Goal: Task Accomplishment & Management: Complete application form

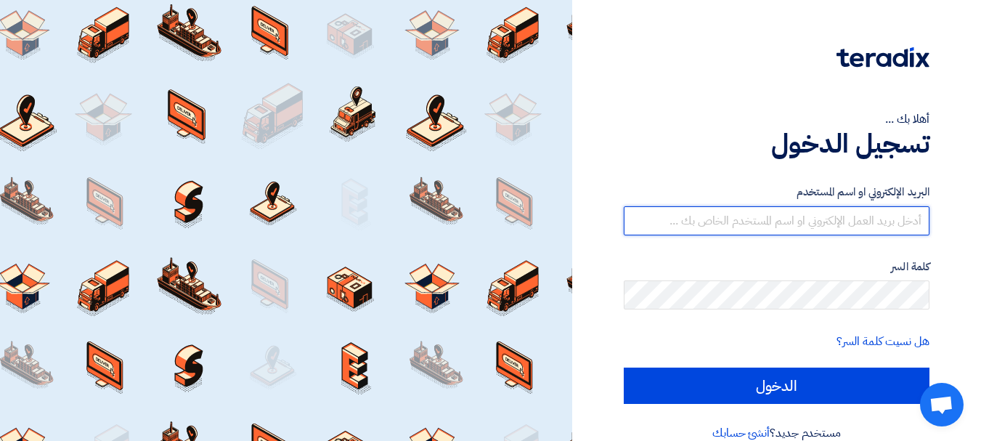
drag, startPoint x: 834, startPoint y: 219, endPoint x: 842, endPoint y: 233, distance: 16.6
click at [834, 219] on input "text" at bounding box center [777, 220] width 306 height 29
type input "[EMAIL_ADDRESS][DOMAIN_NAME]"
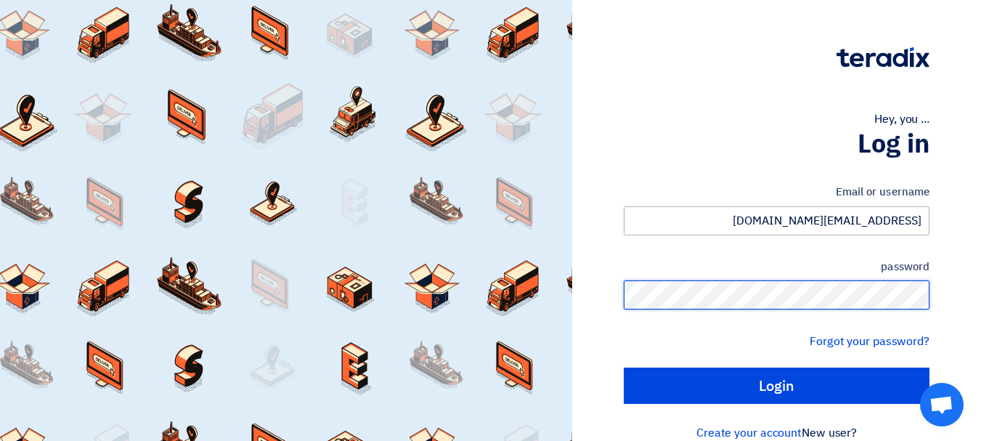
click at [624, 367] on input "Login" at bounding box center [777, 385] width 306 height 36
type input "Sign in"
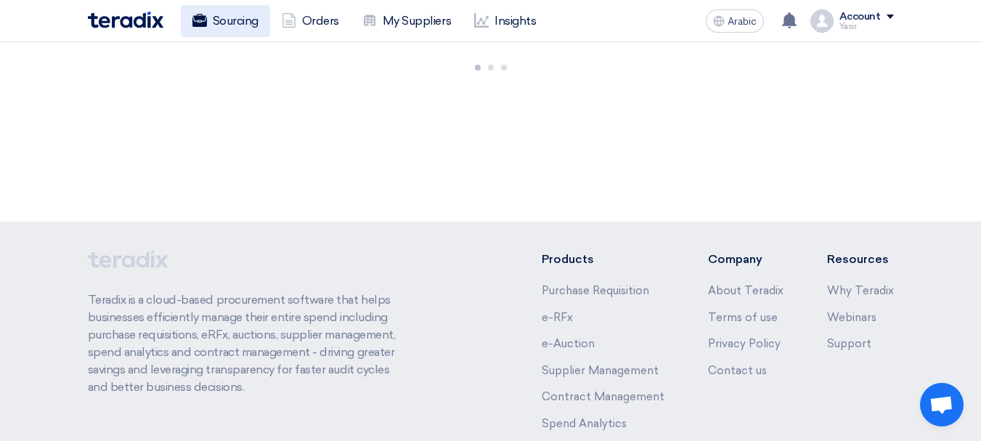
click at [243, 24] on font "Sourcing" at bounding box center [236, 21] width 46 height 14
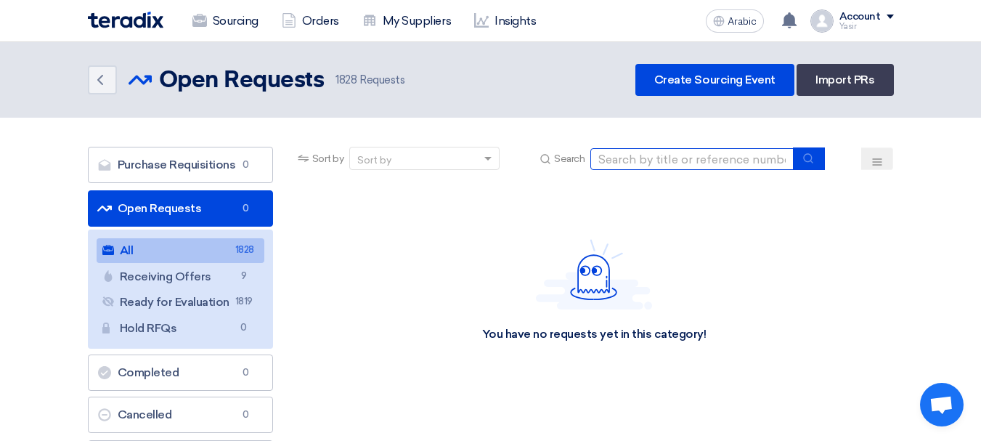
click at [632, 160] on input at bounding box center [691, 159] width 203 height 22
paste input "8100016073"
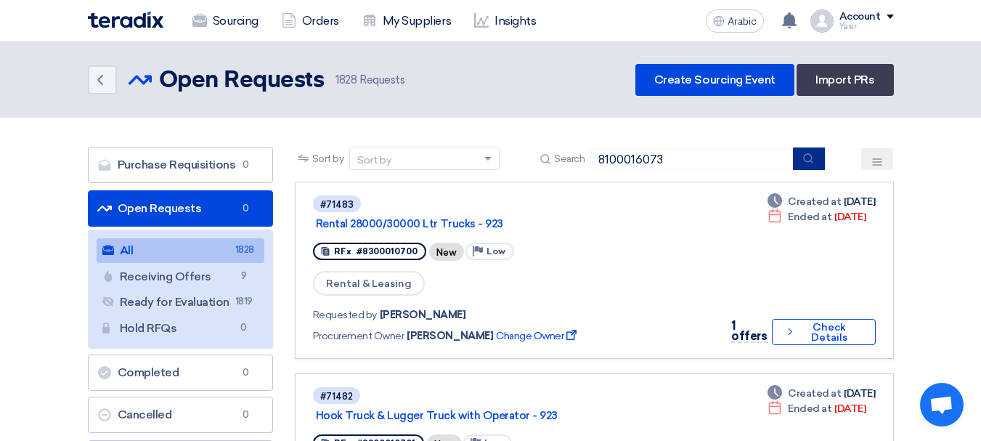
click at [804, 160] on icon "submit" at bounding box center [808, 158] width 12 height 12
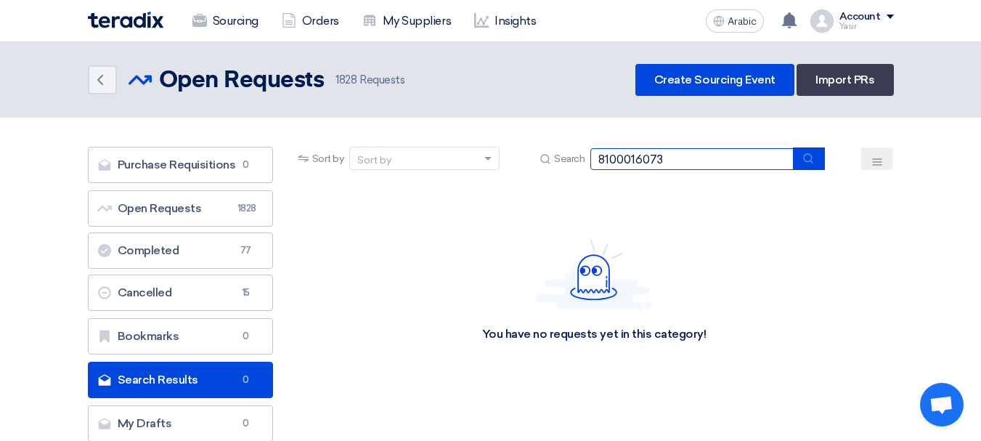
drag, startPoint x: 688, startPoint y: 158, endPoint x: 435, endPoint y: 160, distance: 252.7
click at [430, 162] on div "Sort by Sort by Search 8100016073" at bounding box center [594, 164] width 599 height 35
paste input "65"
type input "8100016065"
click at [821, 163] on button "submit" at bounding box center [809, 158] width 32 height 23
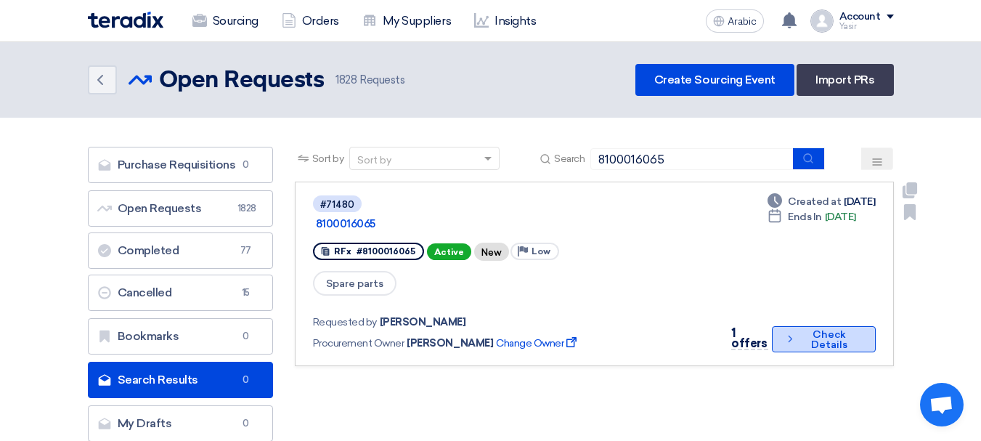
click at [811, 328] on font "Check Details" at bounding box center [829, 339] width 36 height 23
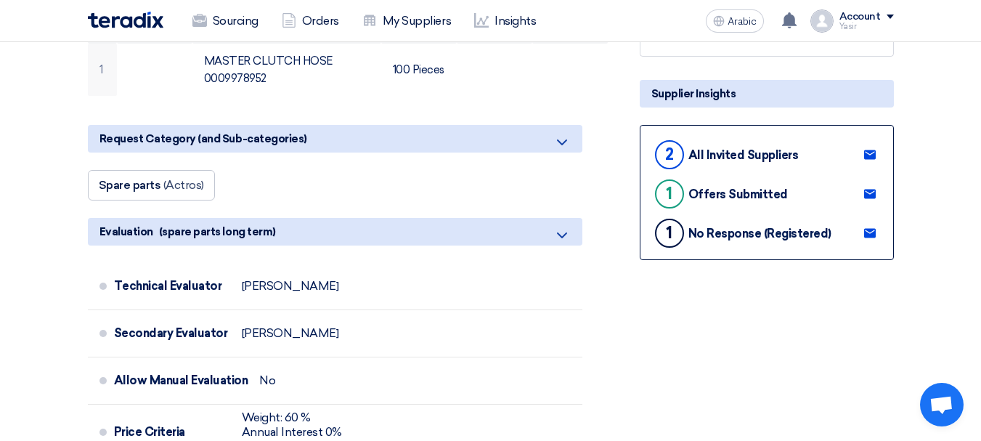
scroll to position [218, 0]
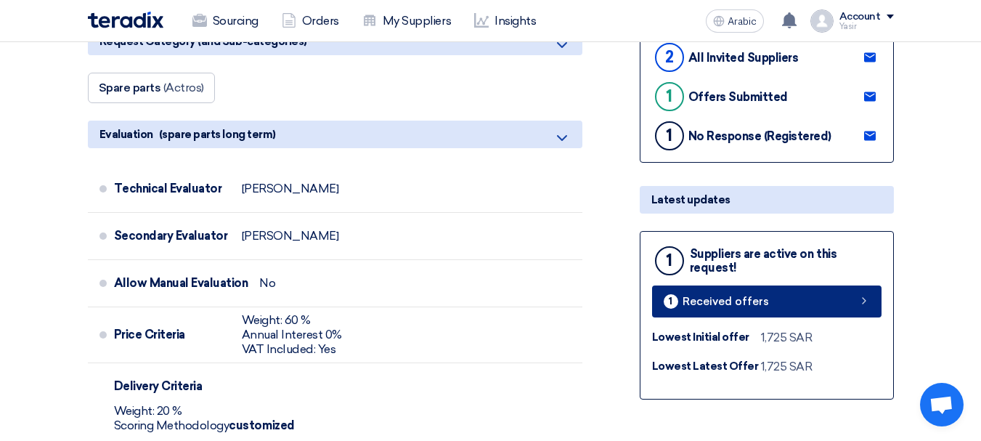
click at [855, 314] on link "1 Received offers" at bounding box center [766, 301] width 229 height 32
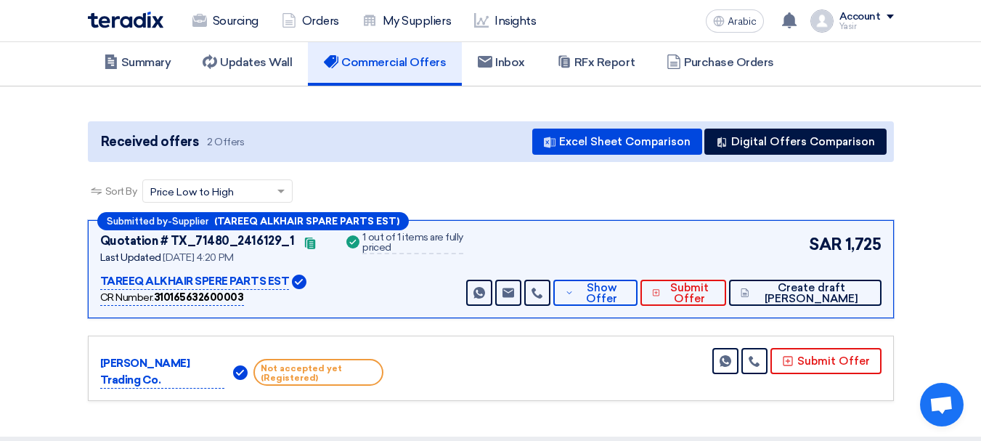
scroll to position [218, 0]
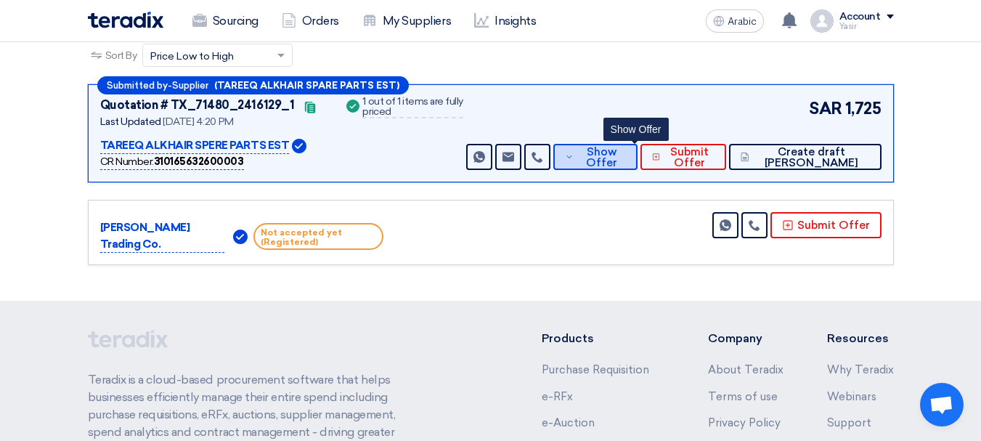
click at [617, 158] on font "Show Offer" at bounding box center [601, 157] width 31 height 24
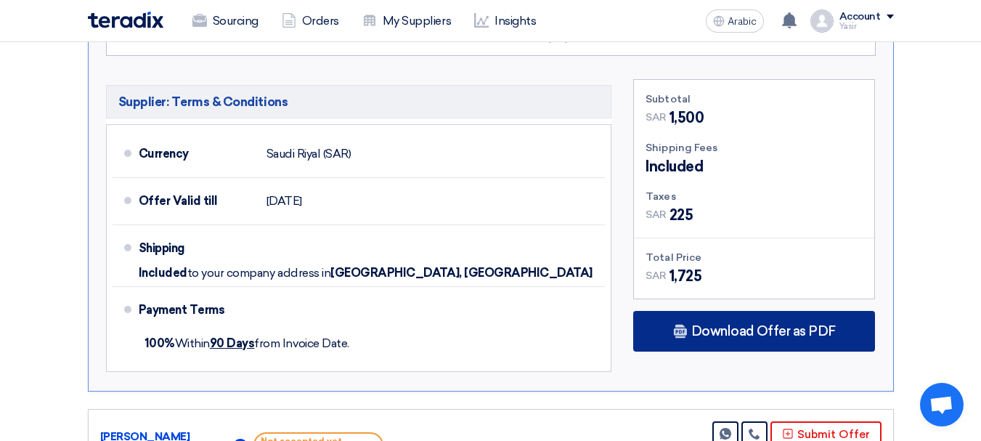
scroll to position [726, 0]
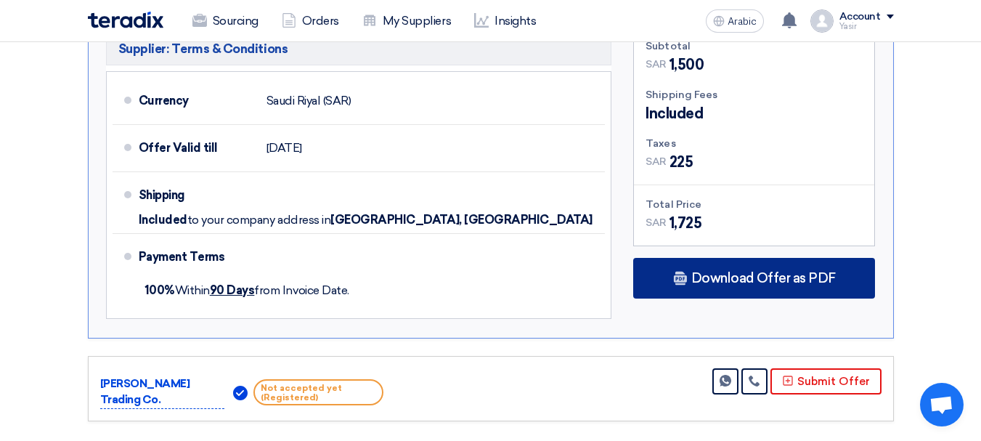
click at [727, 291] on div "Download Offer as PDF" at bounding box center [754, 278] width 242 height 41
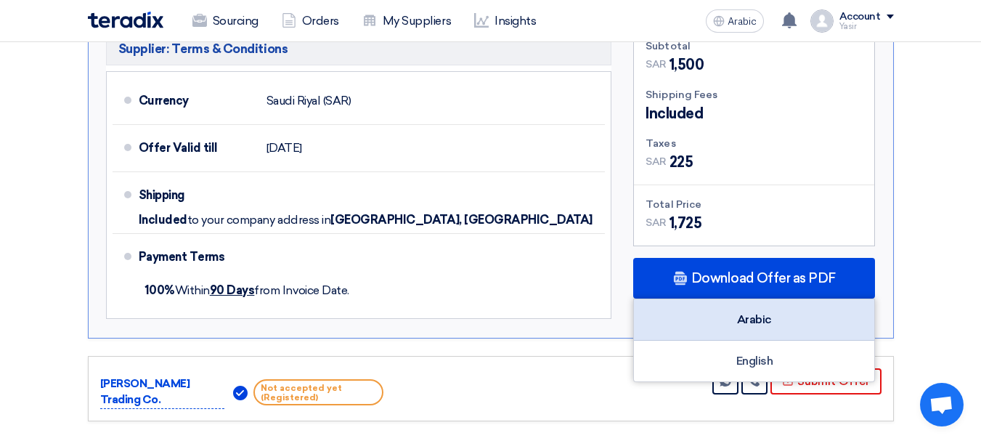
click at [768, 322] on font "Arabic" at bounding box center [754, 319] width 35 height 14
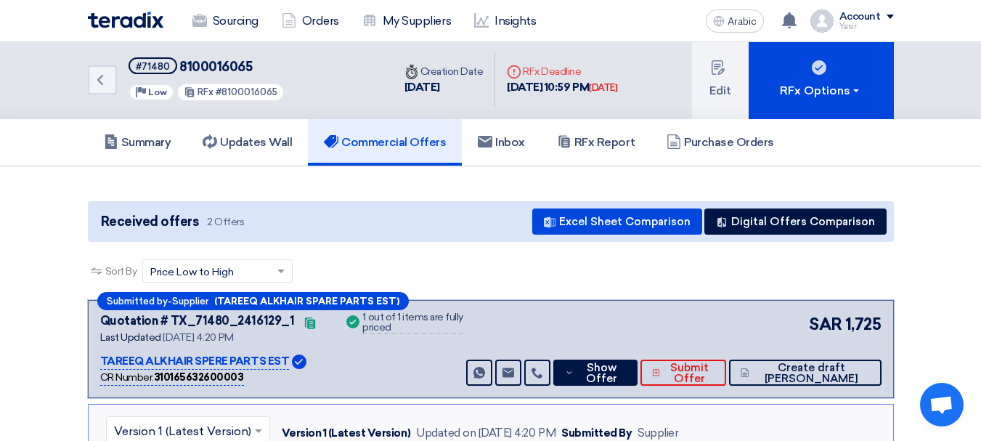
scroll to position [0, 0]
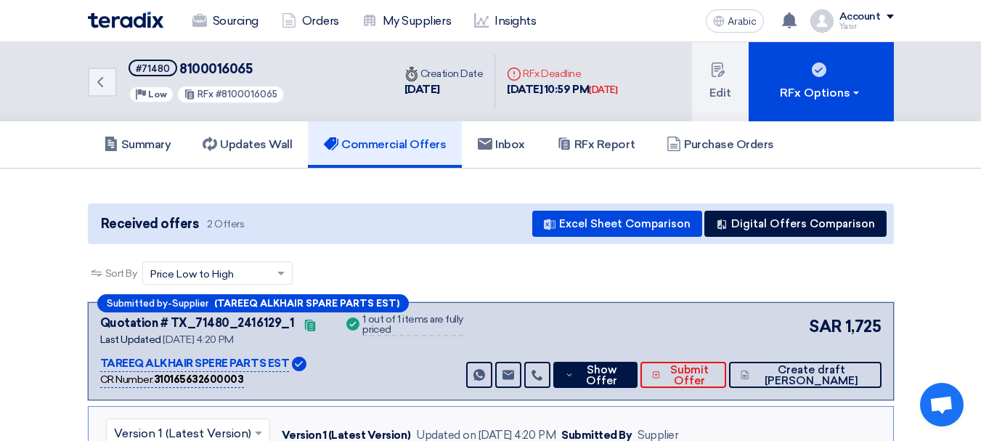
click at [219, 76] on font "8100016065" at bounding box center [215, 69] width 73 height 16
copy font "8100016065"
drag, startPoint x: 452, startPoint y: 231, endPoint x: 473, endPoint y: 262, distance: 37.7
click at [452, 231] on div "Received offers 2 Offers Excel Sheet Comparison Digital Offers Comparison" at bounding box center [491, 223] width 806 height 41
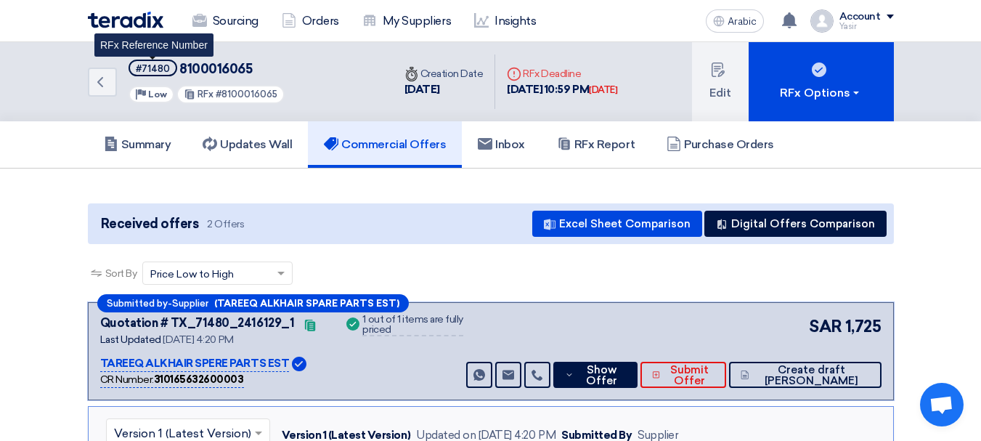
click at [144, 69] on font "#71480" at bounding box center [153, 68] width 34 height 11
copy font "71480"
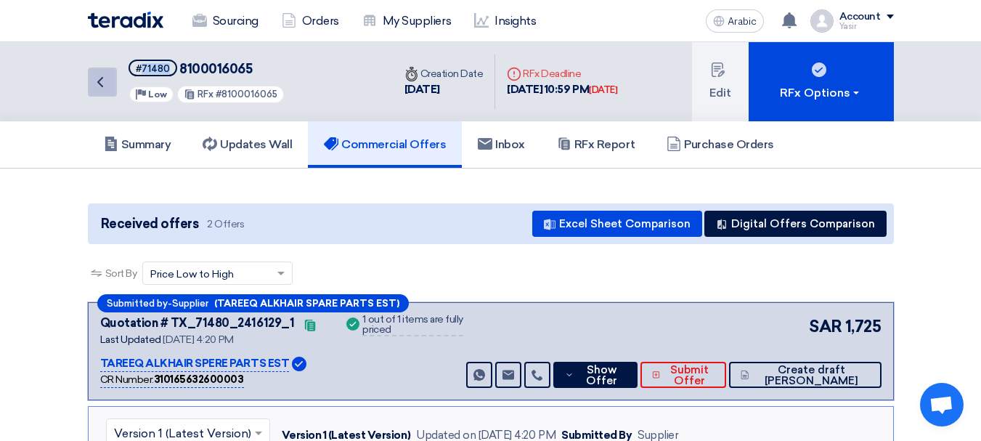
click at [97, 93] on link "Back" at bounding box center [102, 82] width 29 height 29
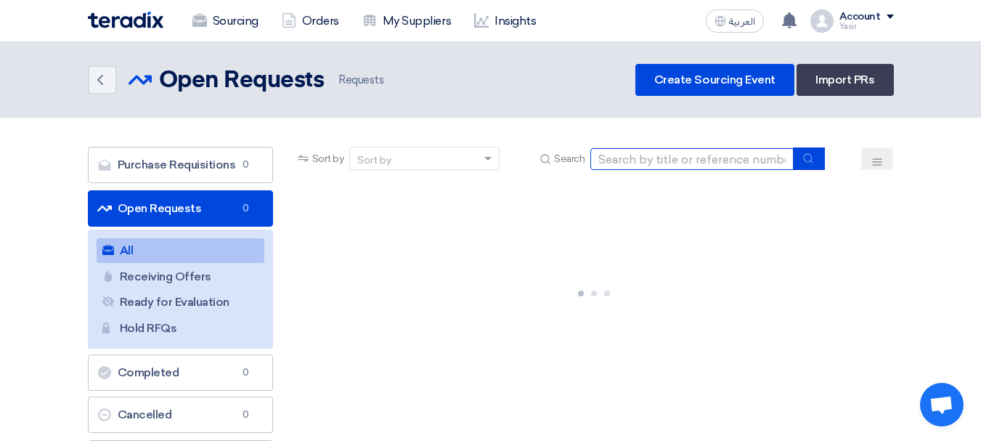
click at [765, 160] on input at bounding box center [691, 159] width 203 height 22
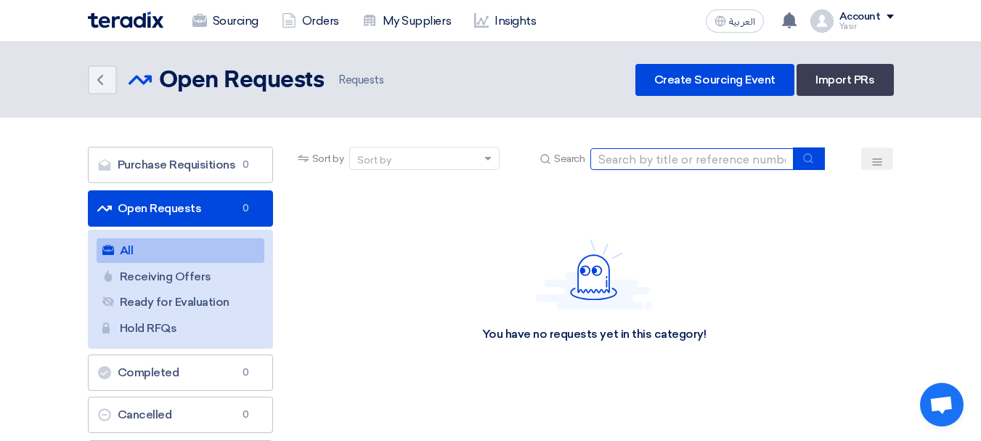
paste input "8100016073"
type input "8100016073"
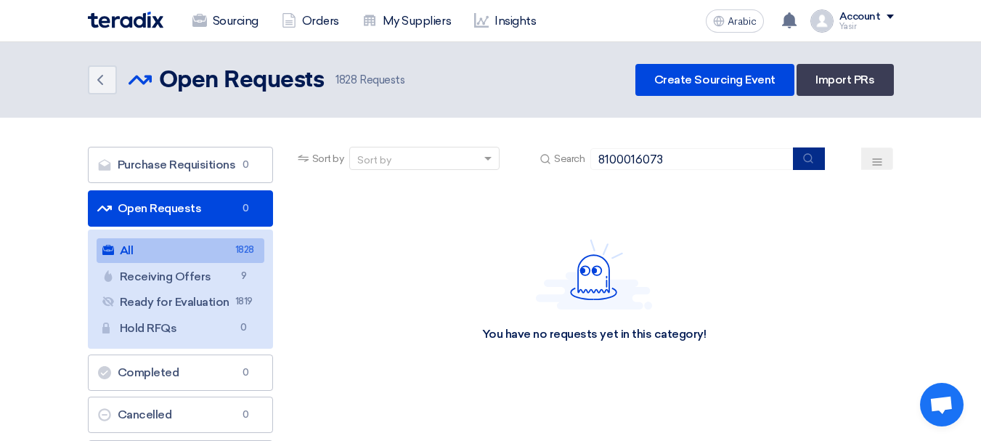
click at [814, 160] on icon "submit" at bounding box center [808, 158] width 12 height 12
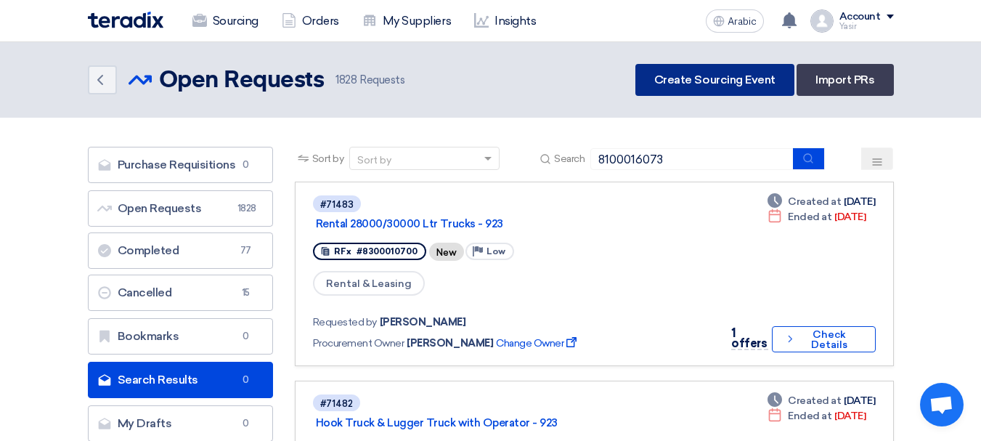
click at [703, 88] on link "Create Sourcing Event" at bounding box center [714, 80] width 159 height 32
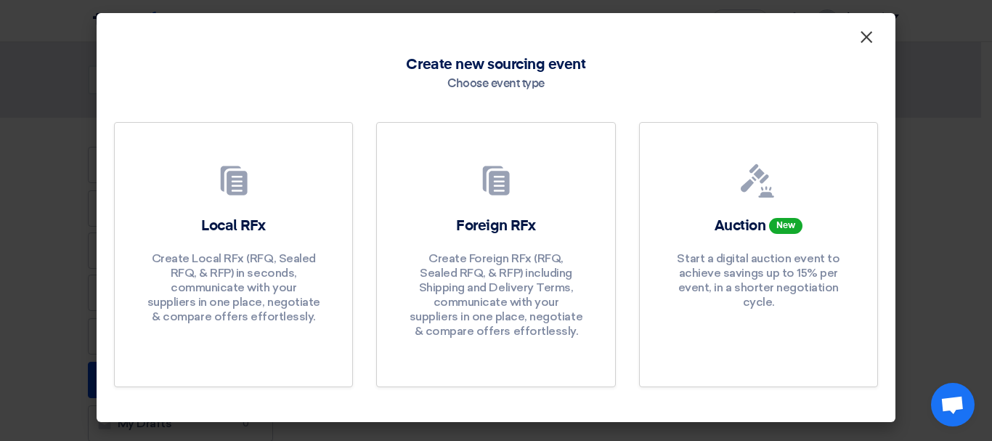
click at [871, 43] on span "×" at bounding box center [866, 40] width 15 height 29
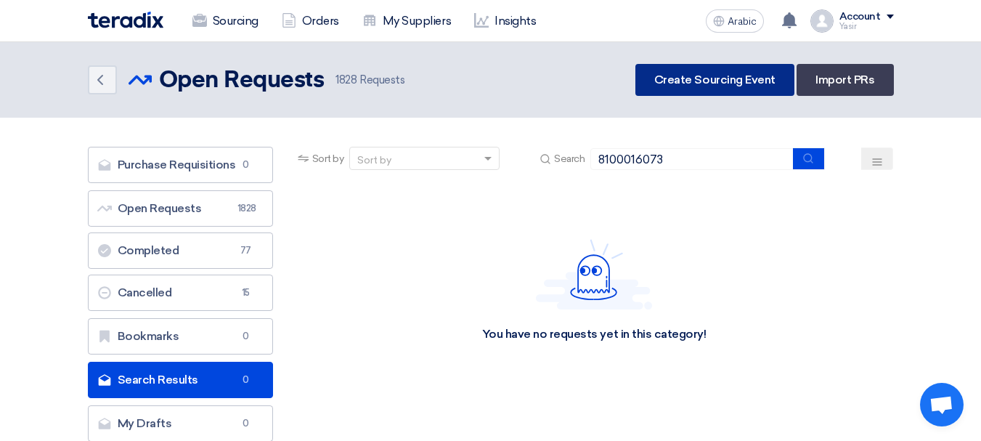
click at [657, 90] on link "Create Sourcing Event" at bounding box center [714, 80] width 159 height 32
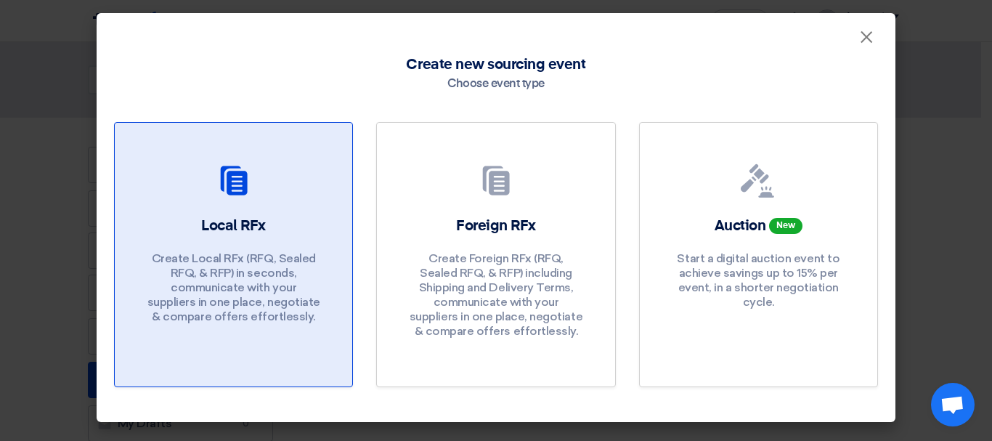
click at [251, 235] on h2 "Local RFx" at bounding box center [233, 226] width 65 height 20
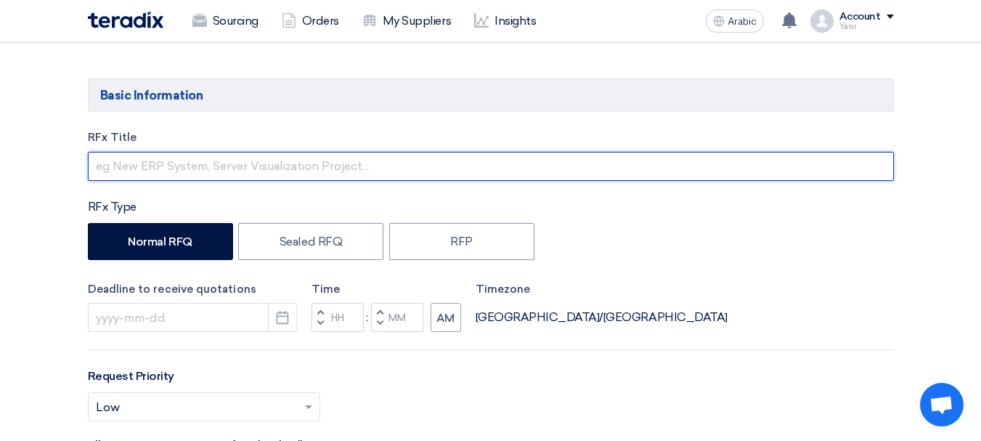
click at [206, 162] on input "text" at bounding box center [491, 166] width 806 height 29
paste input "8100016073"
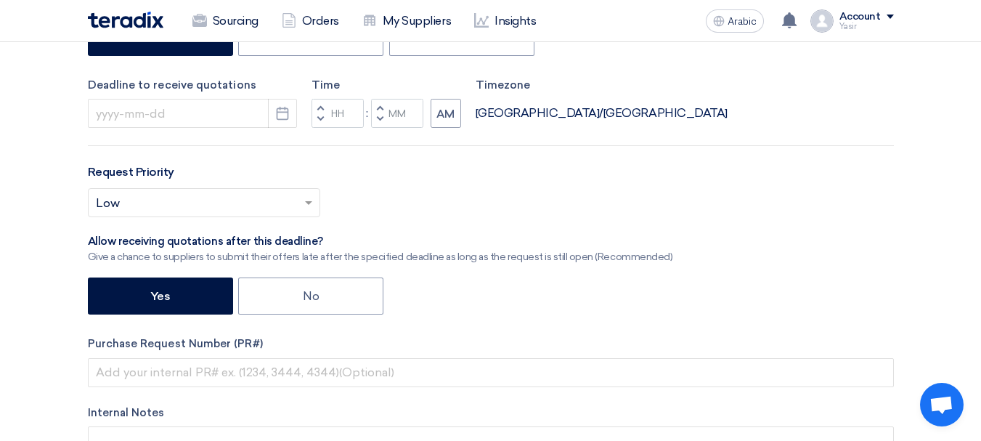
scroll to position [363, 0]
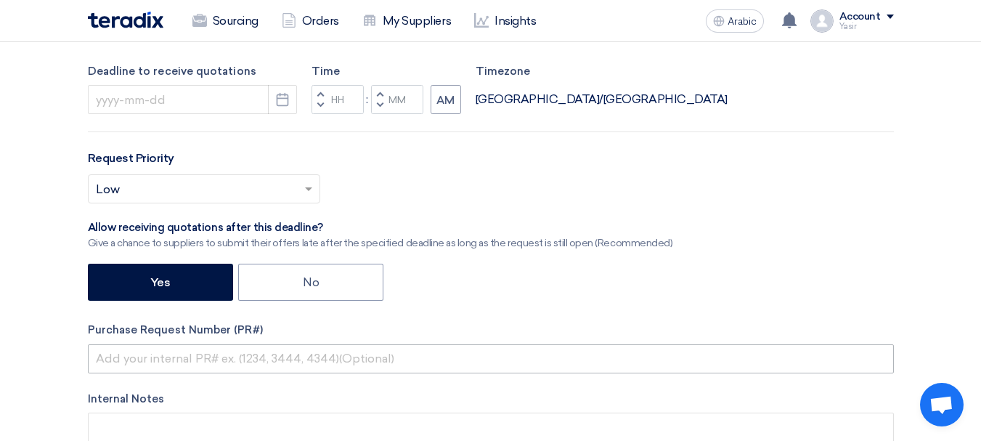
type input "8100016073"
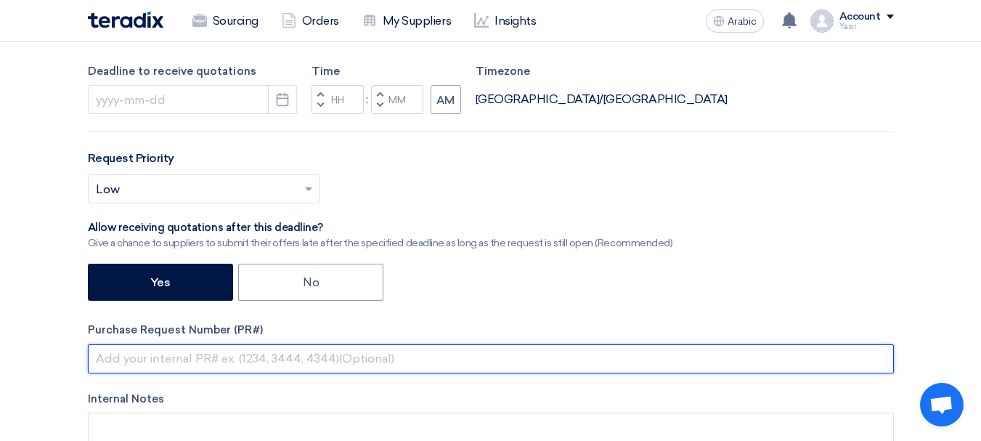
click at [165, 355] on input "text" at bounding box center [491, 358] width 806 height 29
paste input "8100016073"
type input "8100016073"
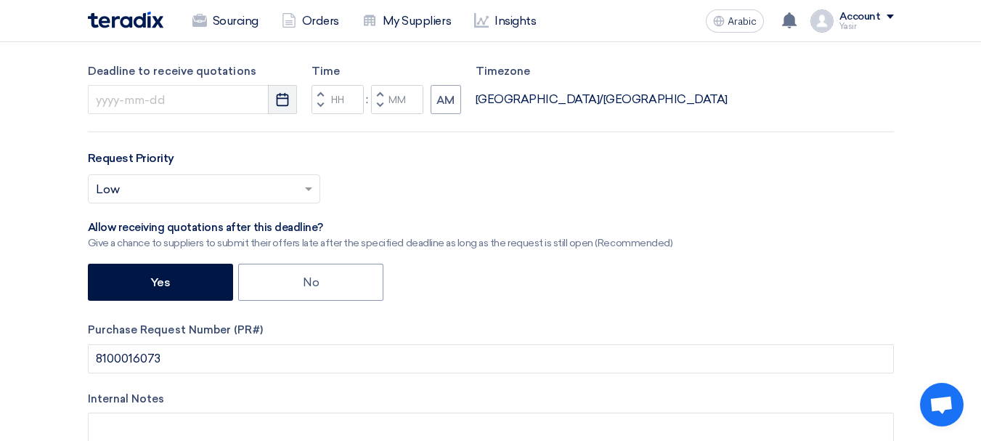
click at [274, 95] on button "Pick a date" at bounding box center [282, 99] width 29 height 29
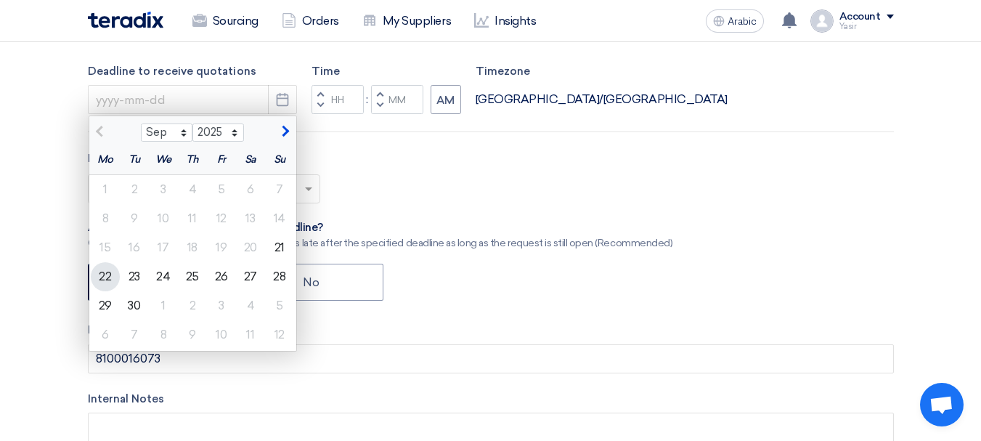
click at [107, 276] on font "22" at bounding box center [105, 276] width 12 height 14
type input "[DATE]"
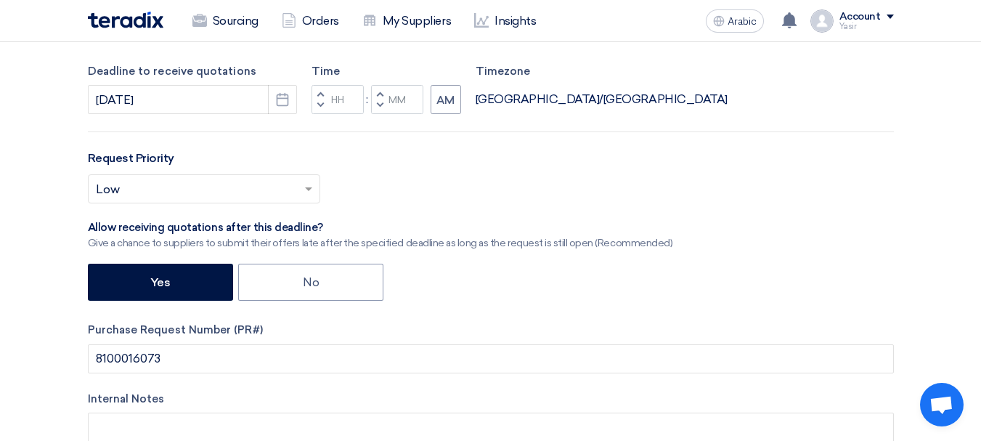
click at [320, 107] on span "button" at bounding box center [319, 105] width 5 height 9
type input "11"
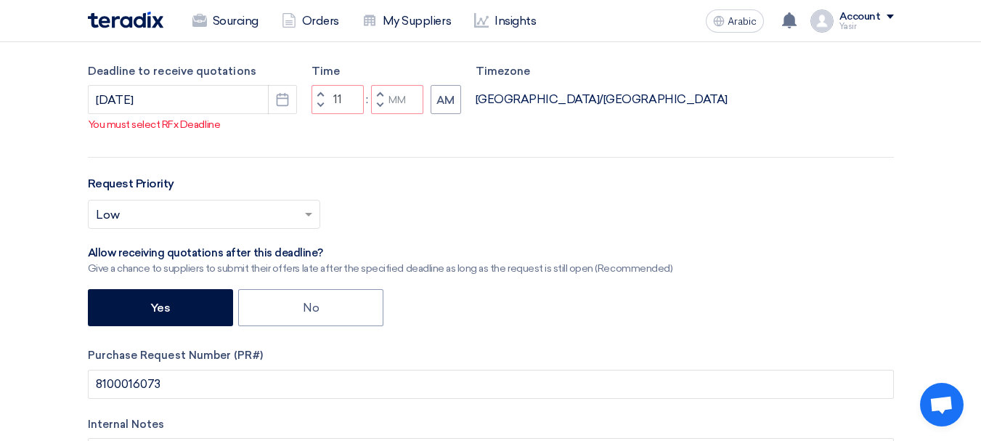
click at [383, 103] on button "Increment minutes" at bounding box center [379, 94] width 17 height 18
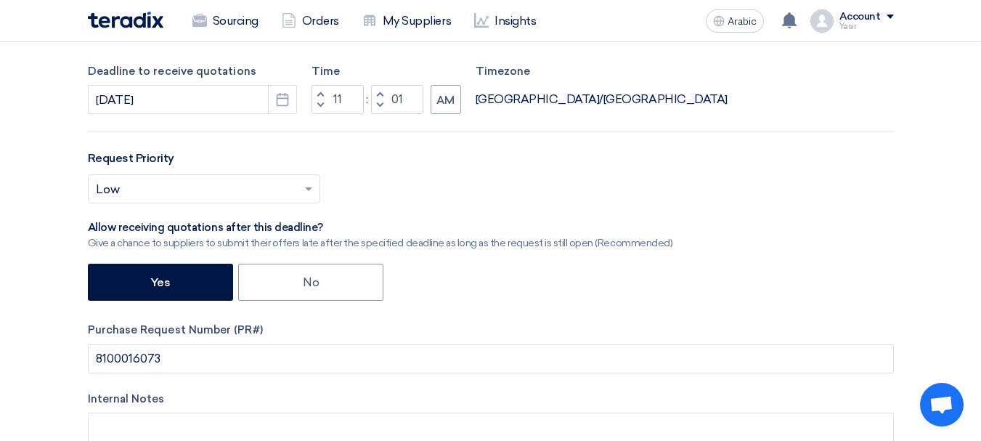
click at [382, 103] on span "button" at bounding box center [379, 105] width 5 height 9
type input "00"
click at [381, 102] on span "button" at bounding box center [379, 105] width 5 height 9
type input "10"
type input "59"
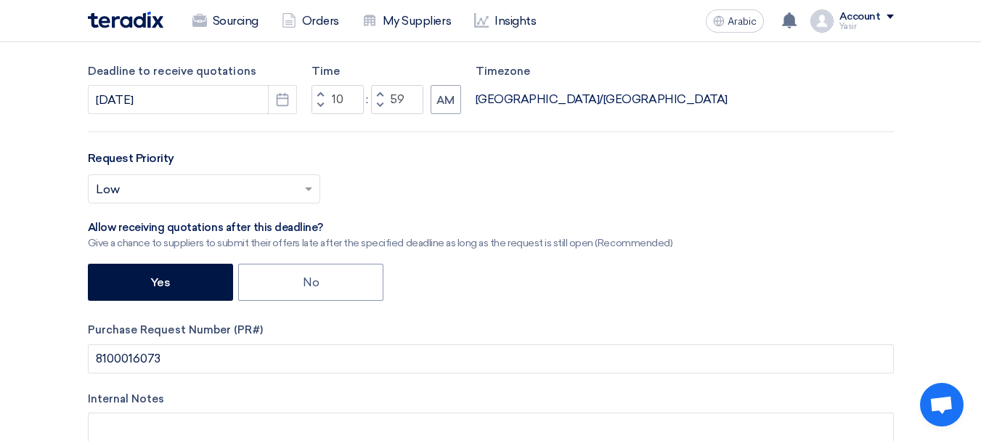
click at [319, 93] on span "button" at bounding box center [319, 93] width 5 height 9
type input "11"
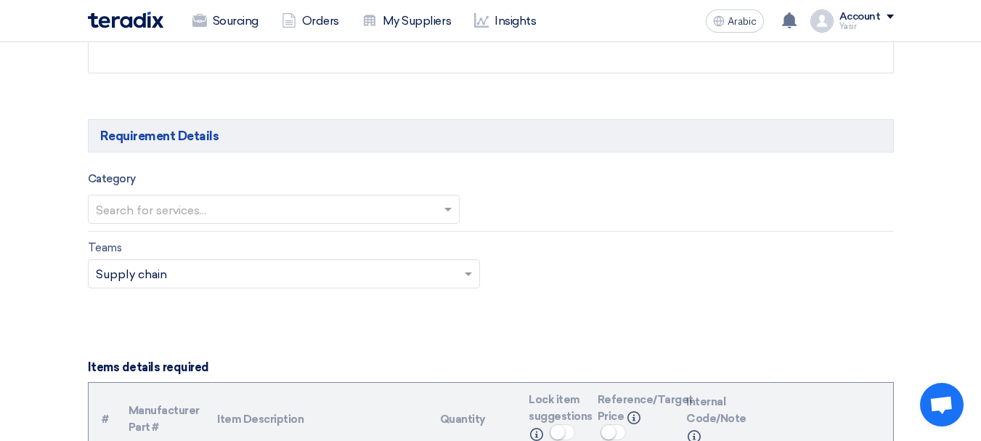
scroll to position [799, 0]
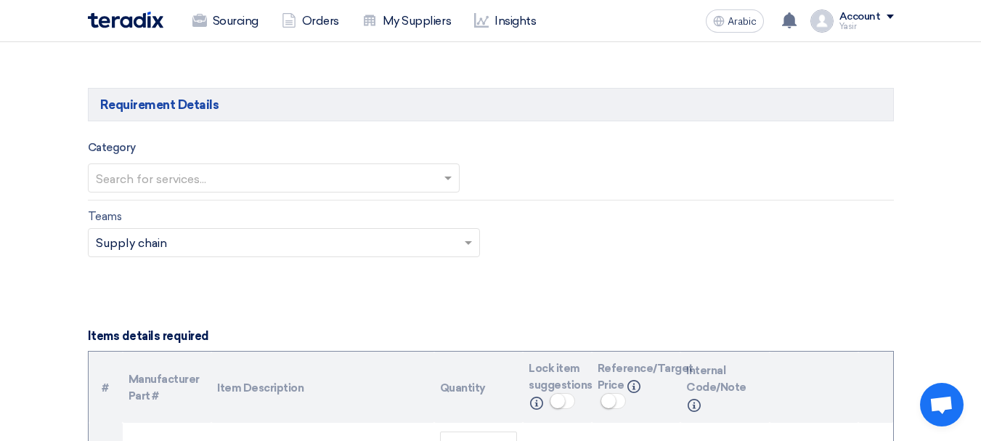
click at [176, 177] on input "text" at bounding box center [266, 179] width 341 height 24
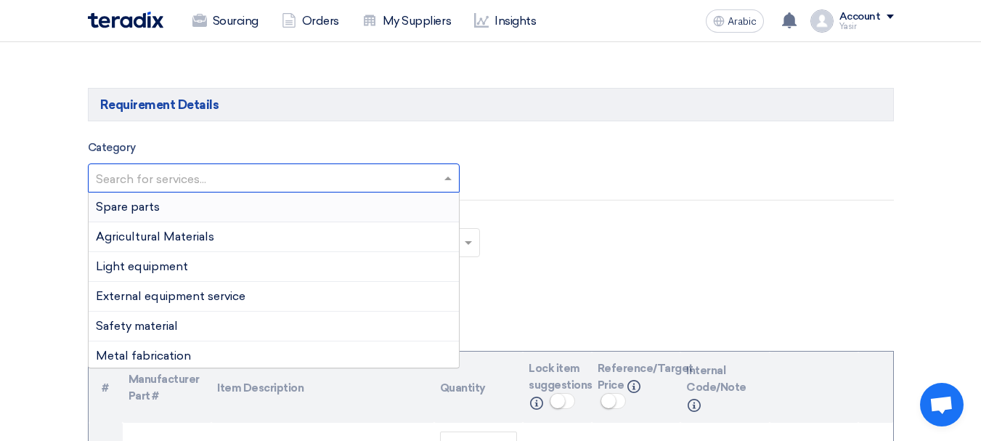
click at [151, 215] on div "Spare parts" at bounding box center [274, 207] width 370 height 30
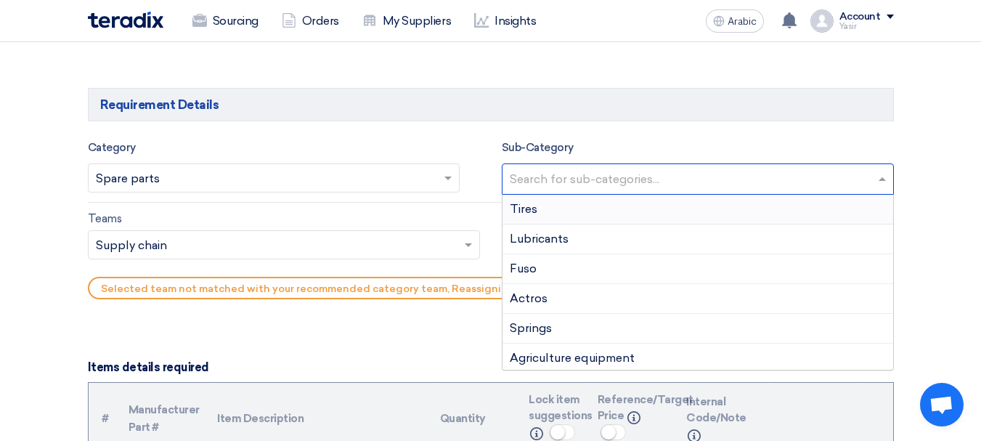
click at [612, 183] on input "text" at bounding box center [700, 180] width 380 height 24
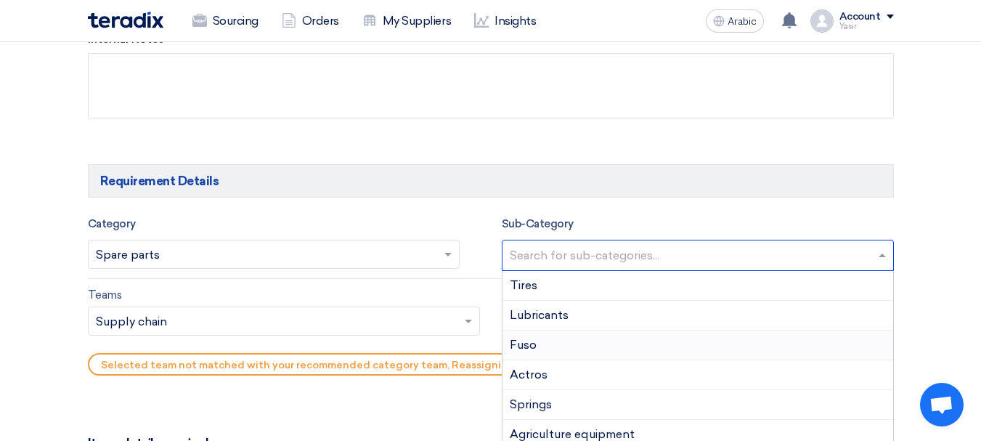
scroll to position [653, 0]
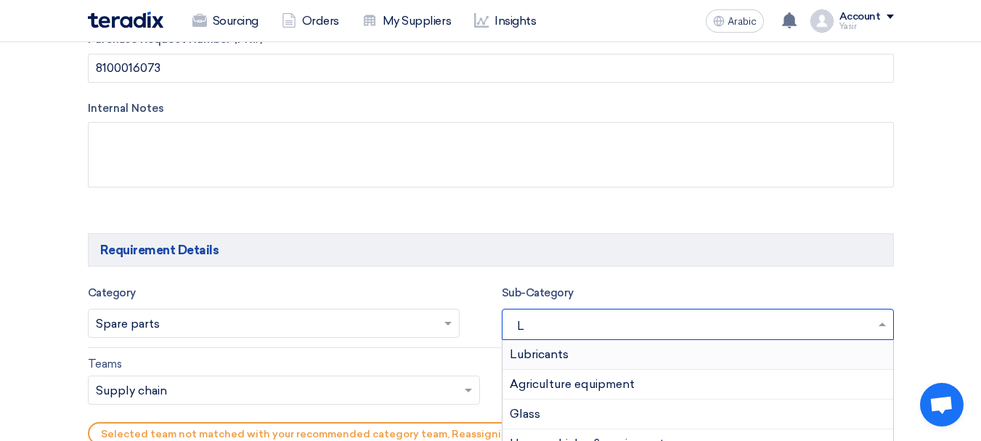
type input "LI"
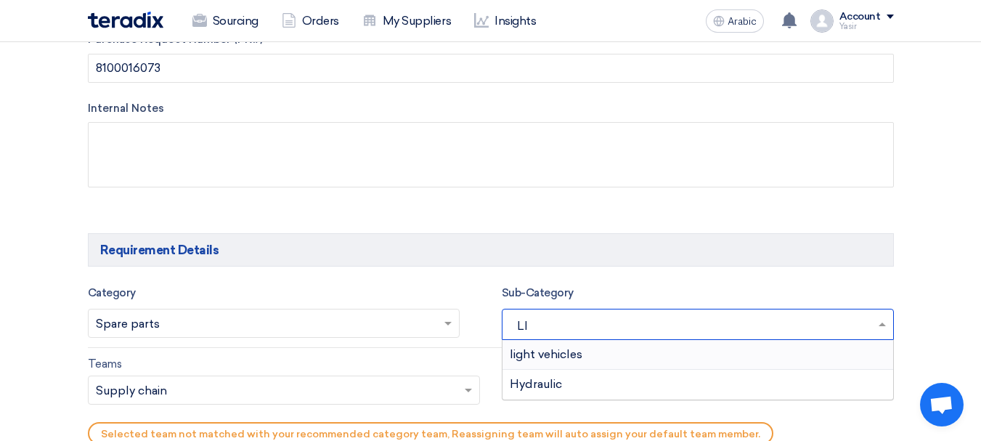
click at [535, 357] on font "light vehicles" at bounding box center [546, 354] width 73 height 14
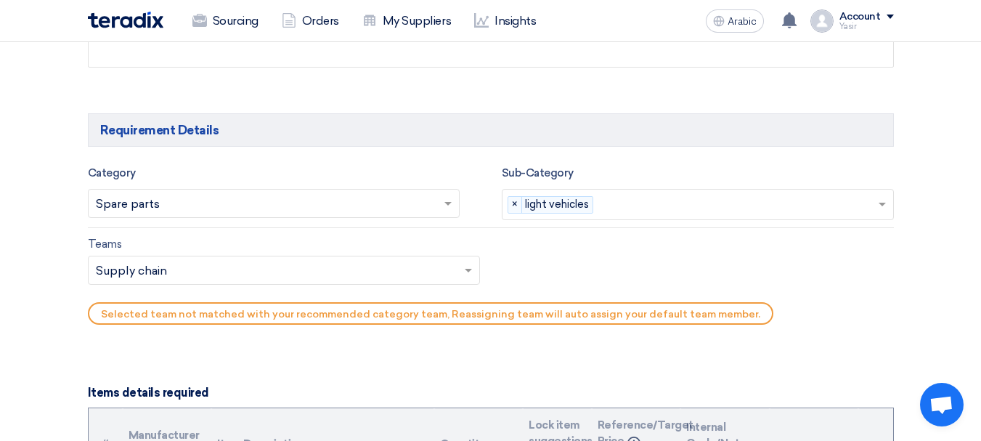
scroll to position [799, 0]
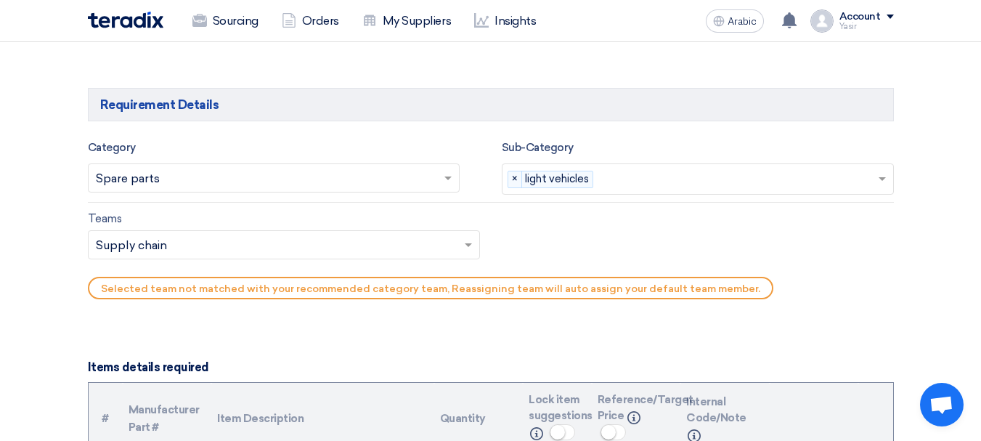
click at [152, 184] on input "text" at bounding box center [266, 179] width 341 height 24
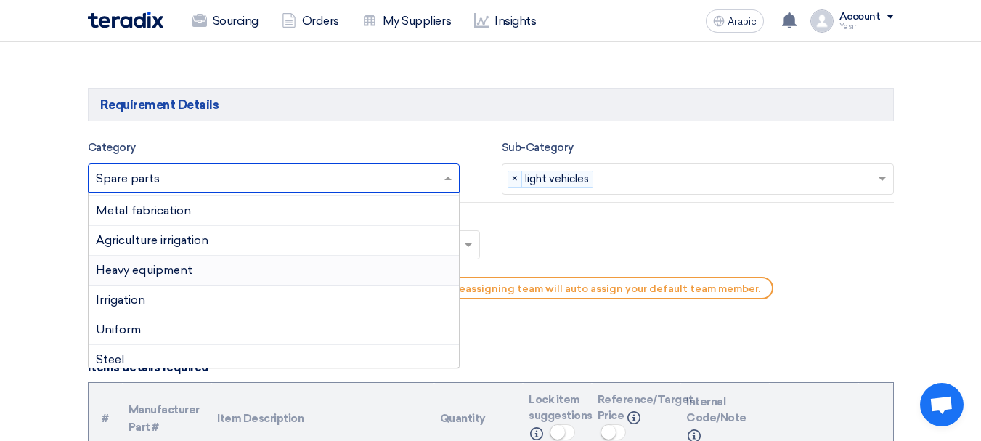
scroll to position [0, 0]
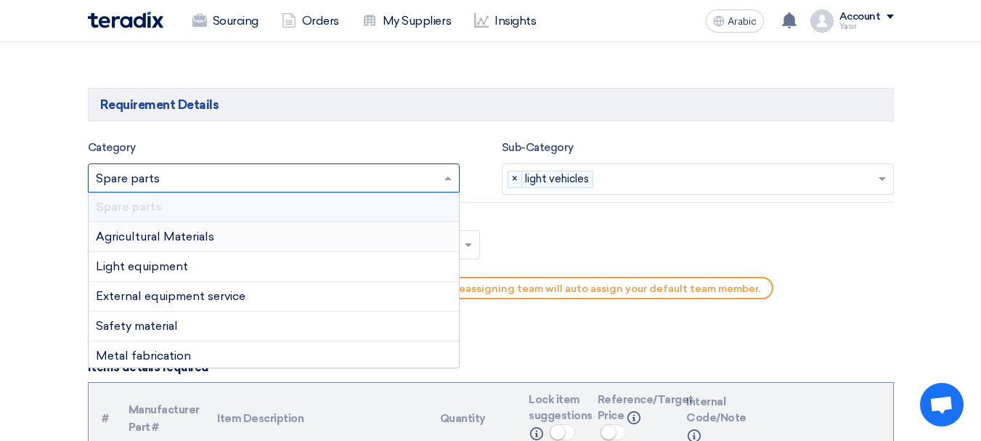
click at [552, 224] on div "Teams Teams.. × Supply chain × Selected team not matched with your recommended …" at bounding box center [491, 258] width 828 height 97
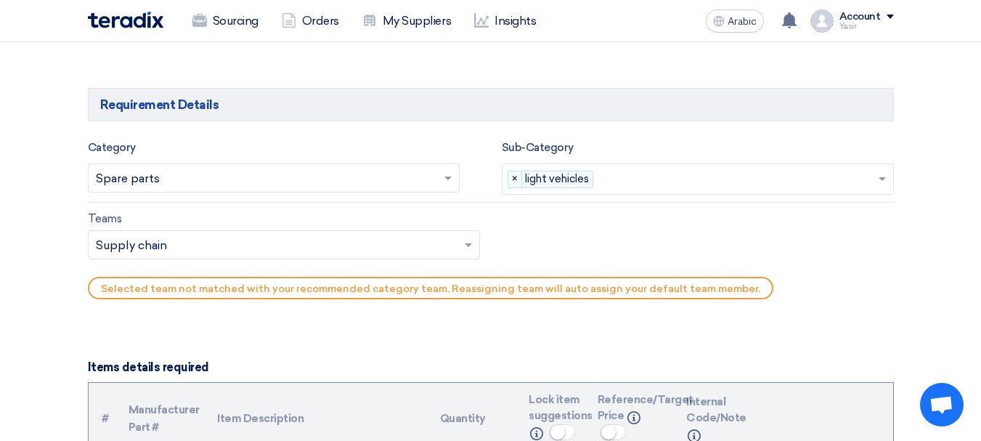
click at [171, 246] on input "text" at bounding box center [277, 247] width 362 height 24
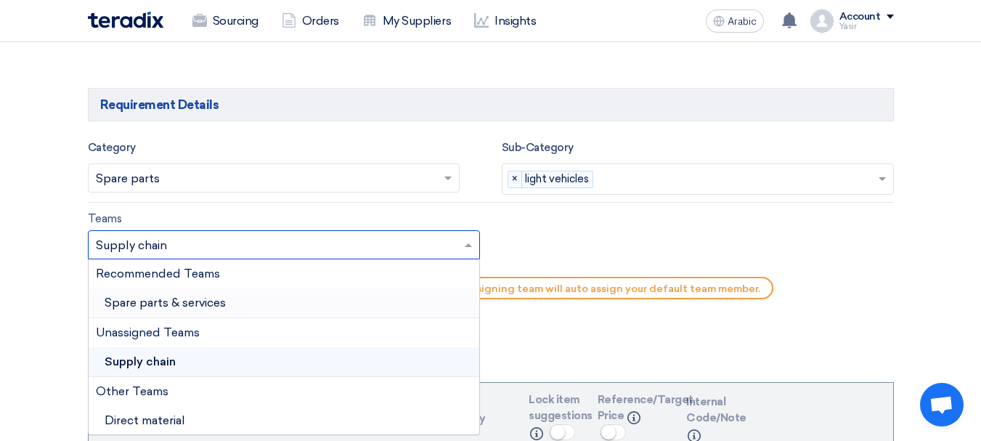
click at [141, 294] on div "Spare parts & services" at bounding box center [284, 303] width 391 height 30
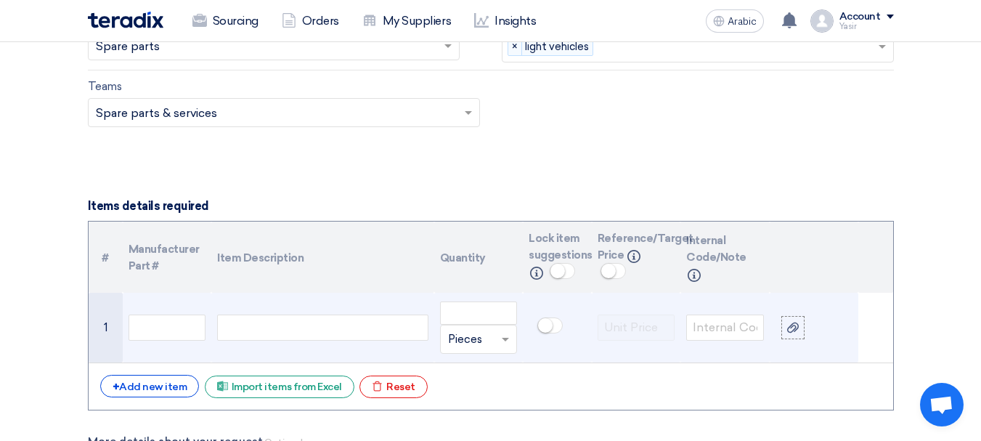
scroll to position [944, 0]
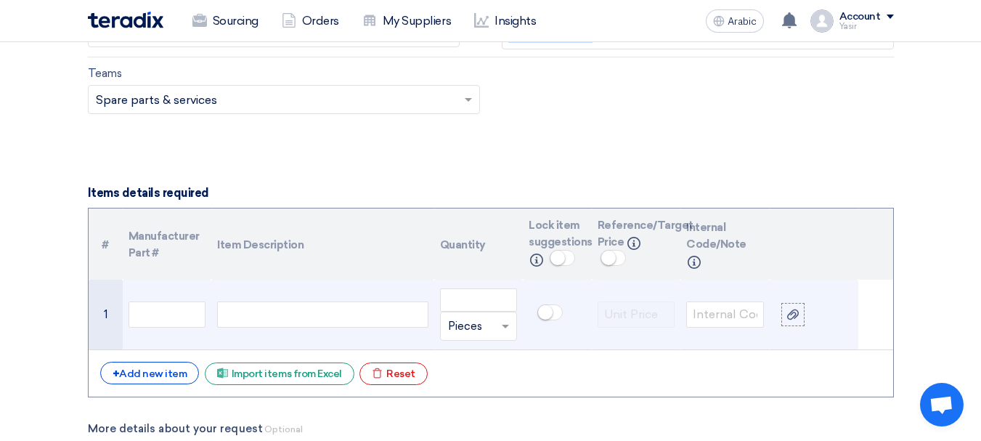
click at [262, 311] on div at bounding box center [322, 314] width 211 height 26
click at [113, 311] on td "1" at bounding box center [106, 315] width 34 height 70
click at [153, 311] on input "text" at bounding box center [168, 314] width 78 height 26
click at [365, 305] on div at bounding box center [322, 314] width 211 height 26
paste div
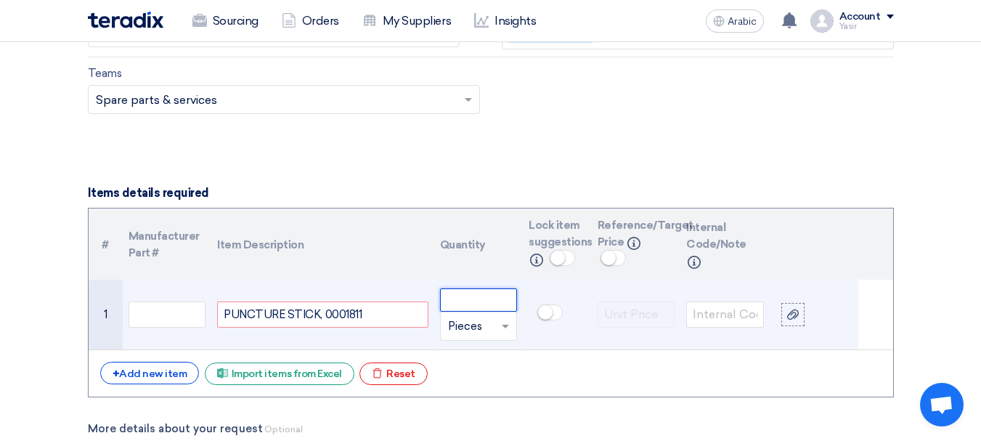
click at [488, 296] on input "number" at bounding box center [479, 299] width 78 height 23
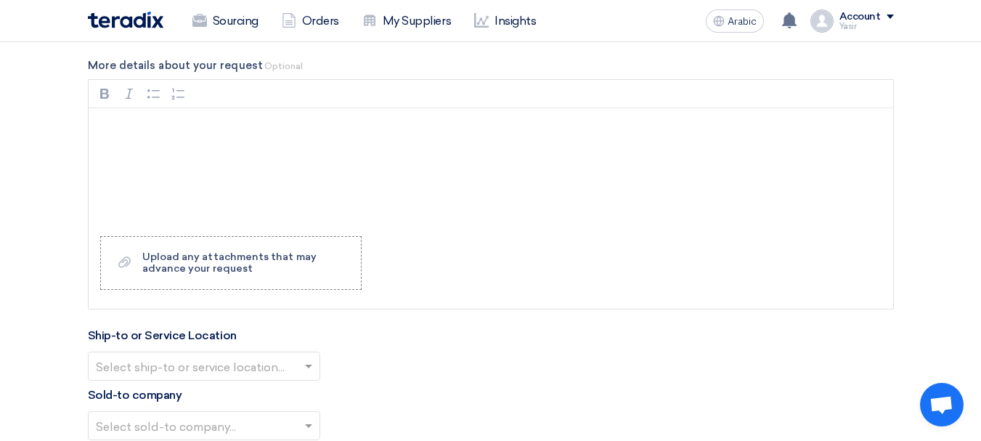
scroll to position [1452, 0]
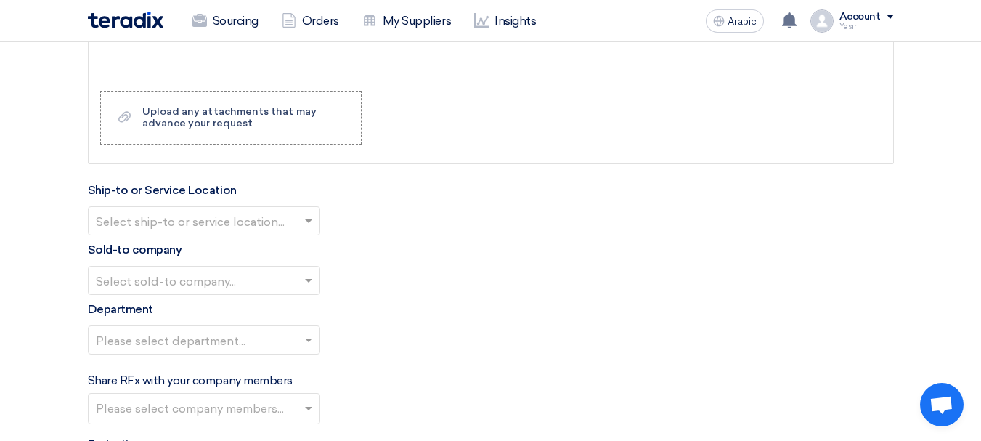
type input "50"
click at [192, 220] on input "text" at bounding box center [197, 222] width 202 height 24
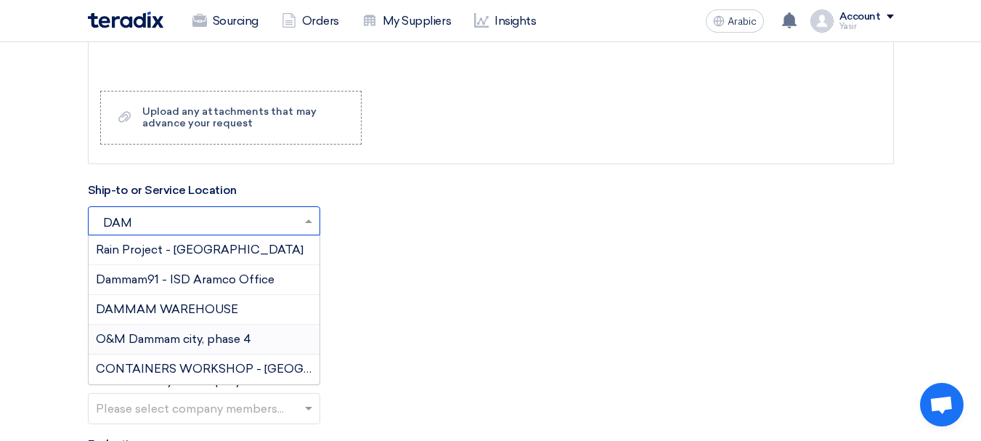
type input "DAMM"
click at [166, 301] on div "DAMMAM WAREHOUSE" at bounding box center [204, 310] width 231 height 30
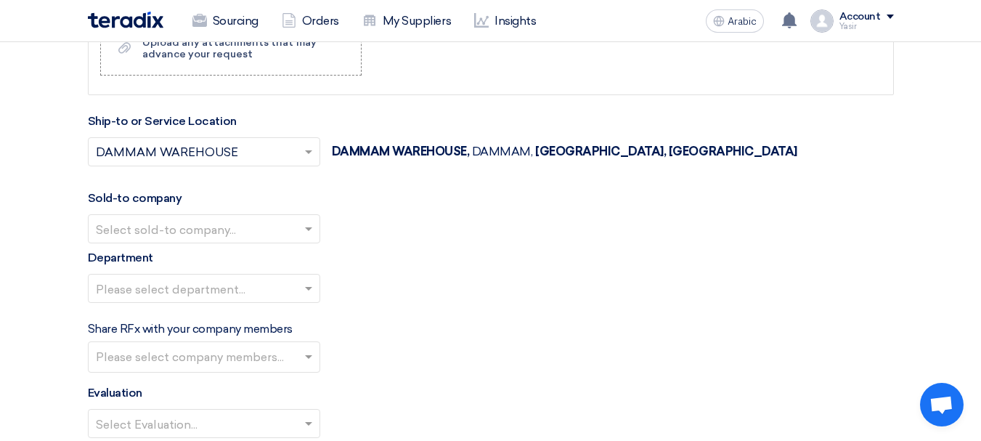
scroll to position [1525, 0]
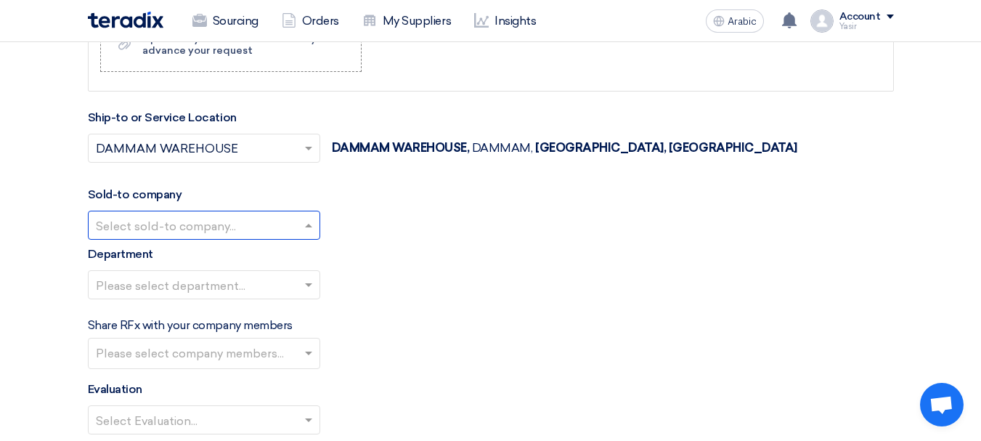
click at [182, 222] on input "text" at bounding box center [197, 226] width 202 height 24
click at [156, 256] on font "Nabatat for contracting" at bounding box center [162, 254] width 132 height 14
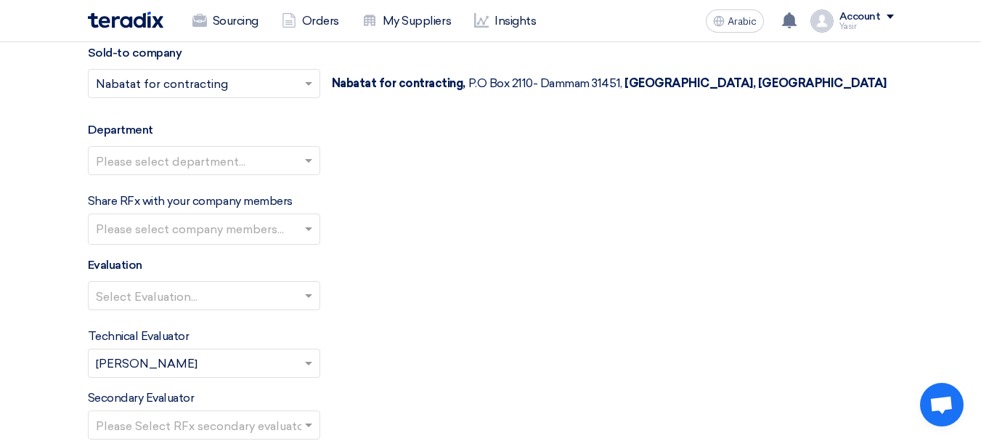
scroll to position [1670, 0]
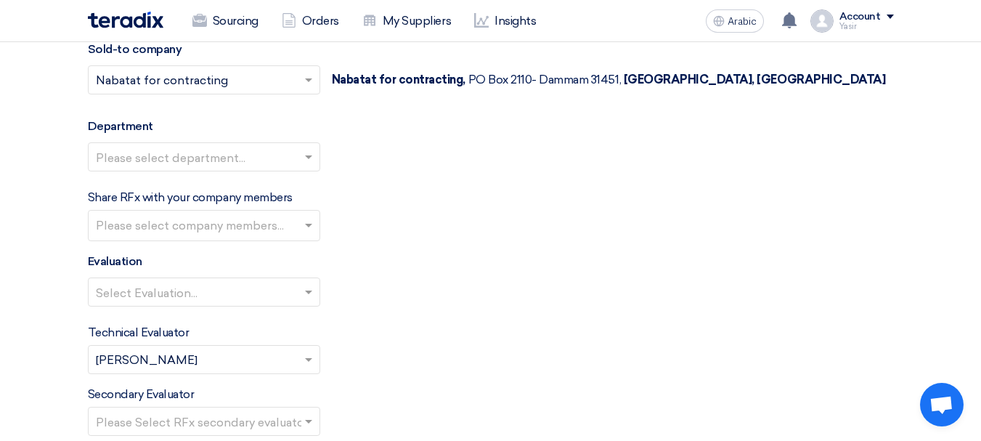
click at [205, 160] on input "text" at bounding box center [197, 158] width 202 height 24
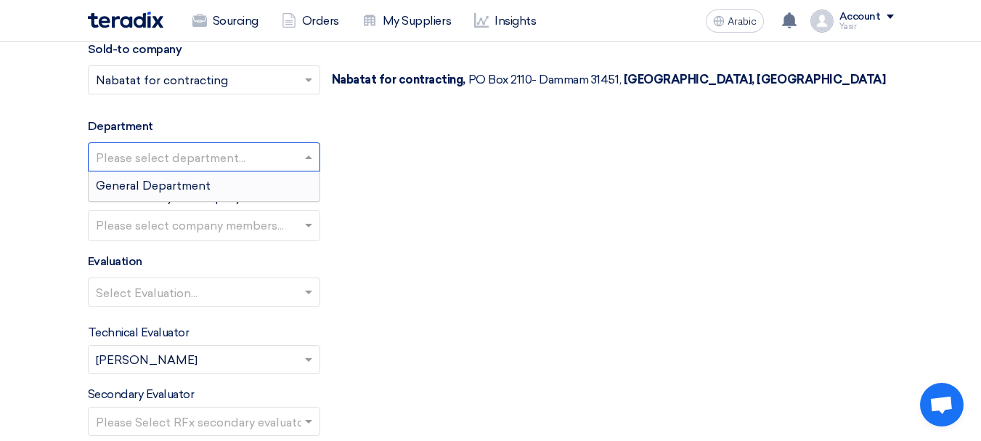
click at [171, 182] on span "General Department" at bounding box center [153, 186] width 115 height 14
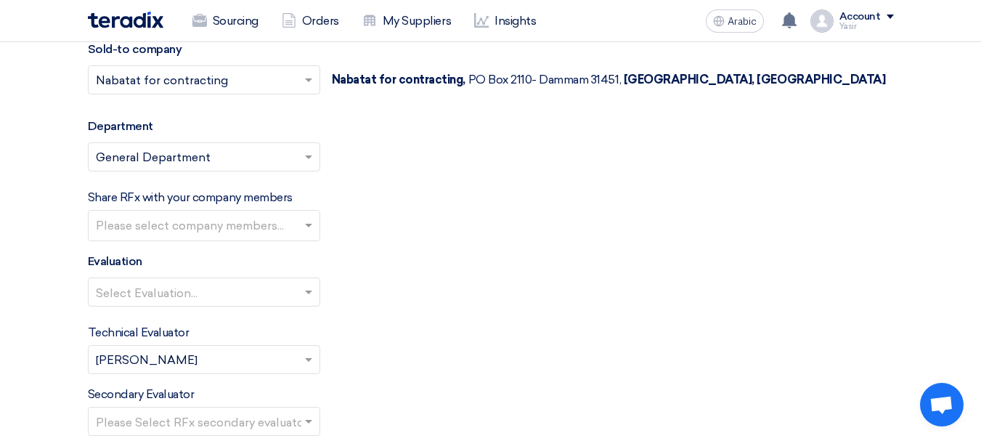
click at [200, 289] on input "text" at bounding box center [197, 293] width 202 height 24
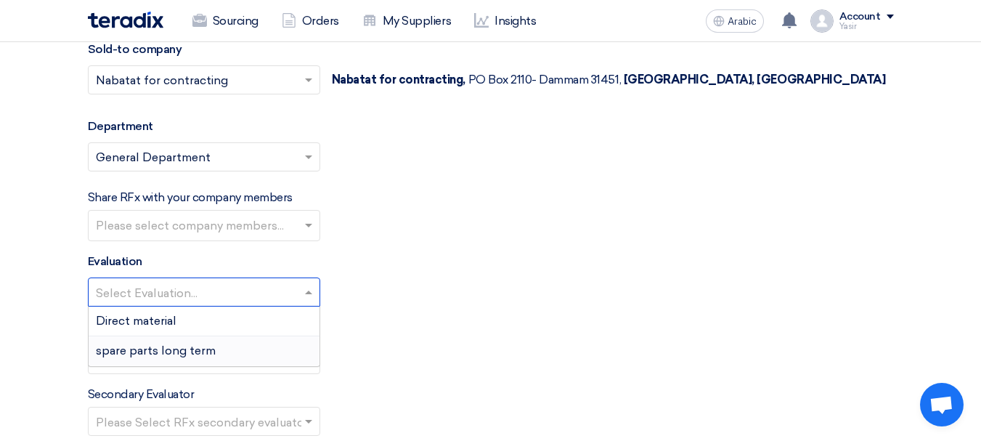
click at [143, 350] on span "spare parts long term" at bounding box center [156, 350] width 120 height 14
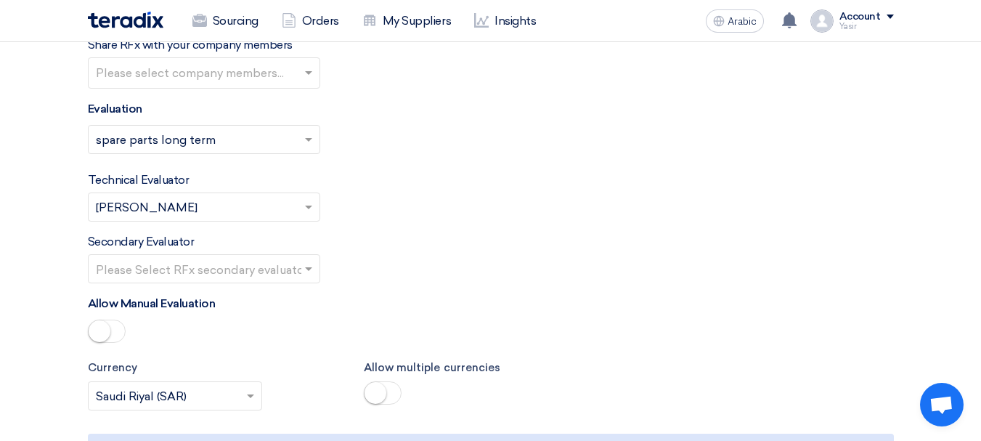
scroll to position [1960, 0]
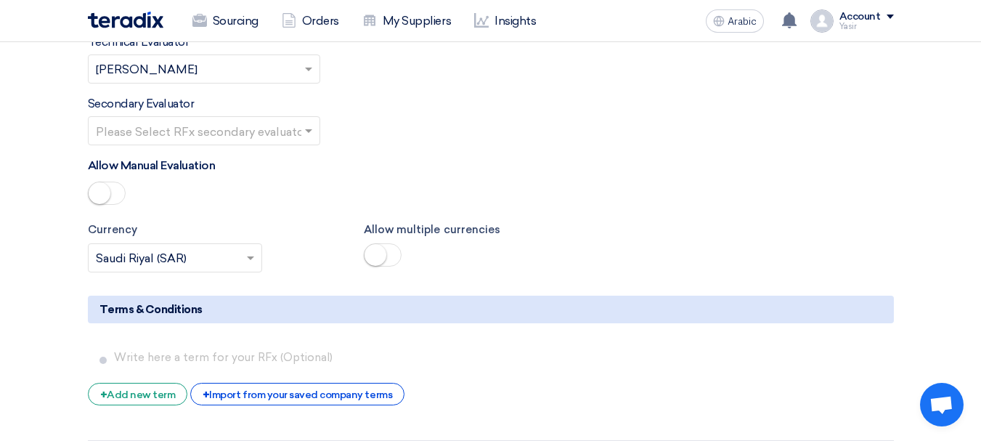
click at [198, 125] on input "text" at bounding box center [197, 132] width 202 height 24
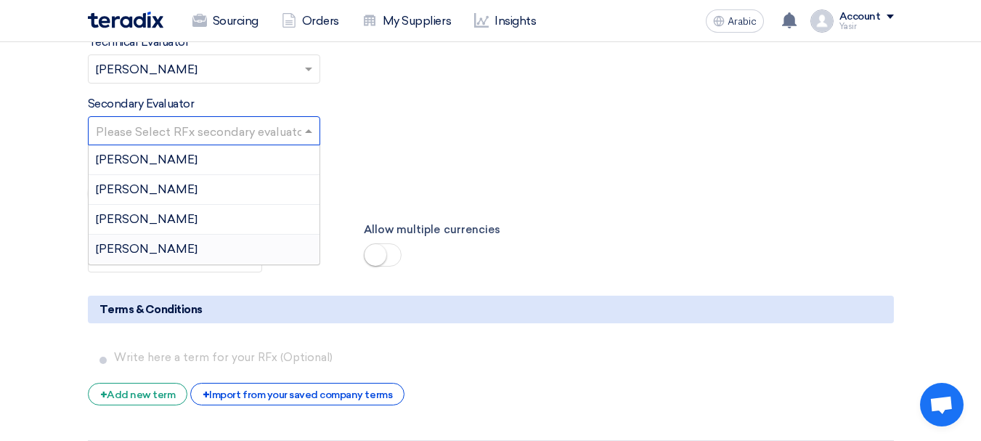
click at [103, 251] on font "[PERSON_NAME]" at bounding box center [147, 249] width 102 height 14
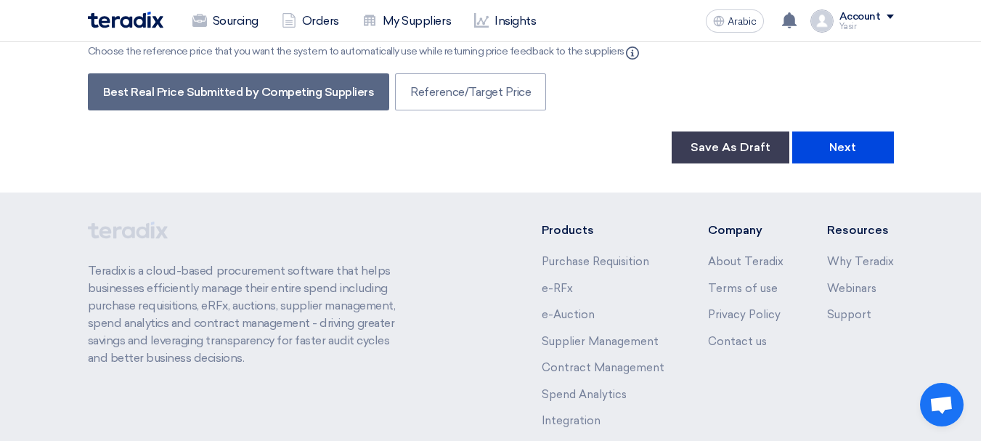
scroll to position [2541, 0]
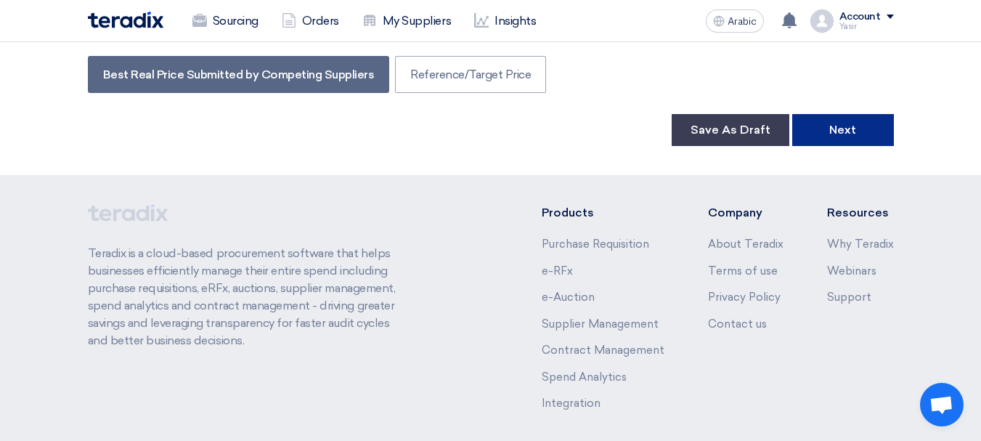
click at [820, 140] on button "Next" at bounding box center [843, 130] width 102 height 32
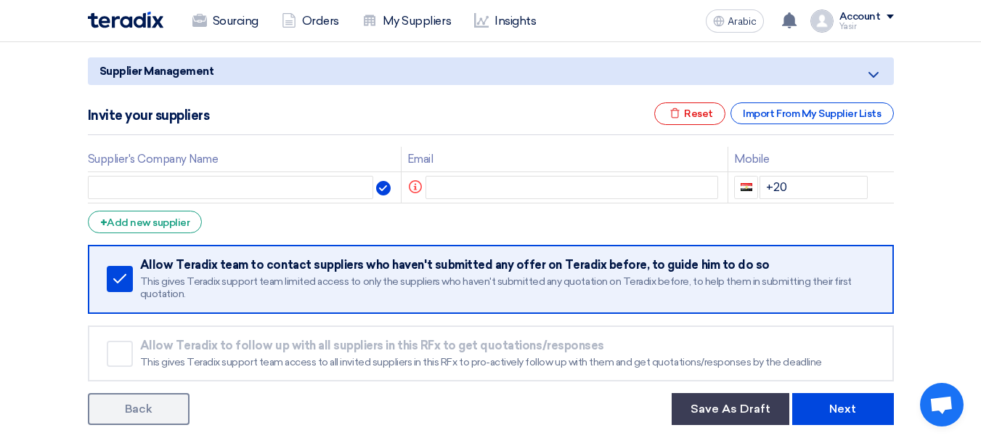
scroll to position [218, 0]
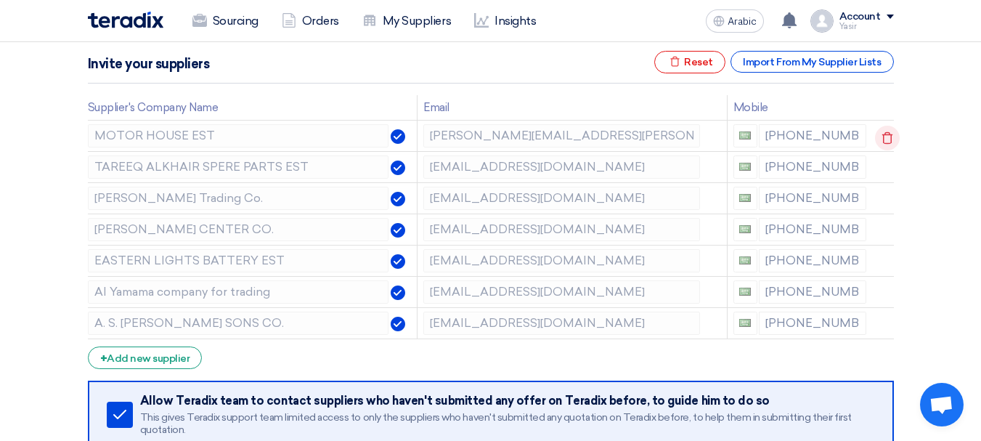
click at [886, 138] on icon at bounding box center [887, 138] width 25 height 25
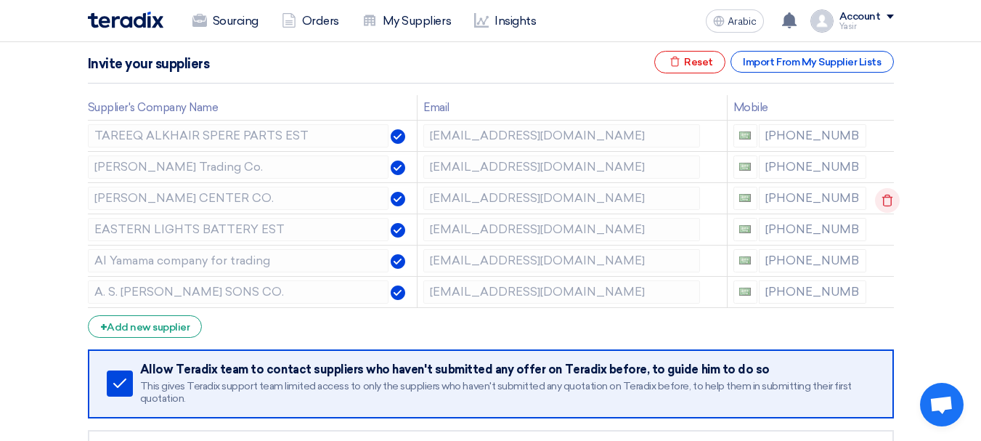
click at [887, 196] on use at bounding box center [887, 201] width 11 height 12
click at [0, 0] on use at bounding box center [0, 0] width 0 height 0
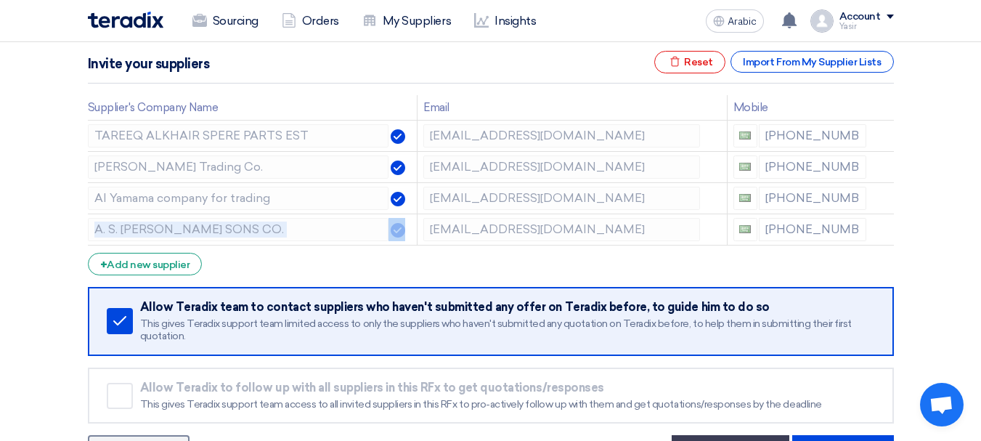
click at [0, 0] on use at bounding box center [0, 0] width 0 height 0
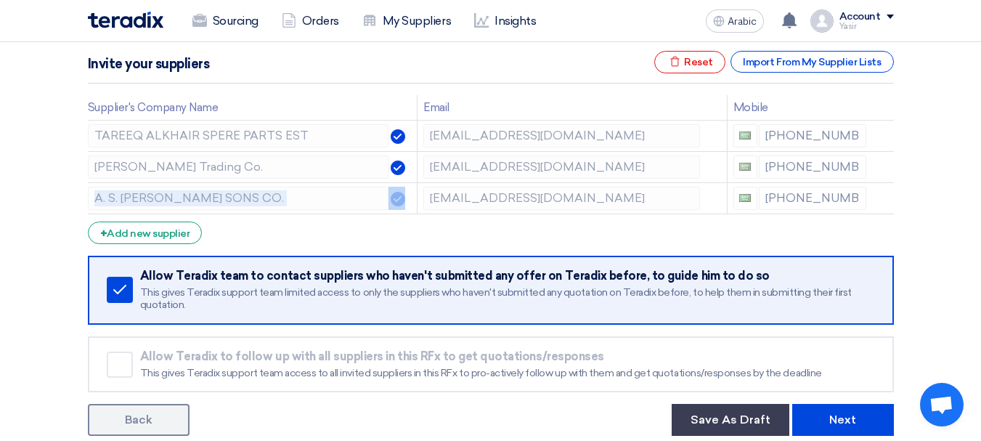
click at [0, 0] on use at bounding box center [0, 0] width 0 height 0
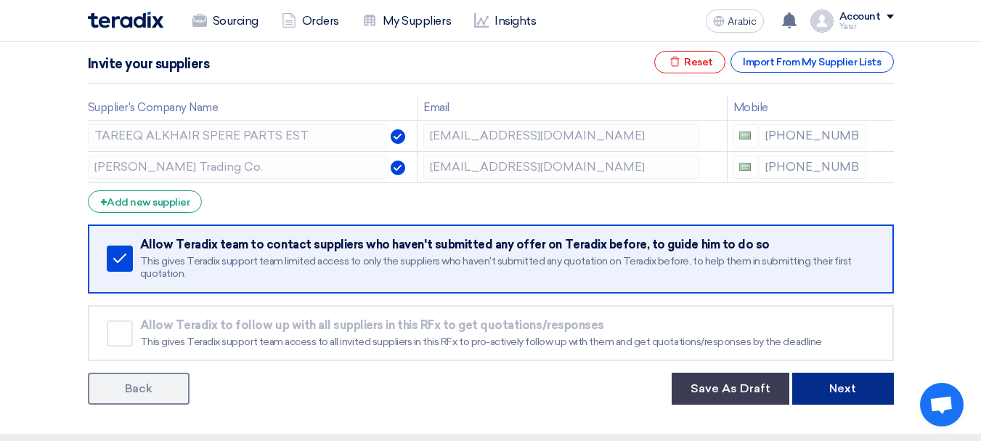
click at [839, 375] on button "Next" at bounding box center [843, 388] width 102 height 32
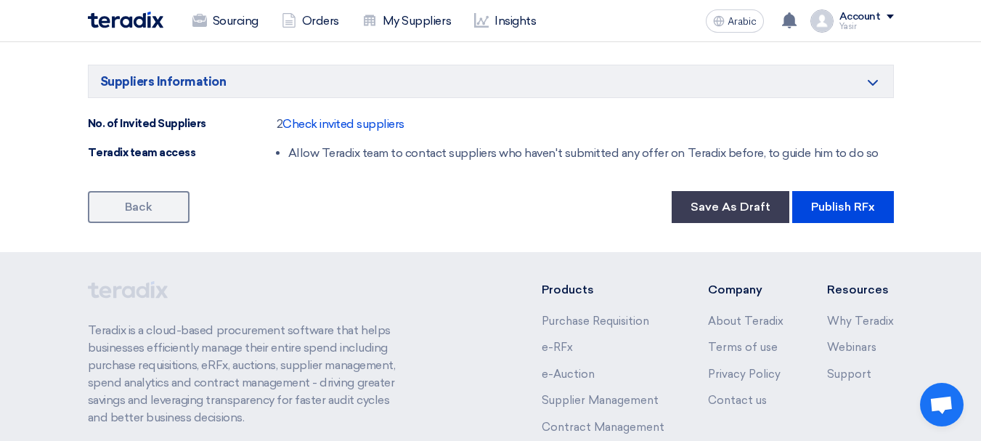
scroll to position [1032, 0]
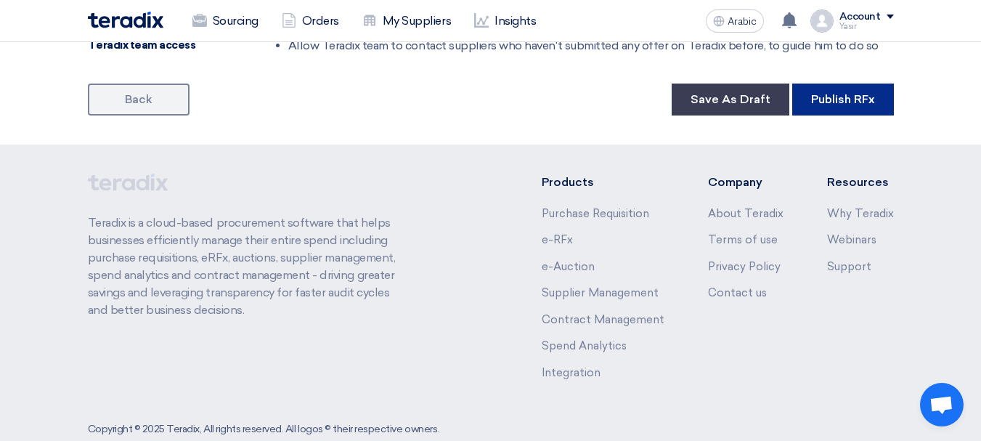
click at [826, 97] on font "Publish RFx" at bounding box center [843, 99] width 64 height 14
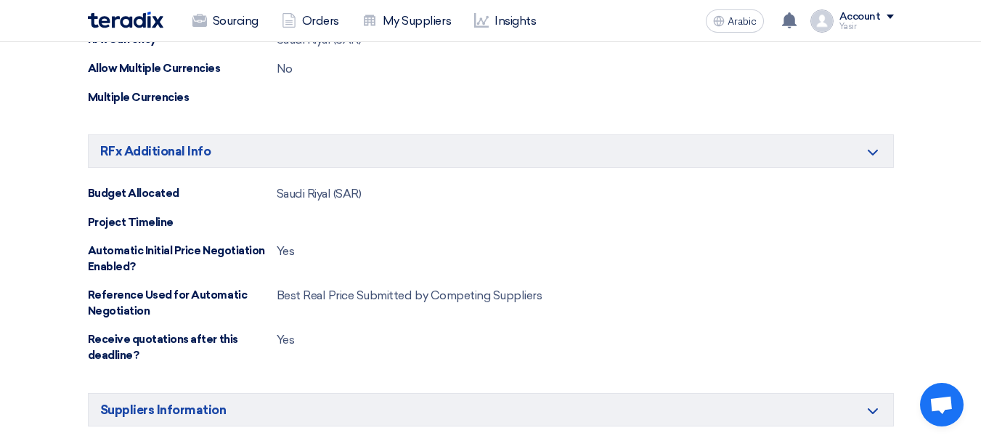
scroll to position [509, 0]
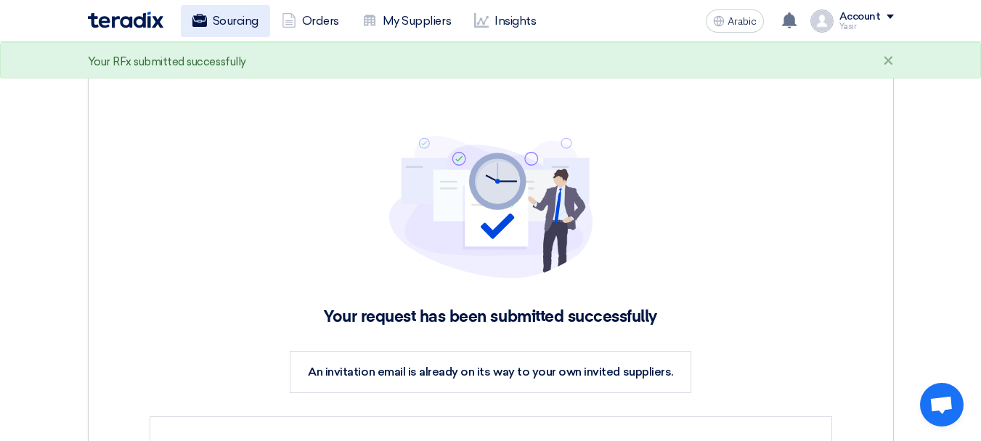
click at [230, 14] on font "Sourcing" at bounding box center [236, 21] width 46 height 14
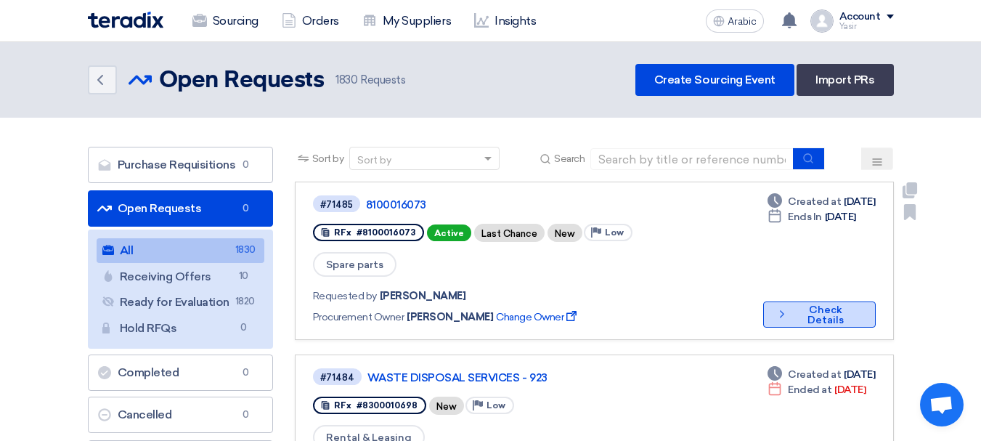
click at [814, 303] on font "Check Details" at bounding box center [825, 314] width 36 height 23
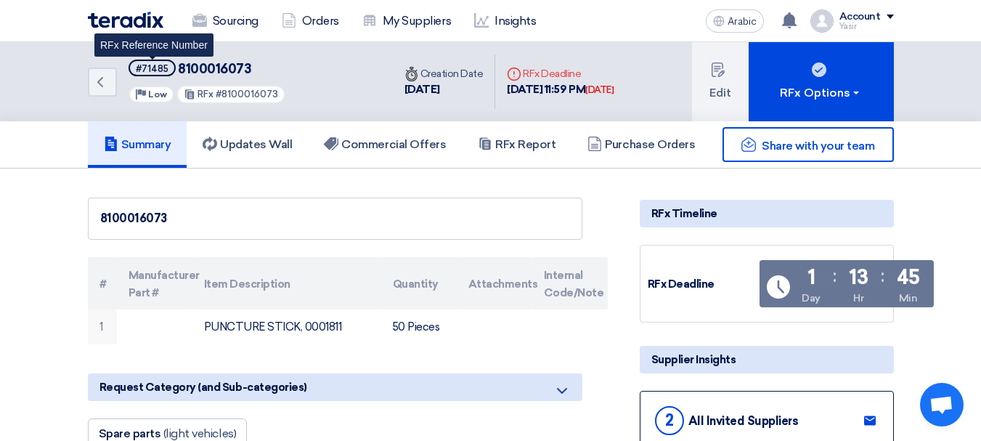
click at [147, 68] on font "#71485" at bounding box center [152, 68] width 33 height 11
copy font "71485"
click at [205, 68] on font "8100016073" at bounding box center [214, 69] width 73 height 16
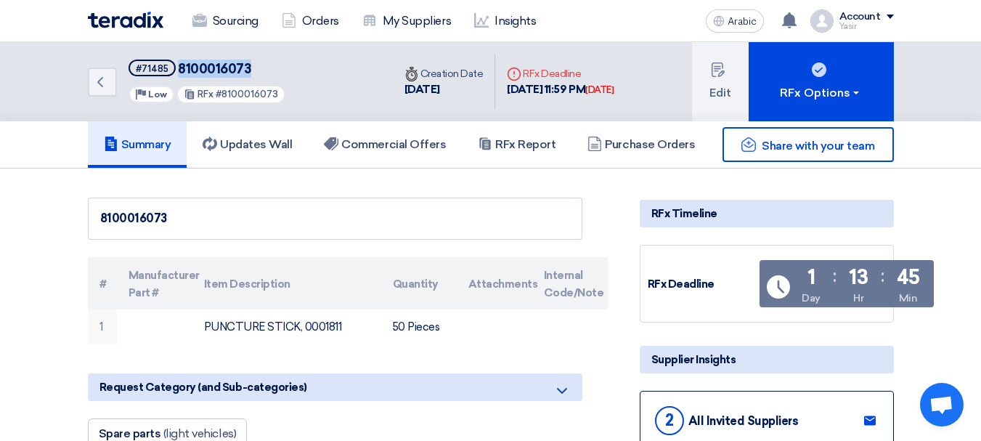
copy font "8100016073"
click at [105, 77] on icon "Back" at bounding box center [99, 81] width 17 height 17
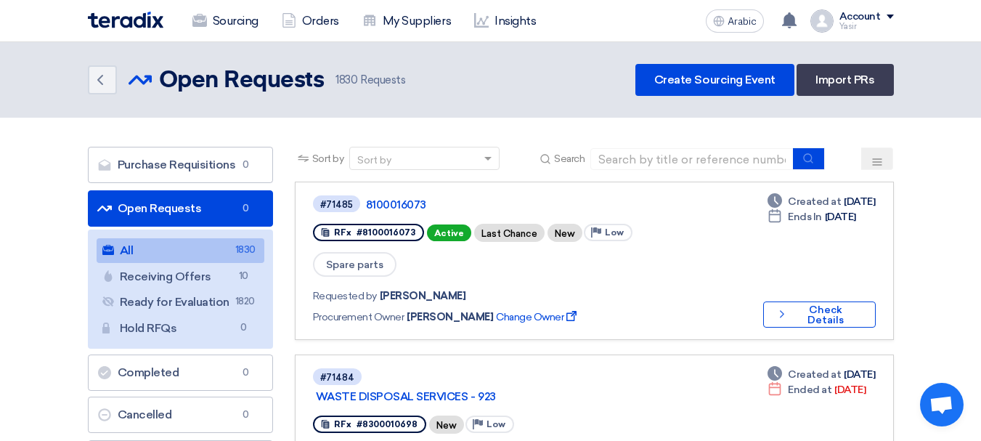
click at [712, 170] on div "Sort by Sort by Search" at bounding box center [594, 164] width 599 height 35
drag, startPoint x: 709, startPoint y: 155, endPoint x: 720, endPoint y: 170, distance: 18.2
click at [709, 155] on input at bounding box center [691, 159] width 203 height 22
paste input "8100015965"
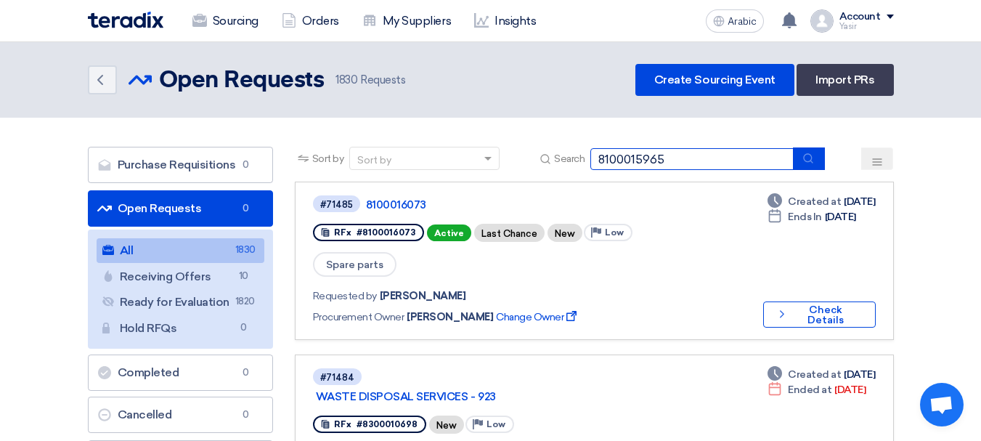
type input "8100015965"
click at [804, 162] on icon "submit" at bounding box center [808, 158] width 12 height 12
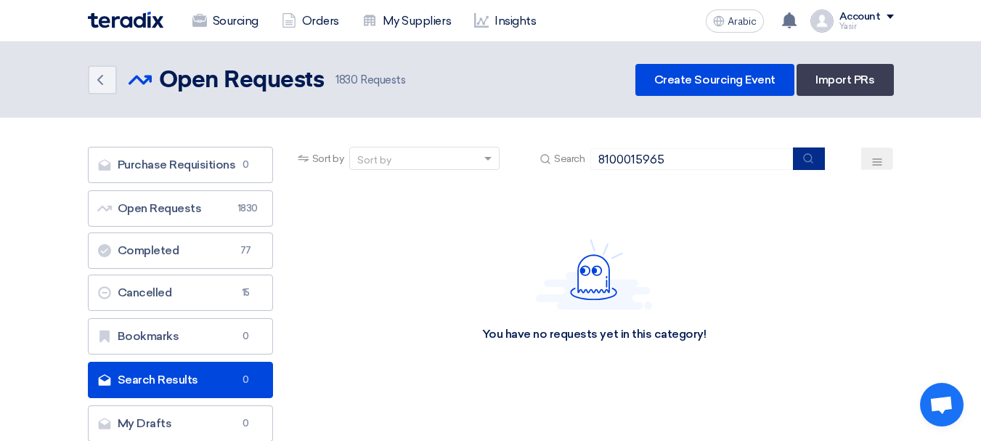
click at [814, 157] on icon "submit" at bounding box center [808, 158] width 12 height 12
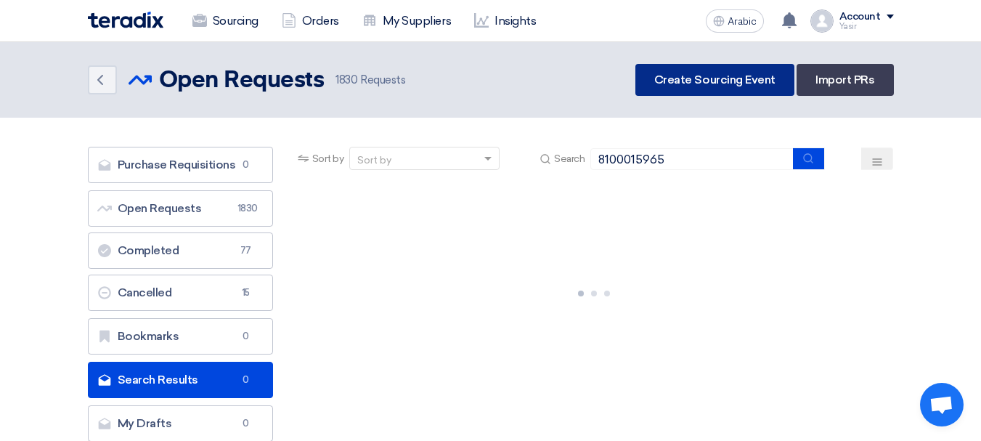
click at [754, 84] on font "Create Sourcing Event" at bounding box center [714, 80] width 121 height 14
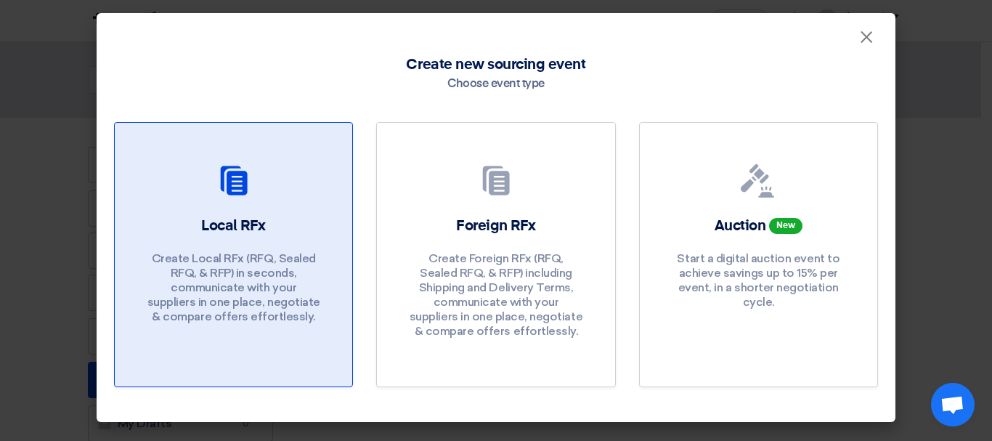
click at [250, 187] on icon at bounding box center [233, 180] width 35 height 35
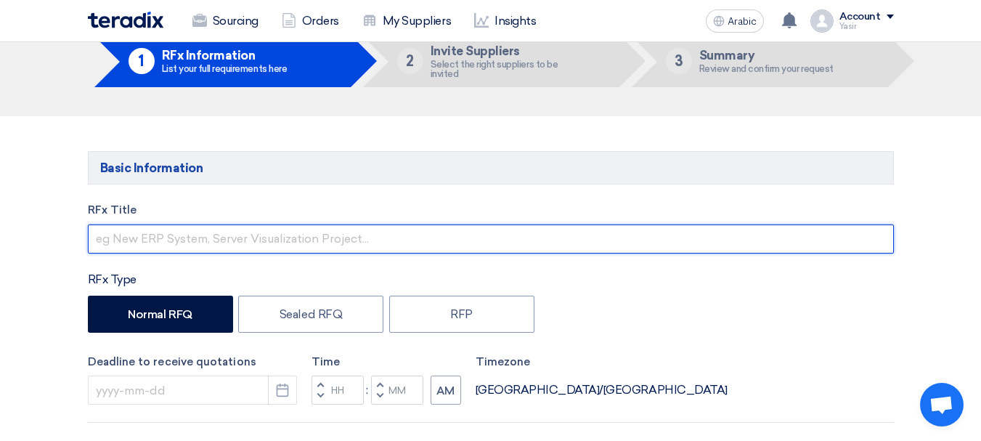
click at [228, 245] on input "text" at bounding box center [491, 238] width 806 height 29
paste input "8100015965"
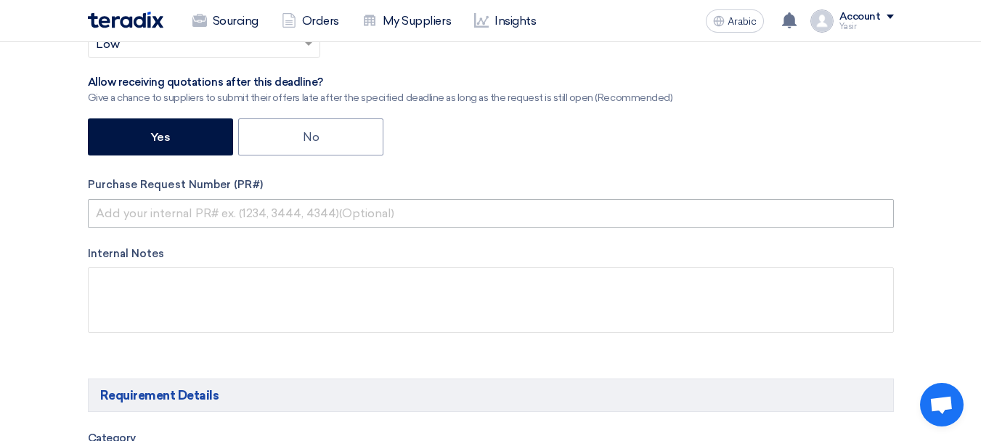
type input "8100015965"
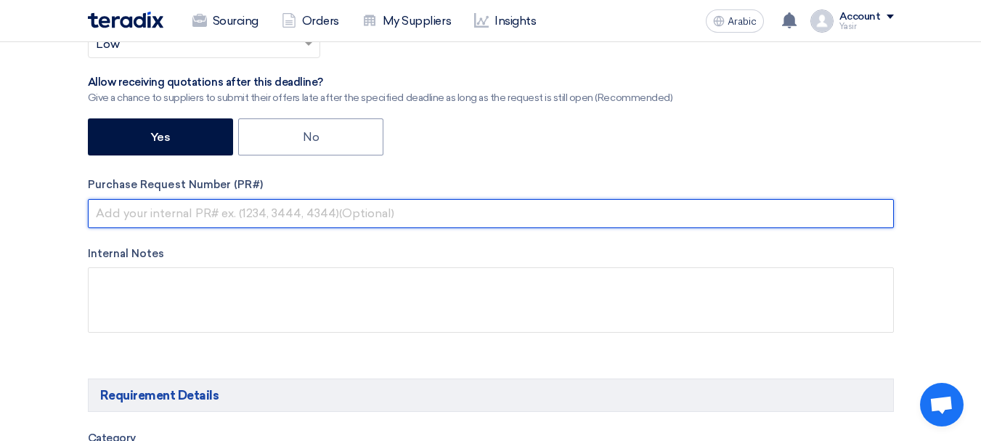
click at [224, 217] on input "text" at bounding box center [491, 213] width 806 height 29
paste input "8100015965"
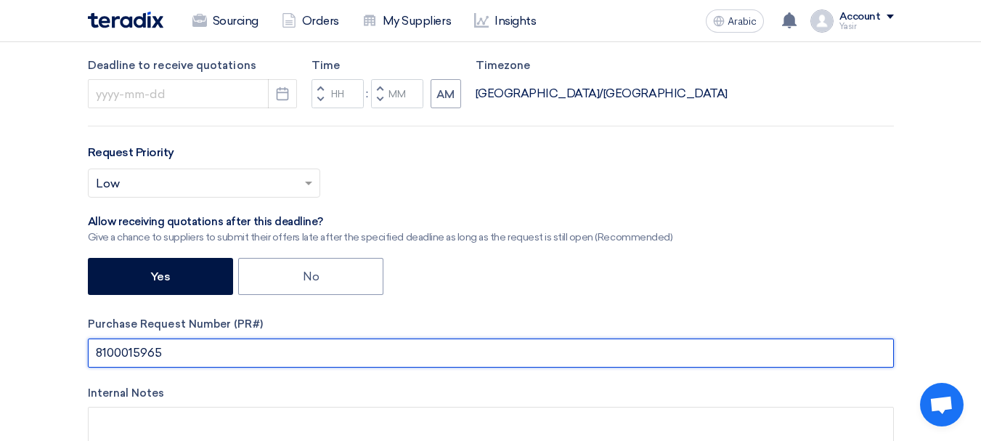
scroll to position [363, 0]
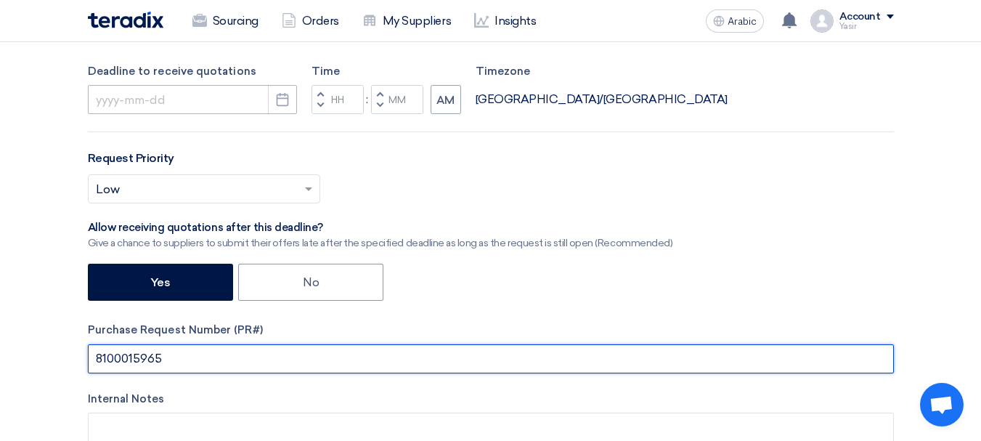
type input "8100015965"
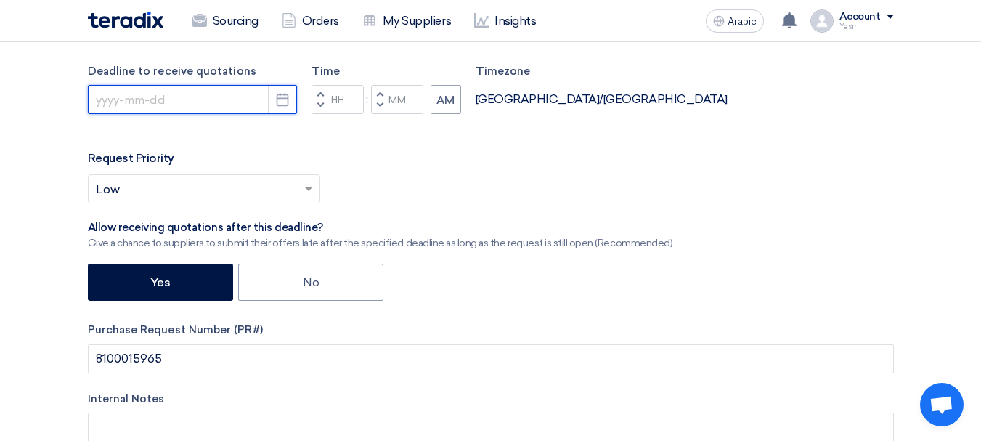
click at [232, 105] on input at bounding box center [192, 99] width 209 height 29
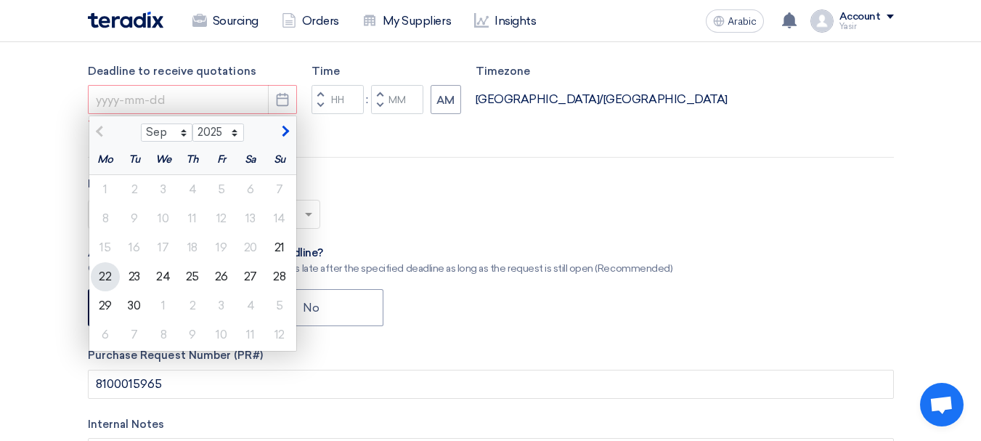
click at [105, 279] on font "22" at bounding box center [105, 276] width 12 height 14
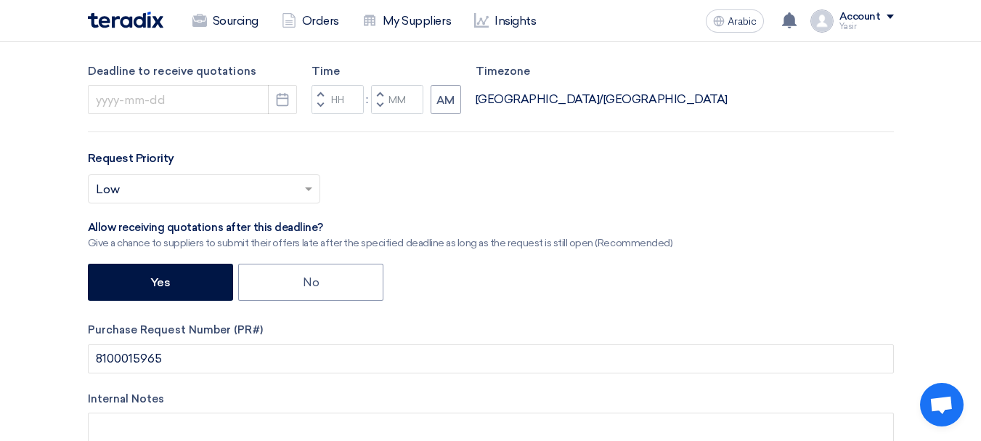
type input "[DATE]"
click at [309, 117] on div "RFx Title 8100015965 RFx Type Normal RFQ Sealed RFQ RFP Deadline to receive quo…" at bounding box center [491, 205] width 828 height 589
click at [322, 109] on button "Decrement hours" at bounding box center [319, 106] width 17 height 18
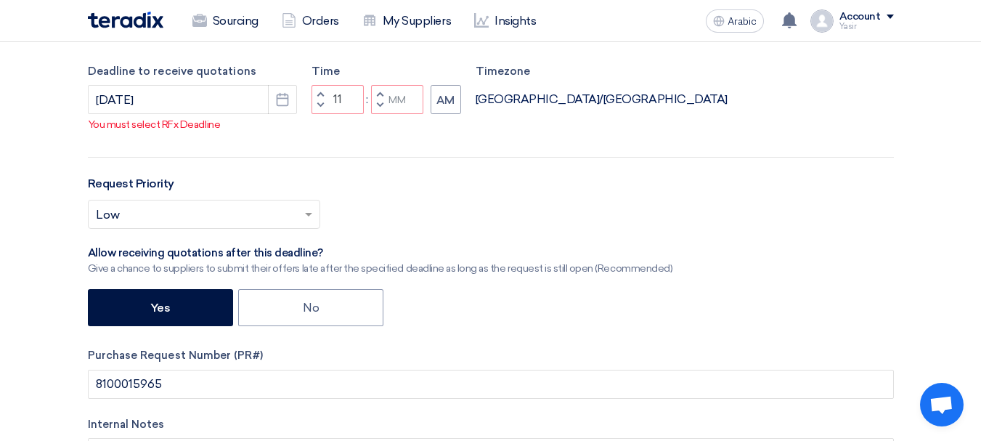
click at [381, 110] on span "button" at bounding box center [379, 105] width 5 height 9
type input "10"
type input "59"
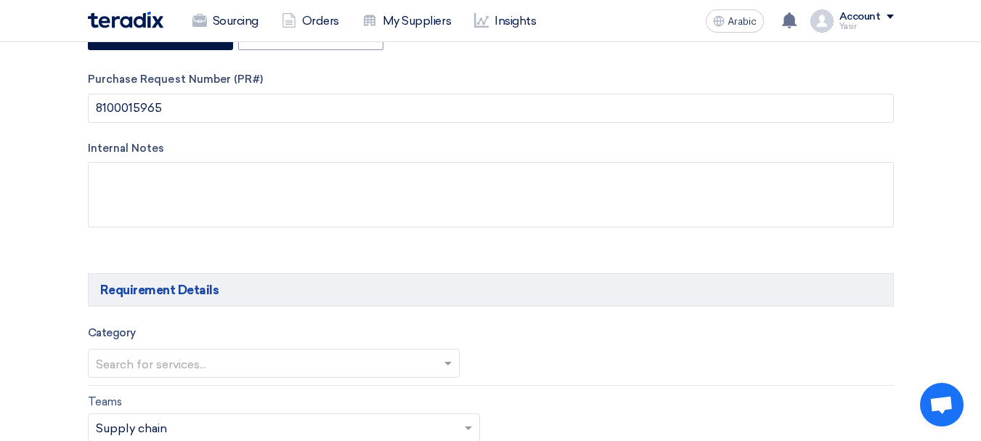
scroll to position [726, 0]
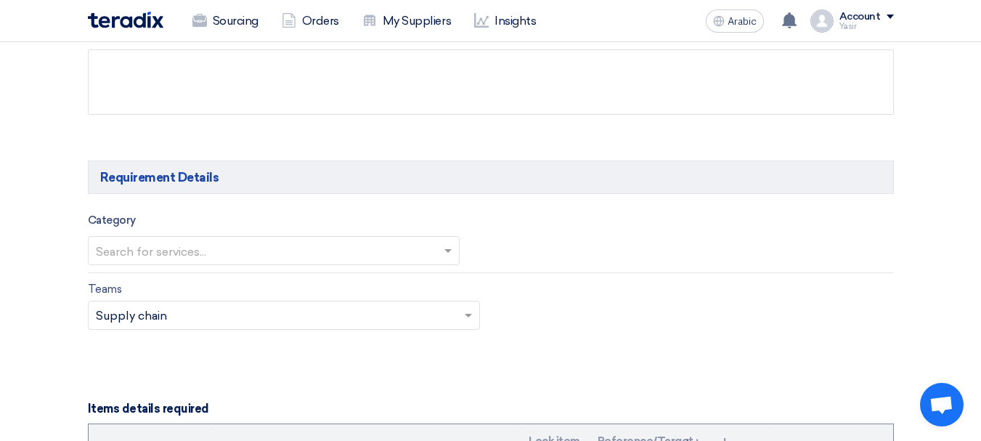
click at [211, 250] on input "text" at bounding box center [266, 252] width 341 height 24
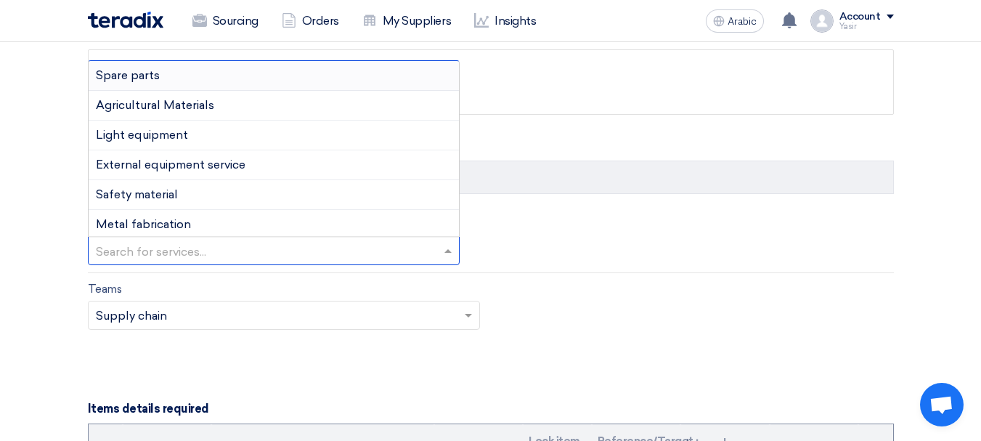
click at [150, 73] on span "Spare parts" at bounding box center [128, 75] width 64 height 14
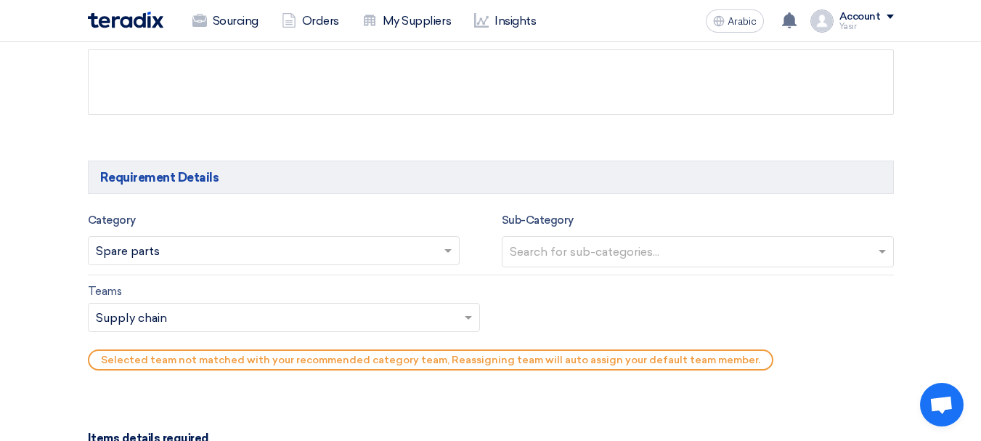
click at [685, 238] on div "Search for sub-categories..." at bounding box center [688, 252] width 372 height 30
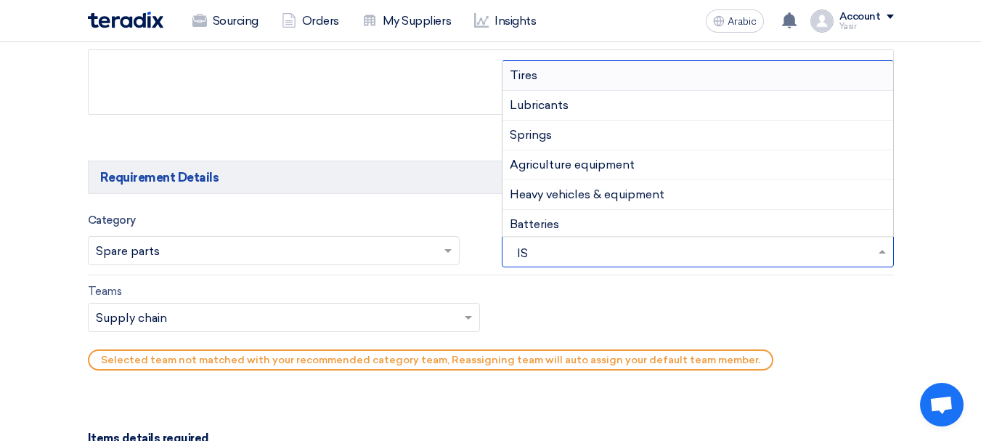
type input "ISU"
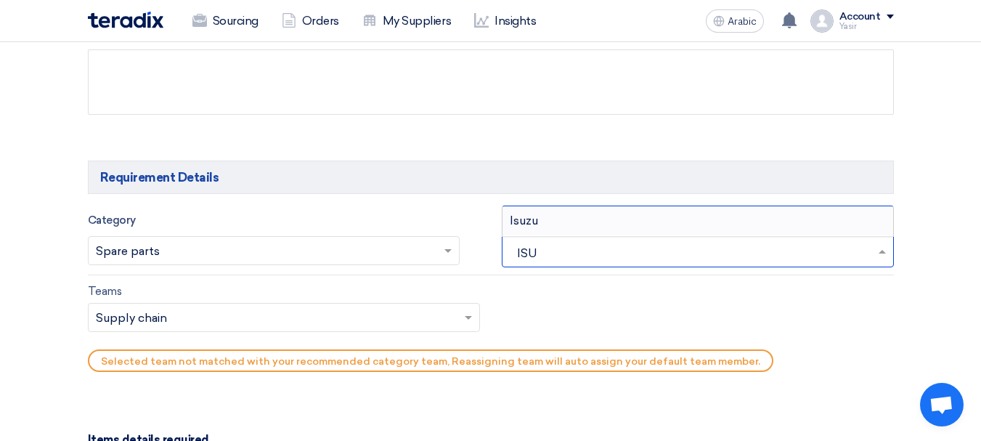
click at [526, 214] on font "Isuzu" at bounding box center [524, 220] width 28 height 14
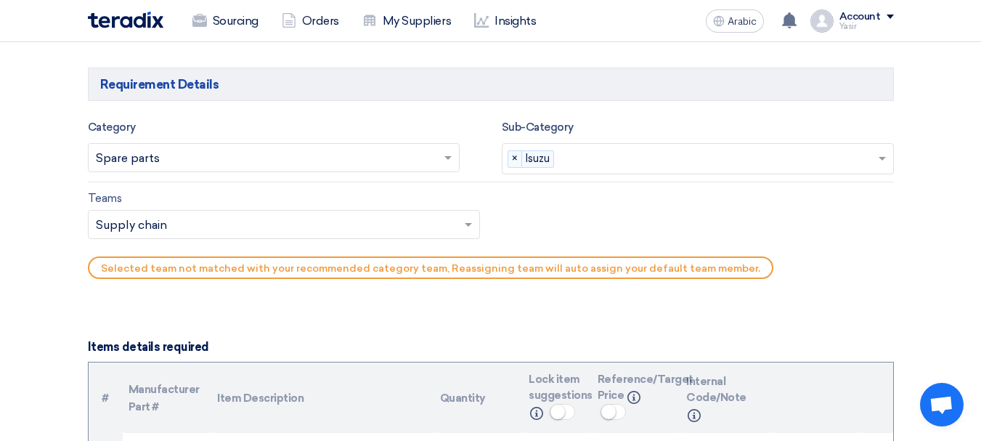
scroll to position [944, 0]
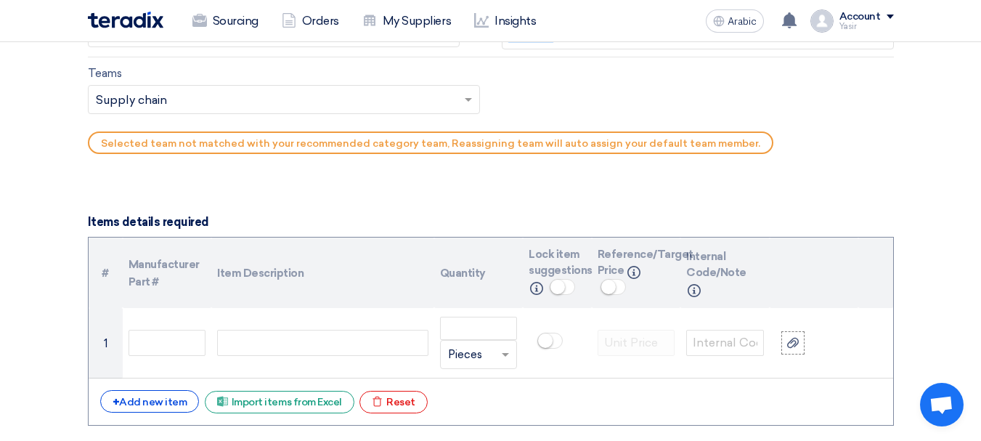
click at [153, 102] on input "text" at bounding box center [277, 101] width 362 height 24
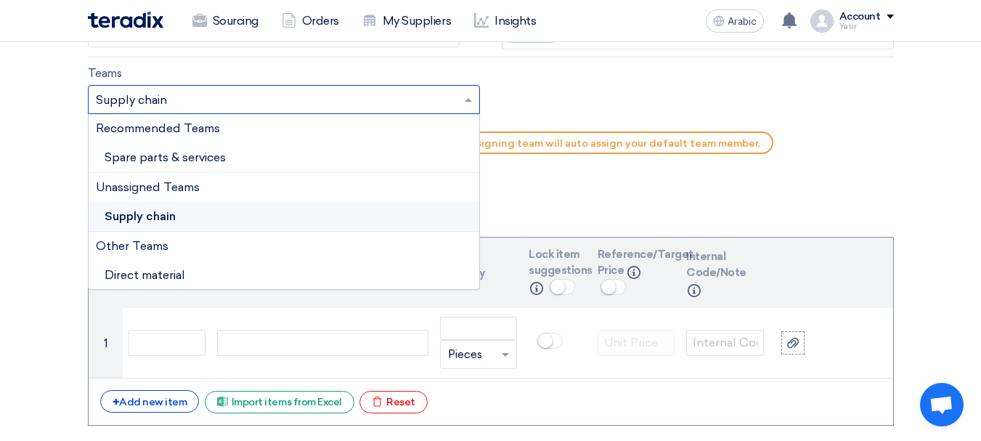
click at [139, 135] on div "Recommended Teams" at bounding box center [284, 128] width 391 height 29
click at [134, 160] on span "Spare parts & services" at bounding box center [165, 157] width 121 height 14
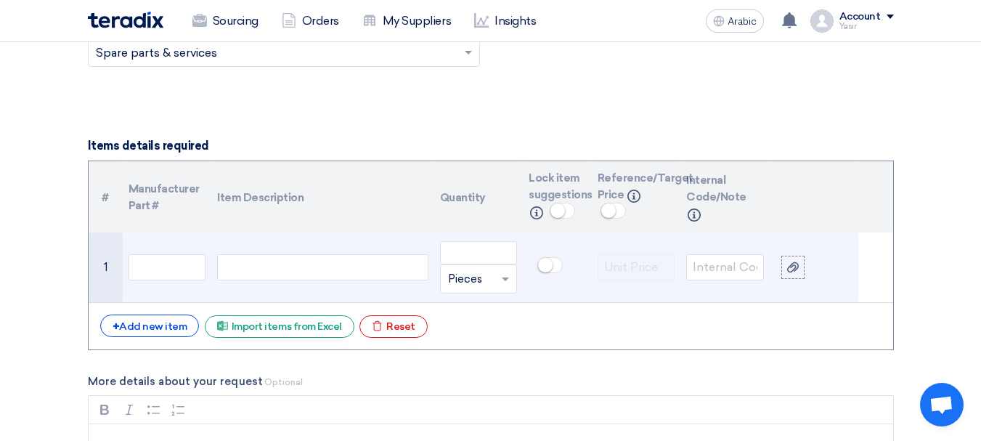
scroll to position [1017, 0]
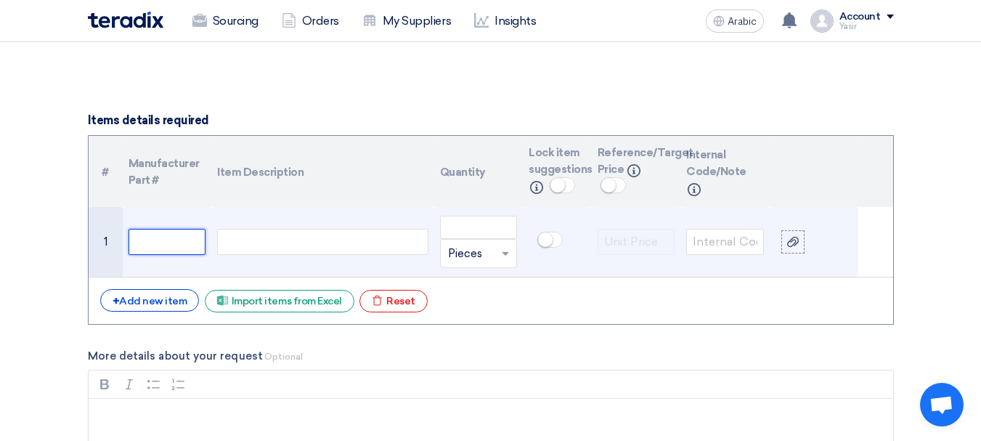
click at [170, 230] on input "text" at bounding box center [168, 242] width 78 height 26
click at [280, 229] on div at bounding box center [322, 242] width 211 height 26
paste div
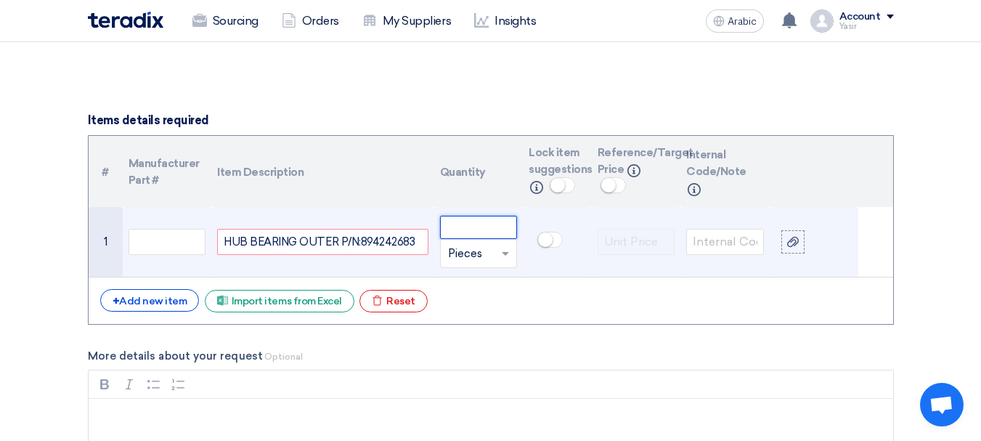
click at [458, 235] on input "number" at bounding box center [479, 227] width 78 height 23
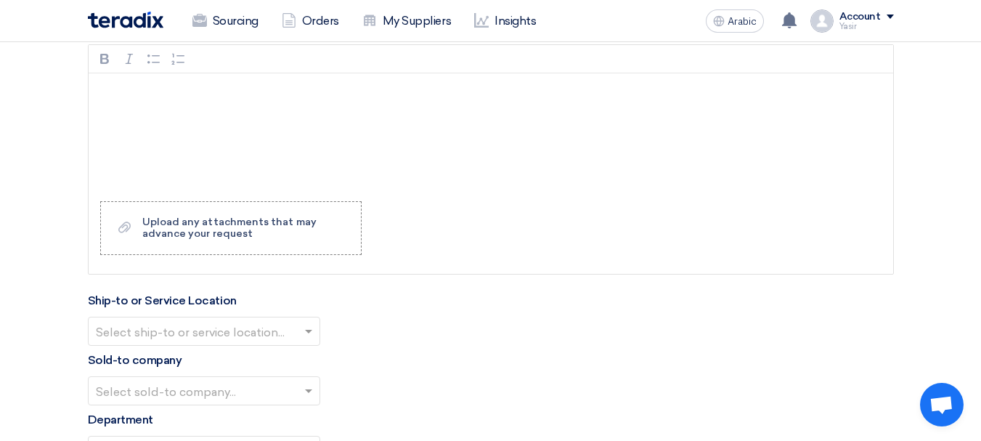
scroll to position [1452, 0]
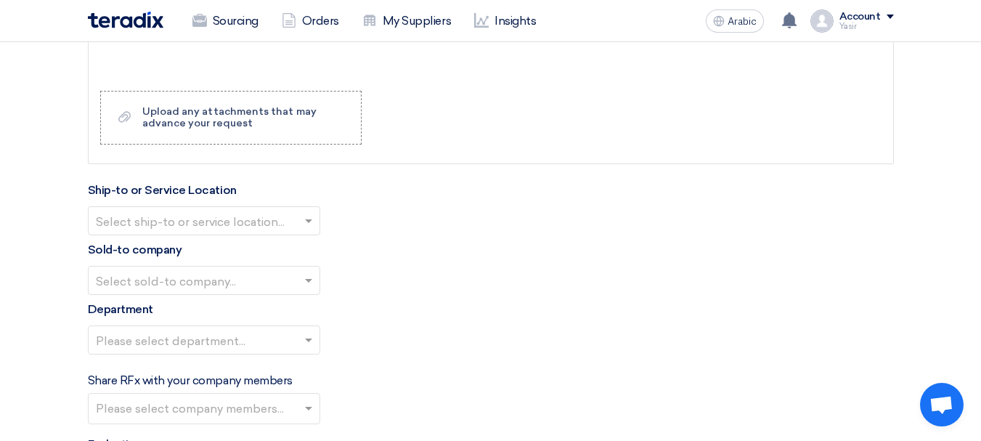
type input "10"
click at [208, 214] on input "text" at bounding box center [197, 222] width 202 height 24
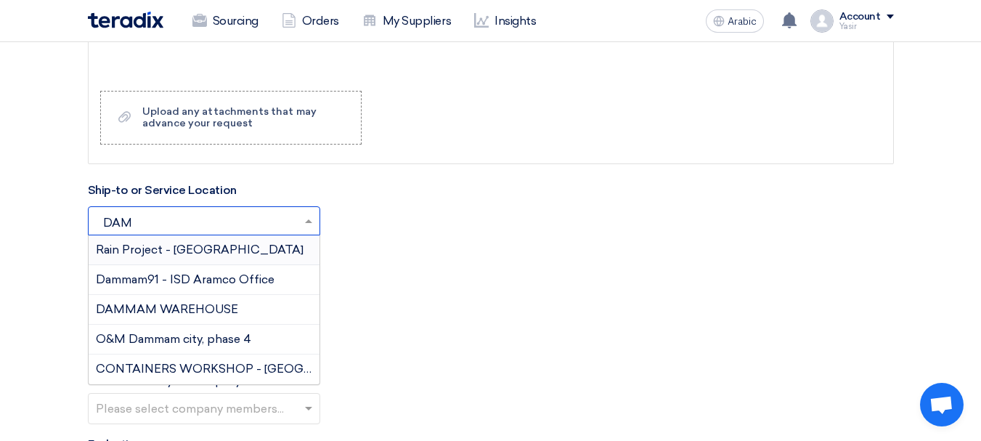
type input "DAMM"
click at [173, 319] on div "DAMMAM WAREHOUSE" at bounding box center [204, 310] width 231 height 30
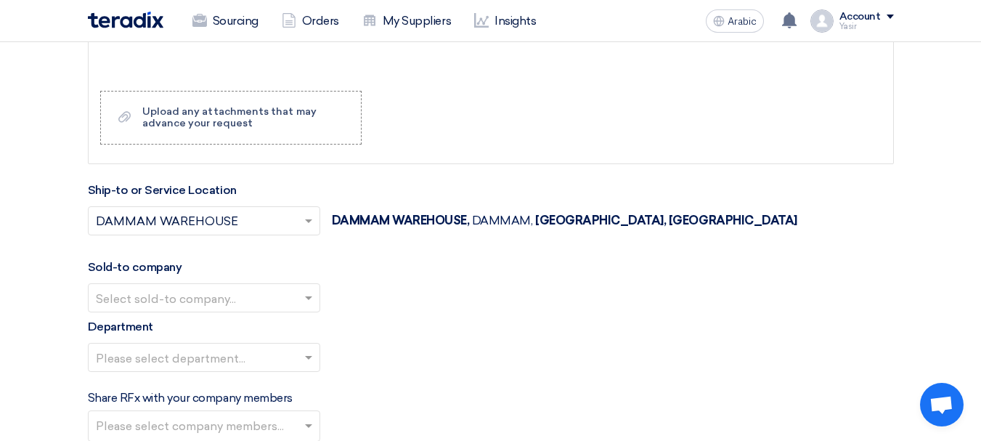
click at [206, 280] on div "Sold-to company Select sold-to company..." at bounding box center [491, 285] width 806 height 54
click at [204, 303] on input "text" at bounding box center [197, 299] width 202 height 24
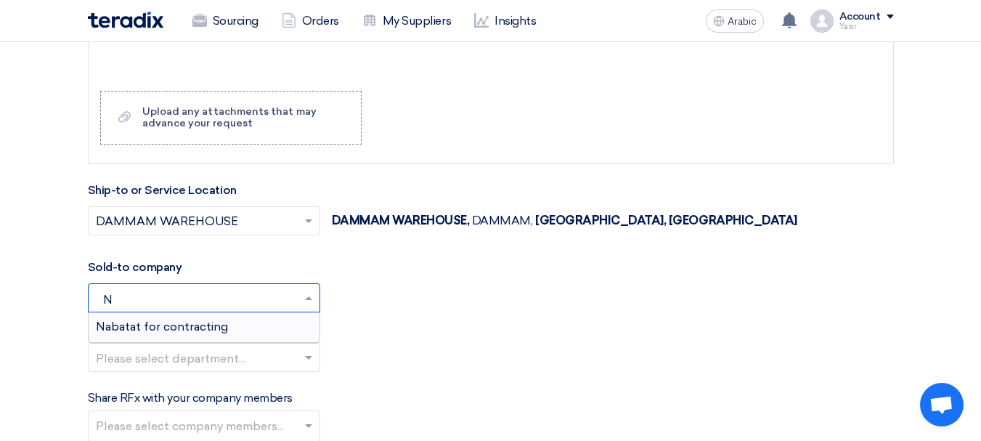
type input "NA"
click at [186, 330] on span "Nabatat for contracting" at bounding box center [162, 326] width 132 height 14
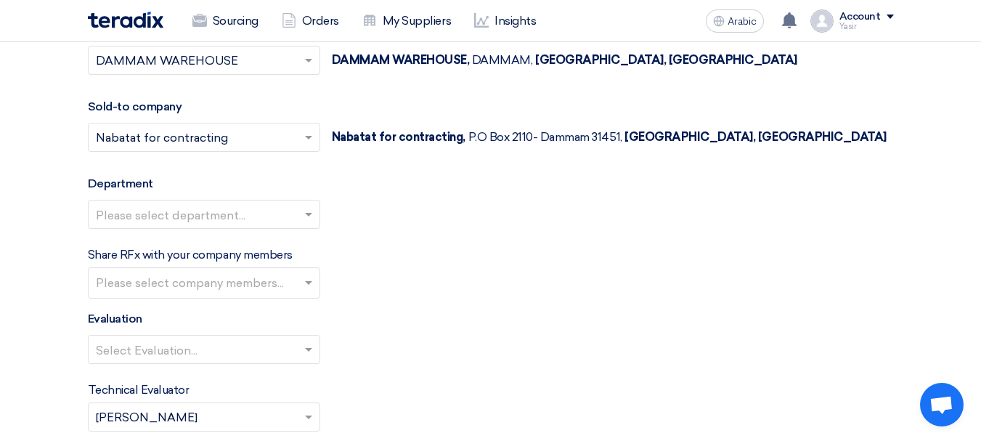
scroll to position [1670, 0]
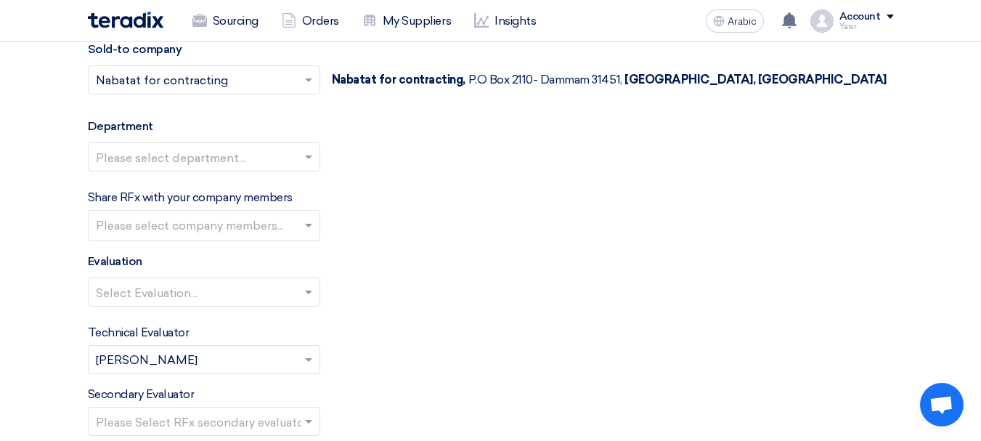
click at [200, 169] on input "text" at bounding box center [197, 158] width 202 height 24
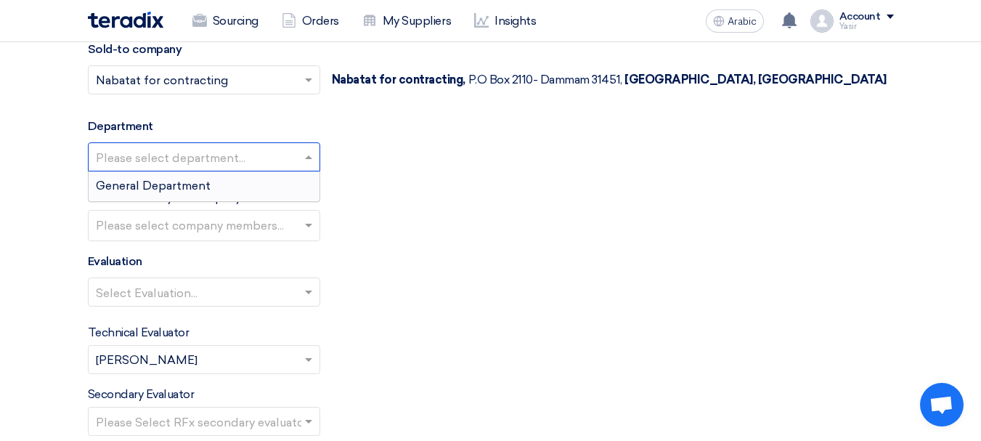
click at [160, 176] on div "General Department" at bounding box center [204, 185] width 231 height 29
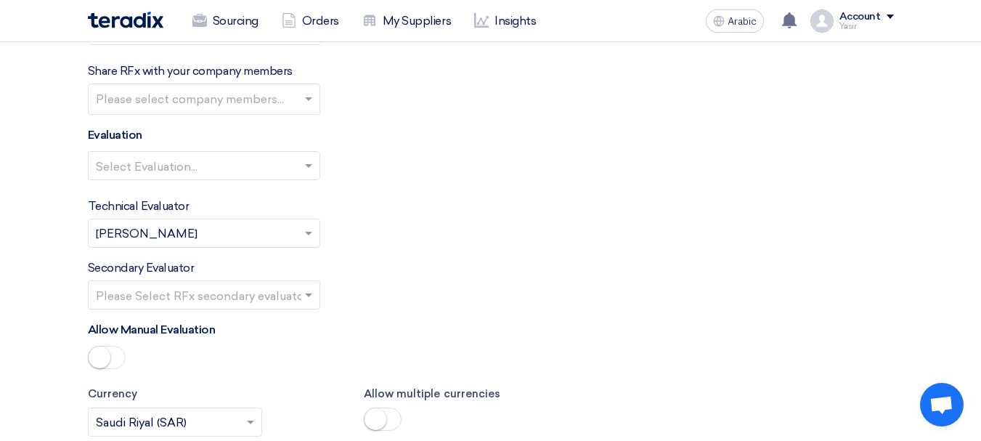
scroll to position [1815, 0]
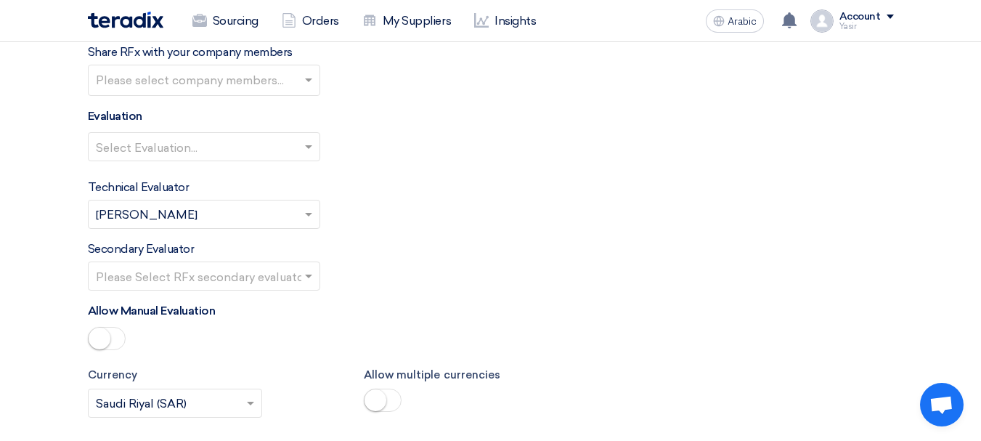
click at [179, 139] on input "text" at bounding box center [197, 148] width 202 height 24
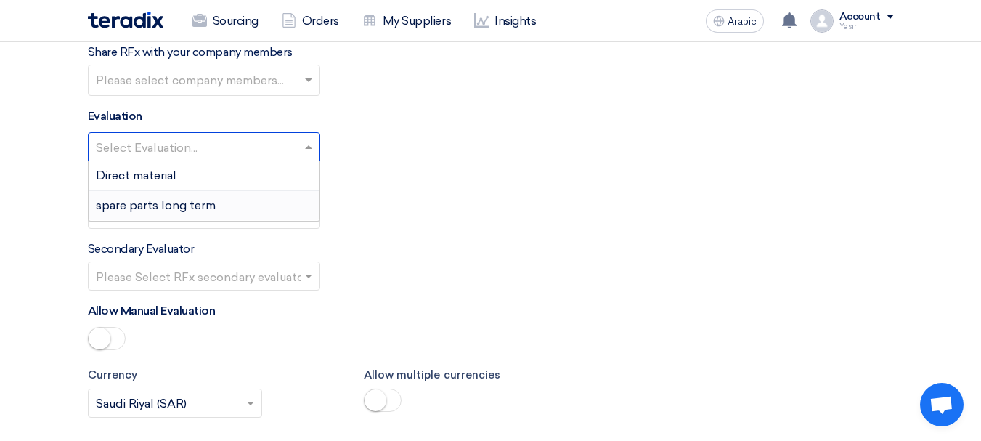
click at [157, 196] on div "spare parts long term" at bounding box center [204, 205] width 231 height 29
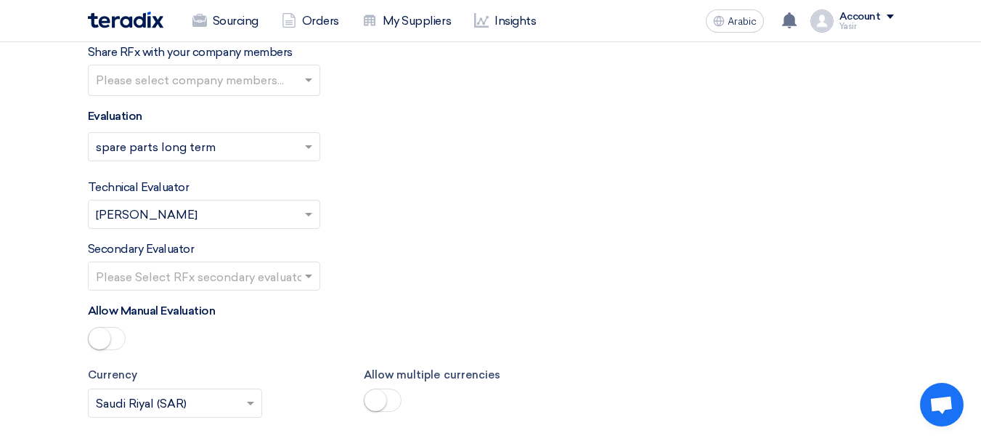
scroll to position [1960, 0]
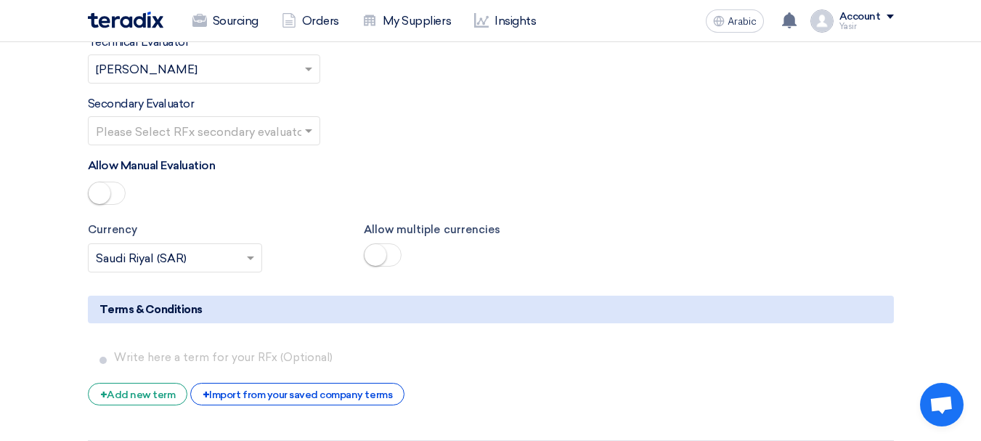
click at [224, 134] on input "text" at bounding box center [197, 132] width 202 height 24
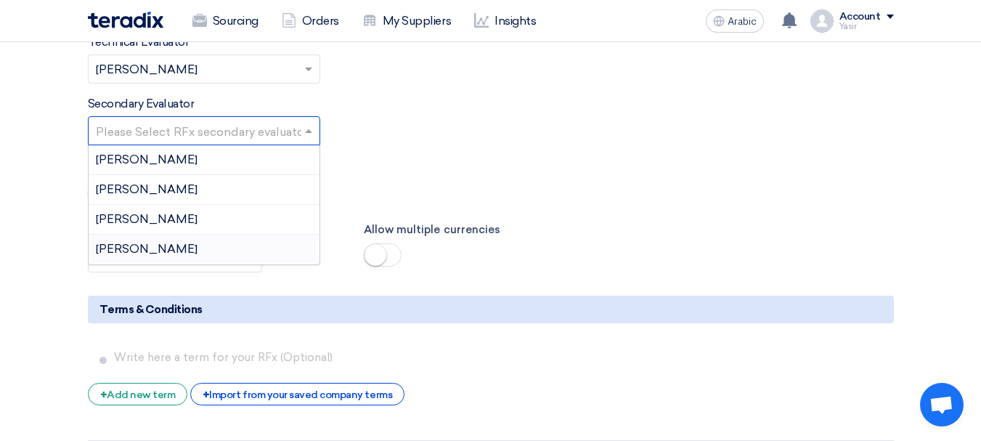
click at [153, 244] on div "[PERSON_NAME]" at bounding box center [204, 249] width 231 height 29
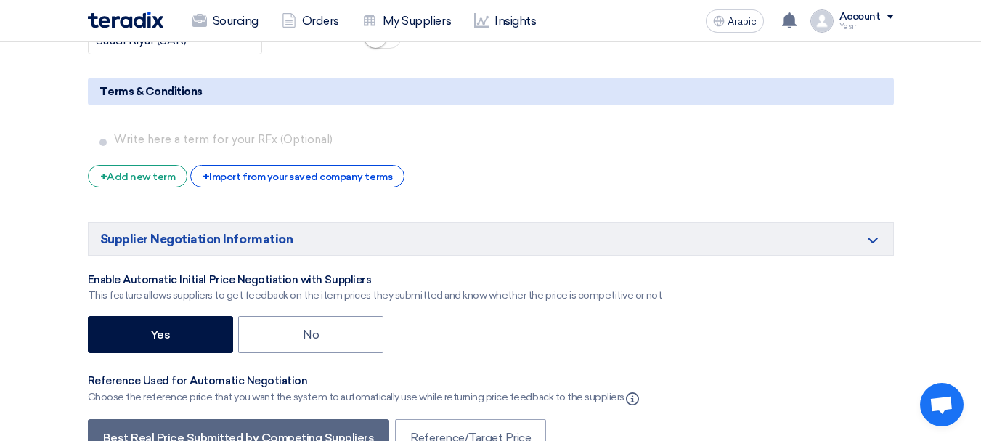
scroll to position [2323, 0]
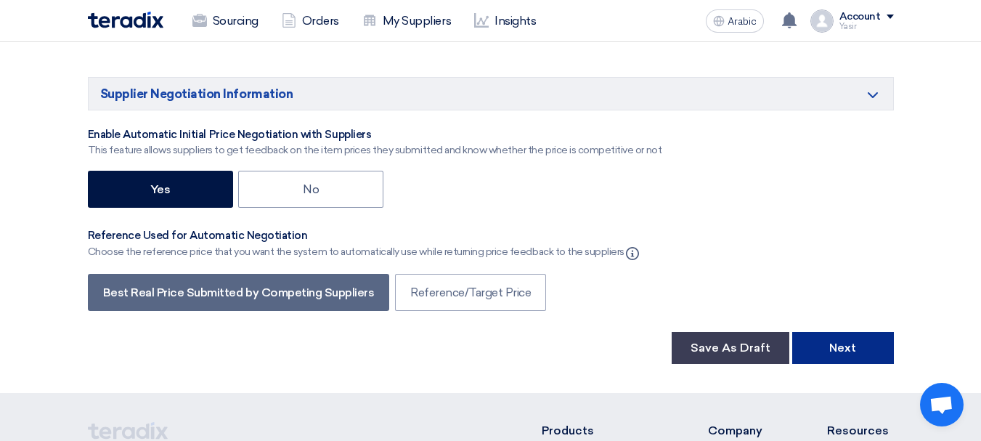
click at [865, 344] on button "Next" at bounding box center [843, 348] width 102 height 32
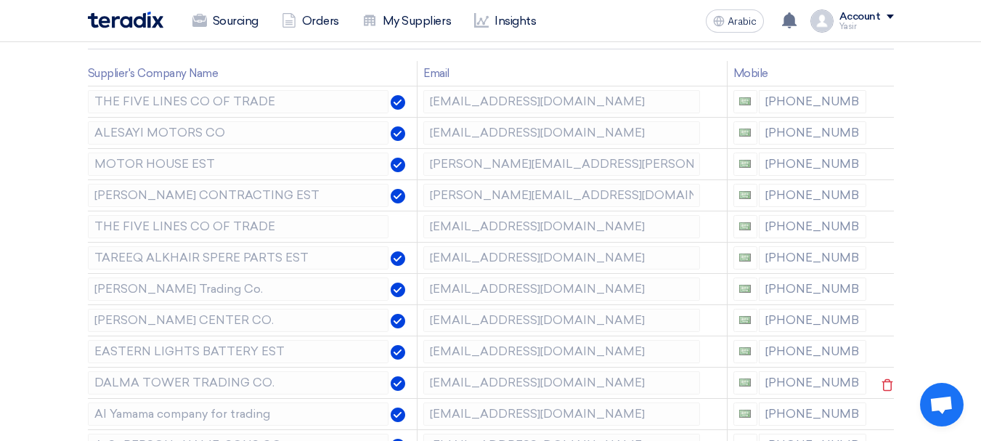
scroll to position [290, 0]
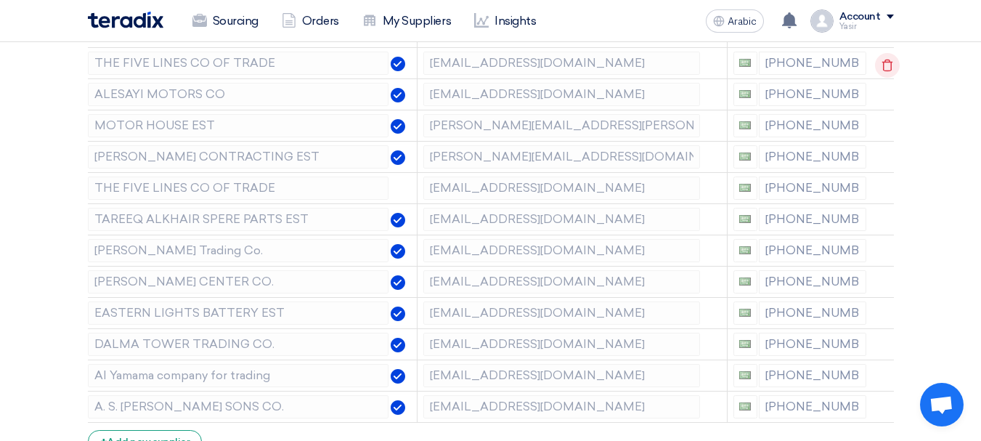
click at [881, 60] on icon at bounding box center [887, 65] width 25 height 25
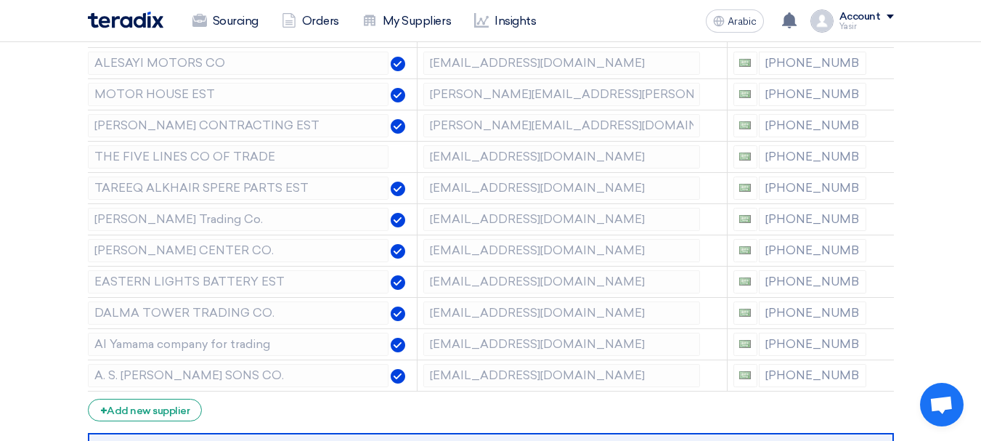
click at [0, 0] on icon at bounding box center [0, 0] width 0 height 0
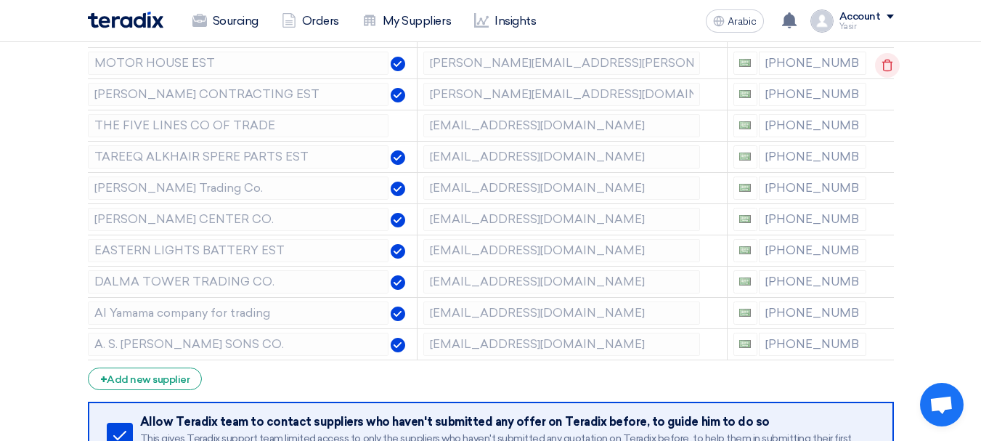
click at [881, 60] on icon at bounding box center [887, 65] width 25 height 25
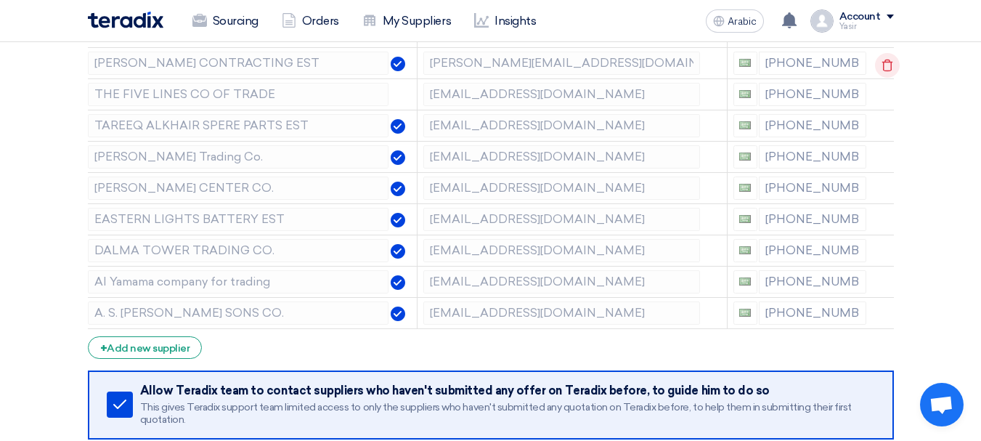
click at [879, 74] on icon at bounding box center [887, 65] width 25 height 25
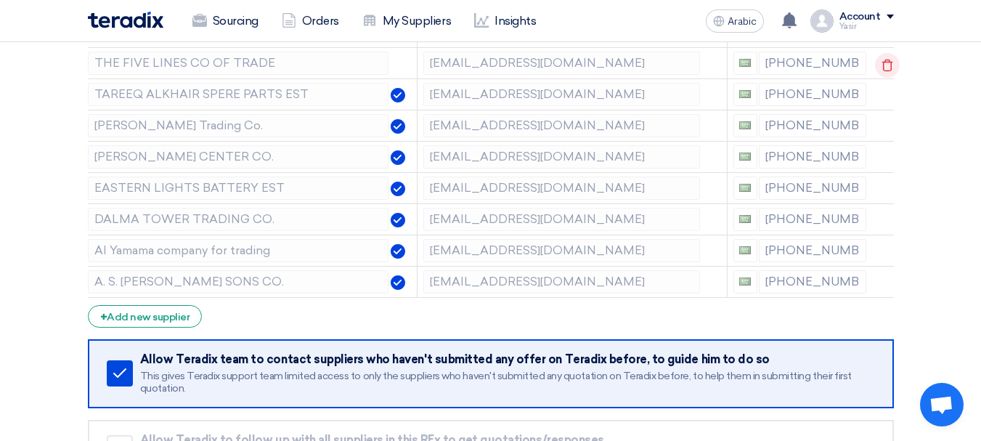
click at [884, 66] on icon at bounding box center [887, 65] width 25 height 25
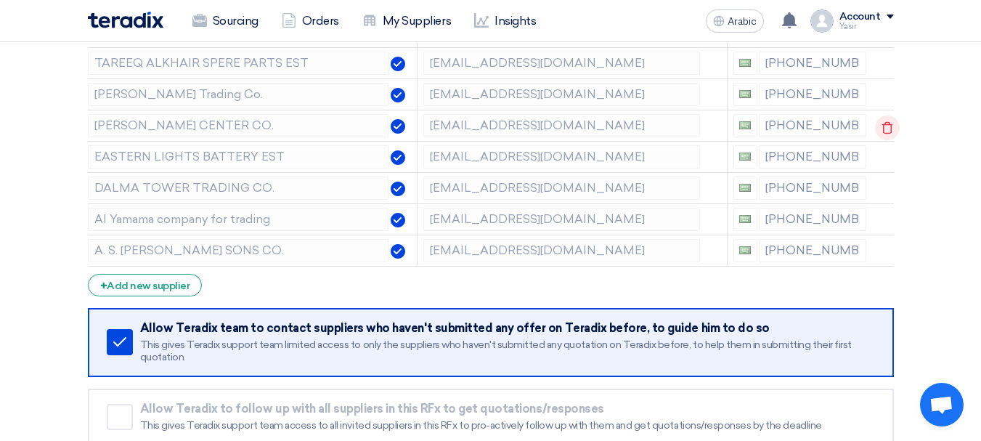
click at [885, 121] on icon at bounding box center [887, 127] width 25 height 25
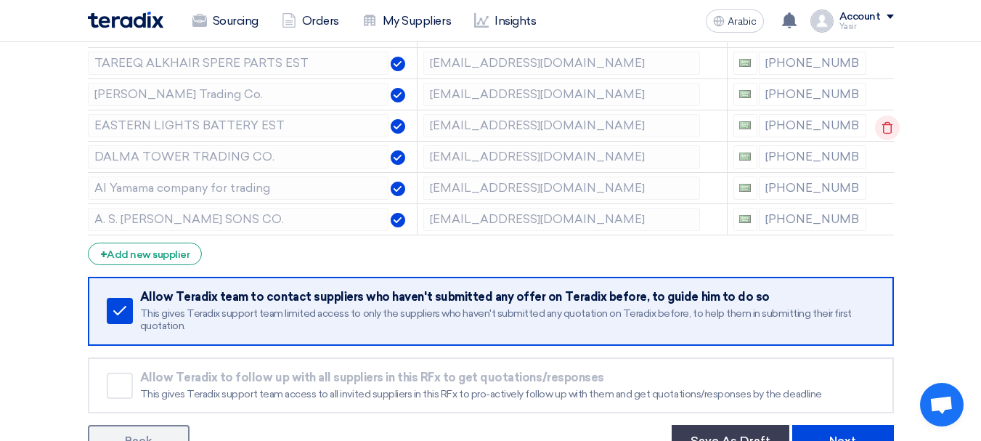
click at [875, 127] on icon at bounding box center [887, 127] width 25 height 25
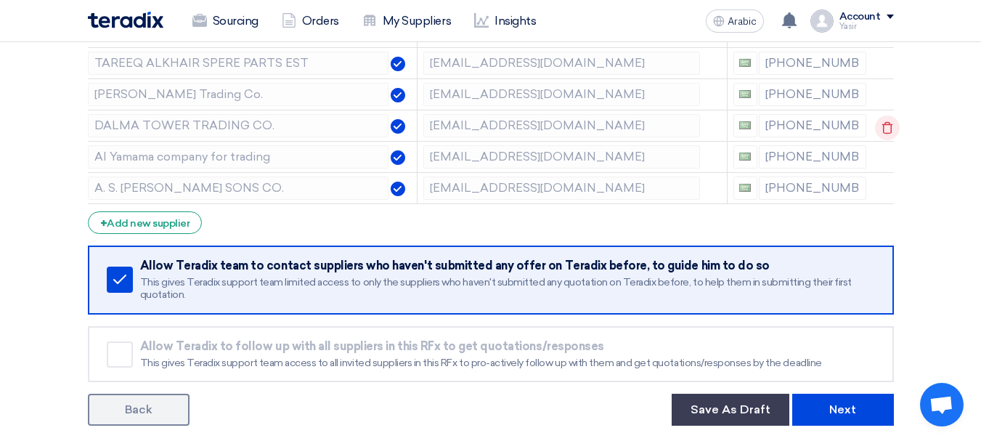
click at [875, 127] on icon at bounding box center [887, 127] width 25 height 25
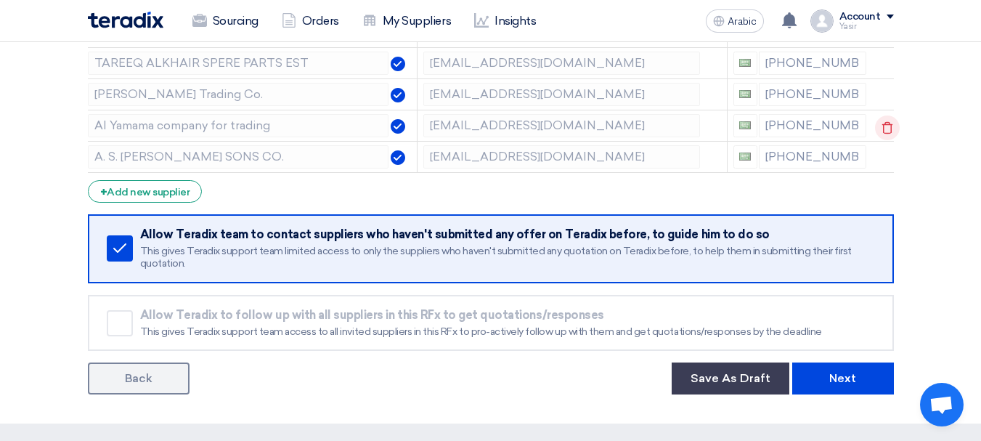
click at [886, 125] on use at bounding box center [887, 128] width 11 height 12
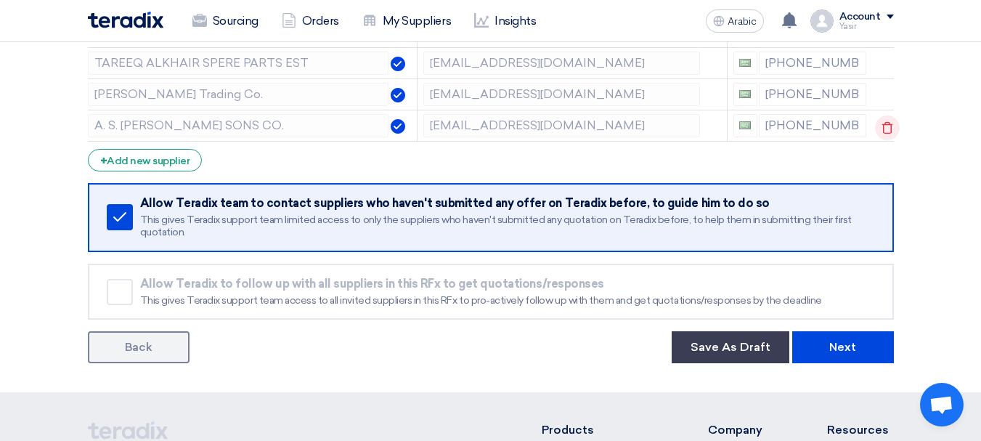
click at [885, 125] on use at bounding box center [887, 128] width 11 height 12
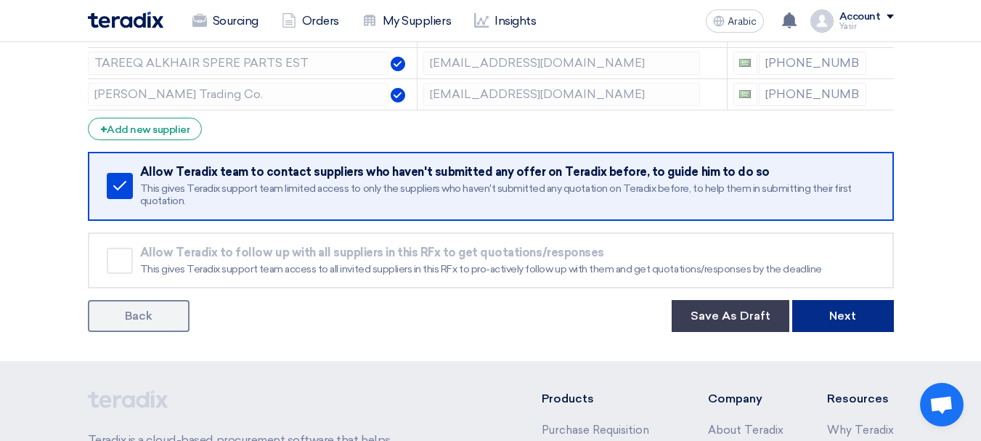
click at [826, 320] on button "Next" at bounding box center [843, 316] width 102 height 32
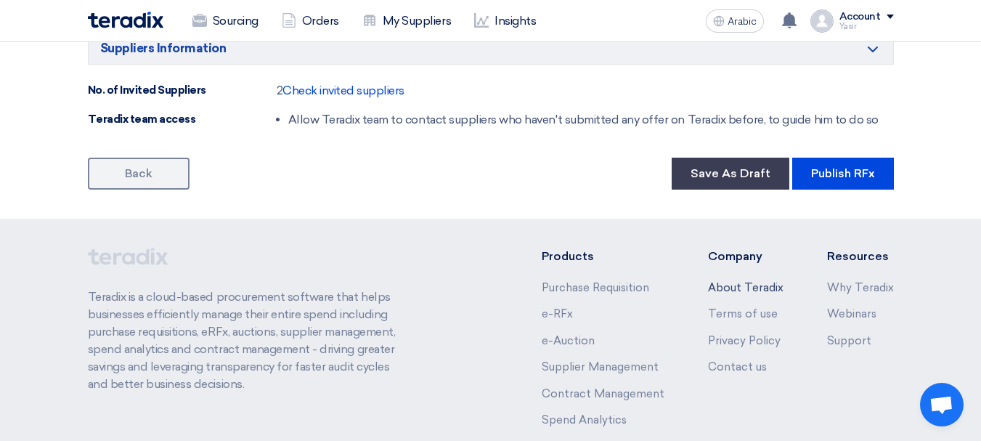
scroll to position [1017, 0]
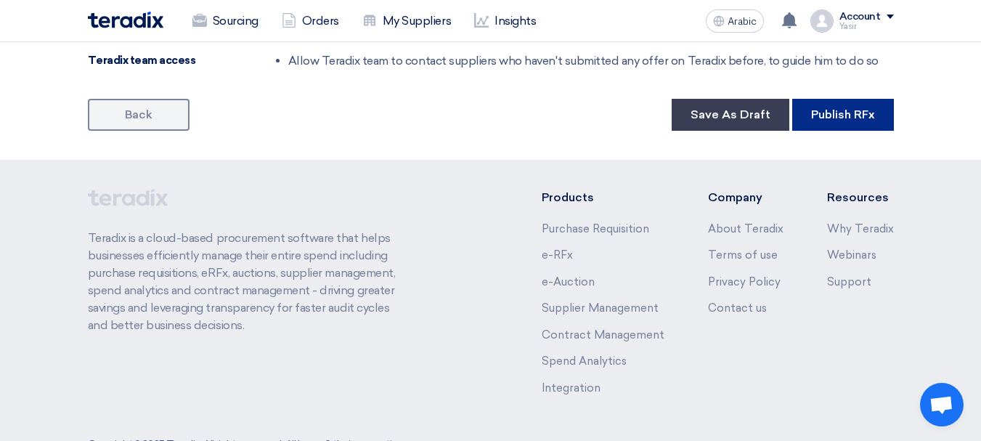
click at [839, 120] on font "Publish RFx" at bounding box center [843, 114] width 64 height 14
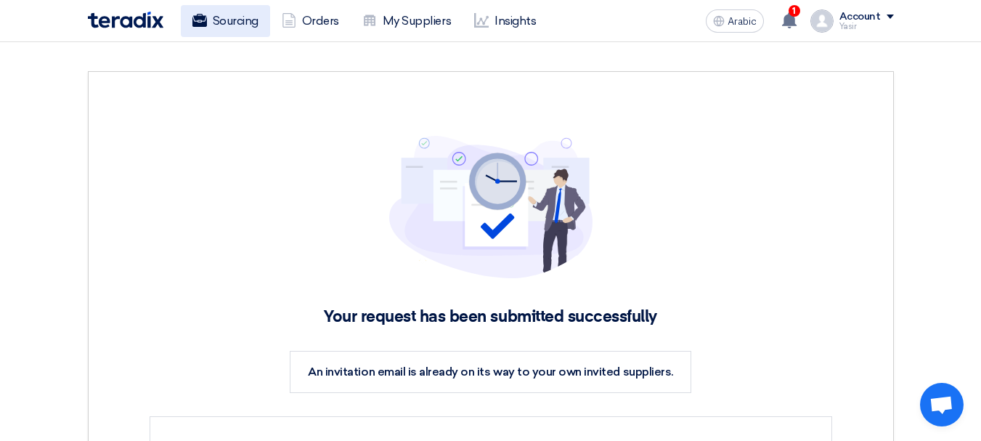
click at [201, 25] on use at bounding box center [199, 20] width 15 height 13
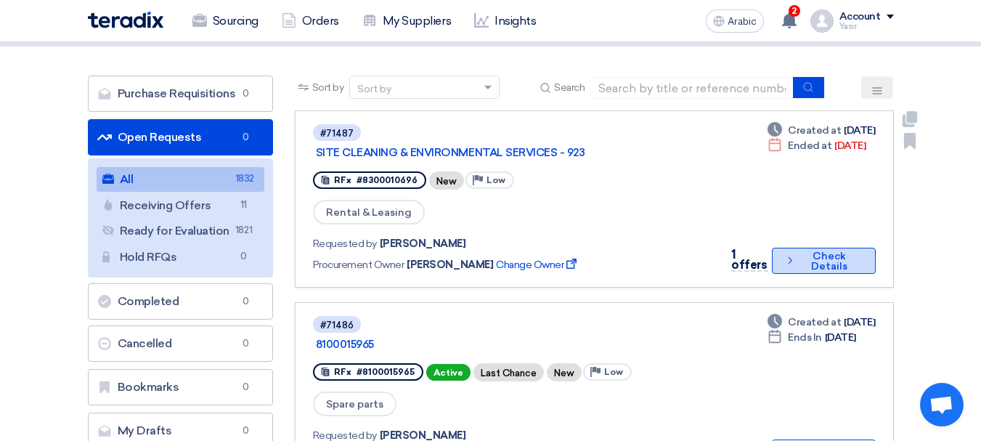
scroll to position [145, 0]
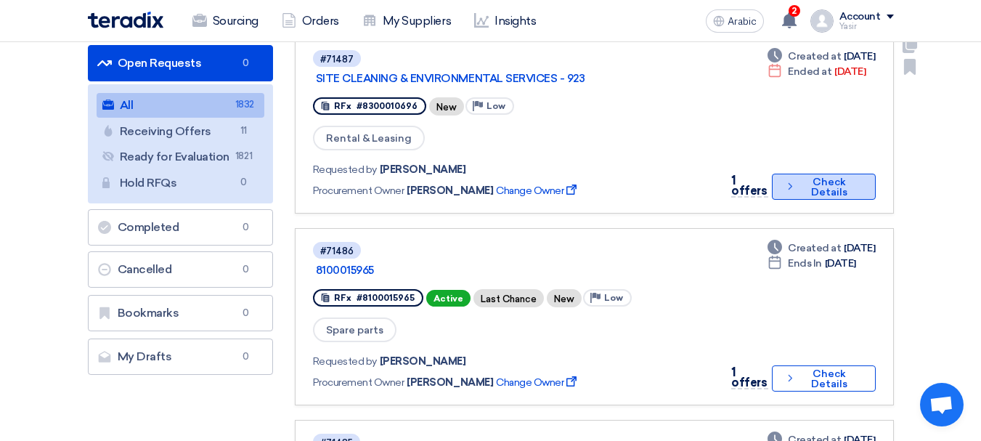
click at [816, 176] on font "Check Details" at bounding box center [829, 187] width 36 height 23
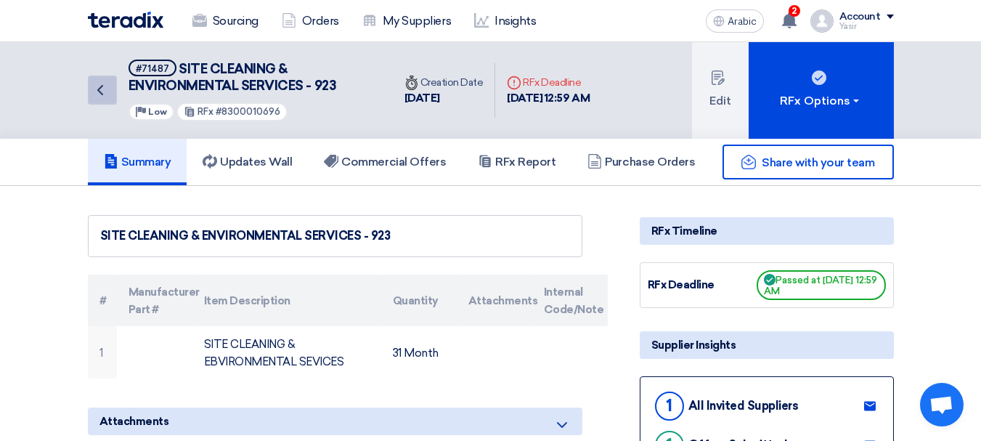
click at [110, 97] on link "Back" at bounding box center [102, 90] width 29 height 29
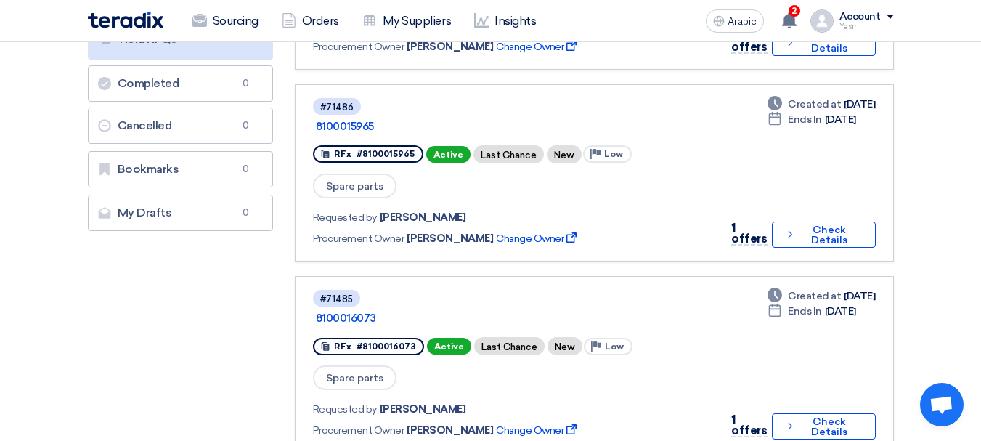
scroll to position [290, 0]
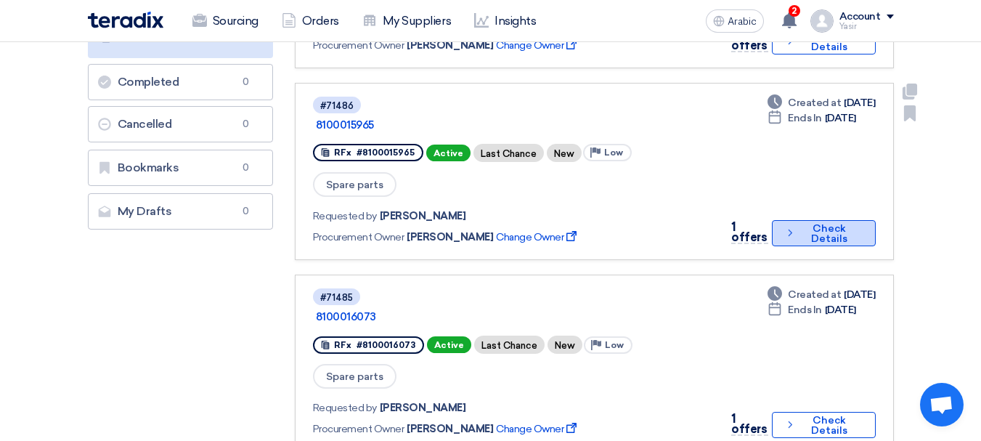
click at [823, 222] on font "Check Details" at bounding box center [829, 233] width 36 height 23
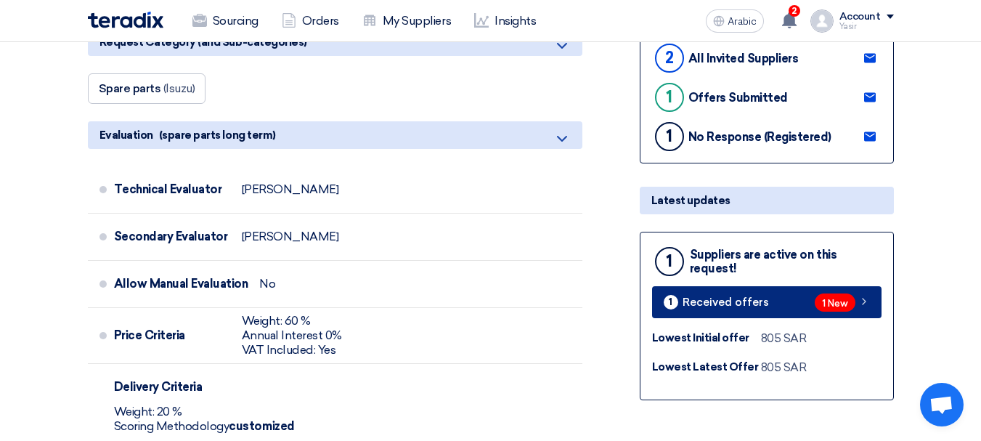
scroll to position [363, 0]
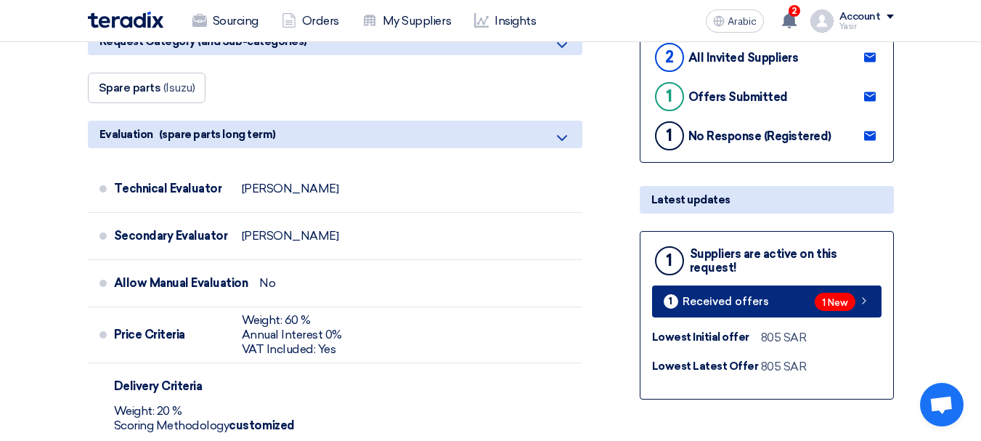
click at [862, 304] on icon at bounding box center [864, 301] width 12 height 12
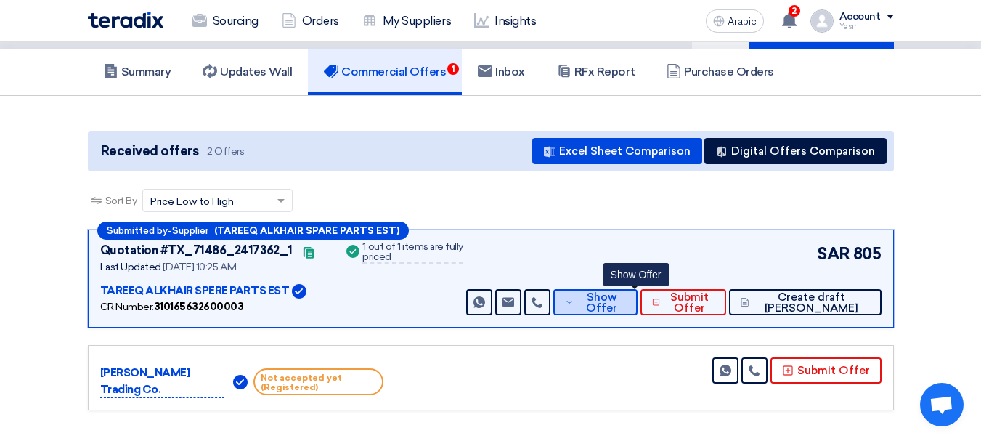
click at [637, 311] on button "Show Offer" at bounding box center [594, 302] width 83 height 26
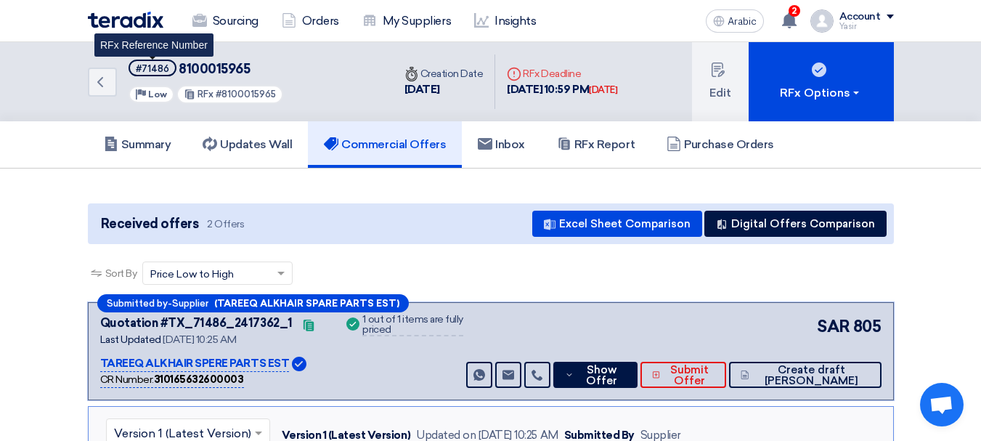
click at [142, 66] on font "#71486" at bounding box center [152, 68] width 33 height 11
copy font "71486"
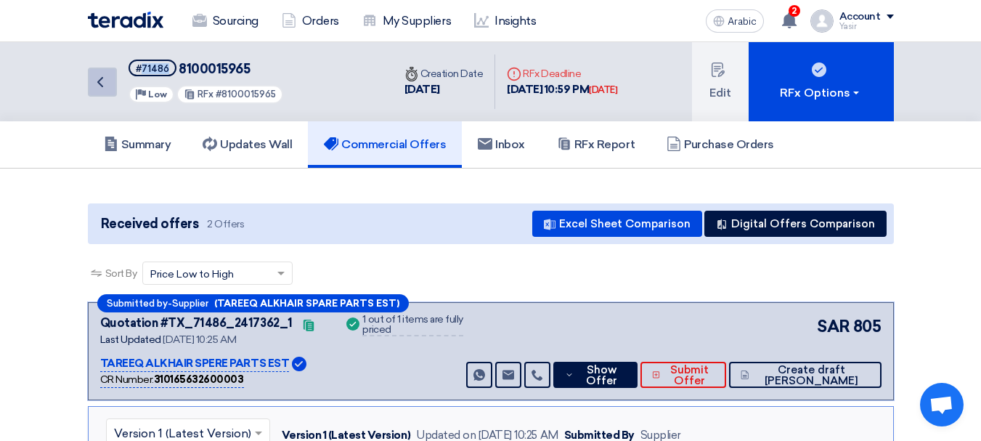
click at [105, 81] on icon "Back" at bounding box center [99, 81] width 17 height 17
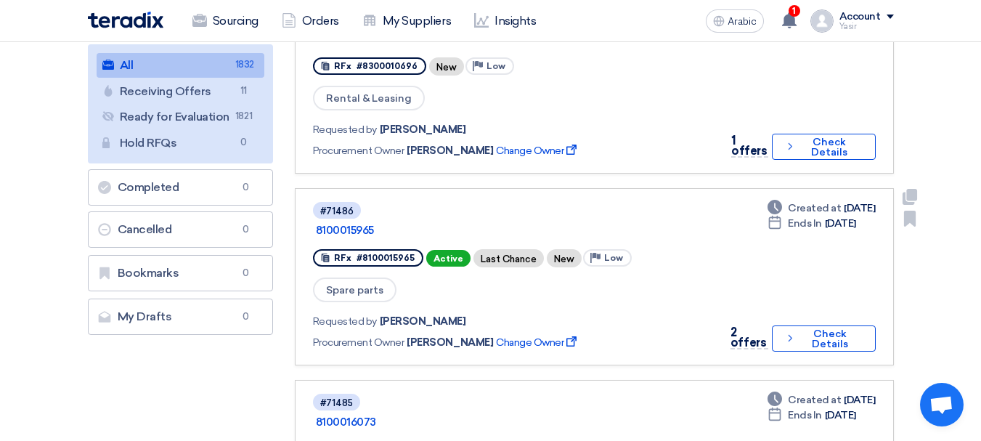
scroll to position [218, 0]
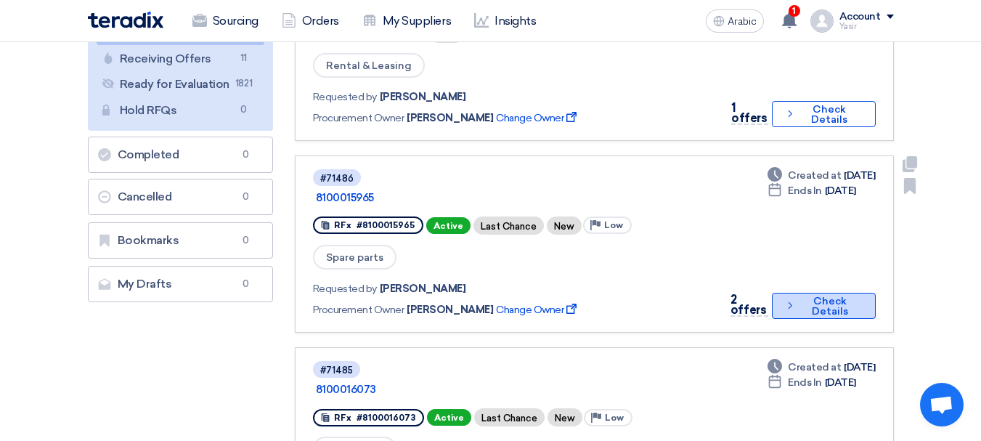
click at [802, 296] on font "Check Details" at bounding box center [829, 306] width 61 height 20
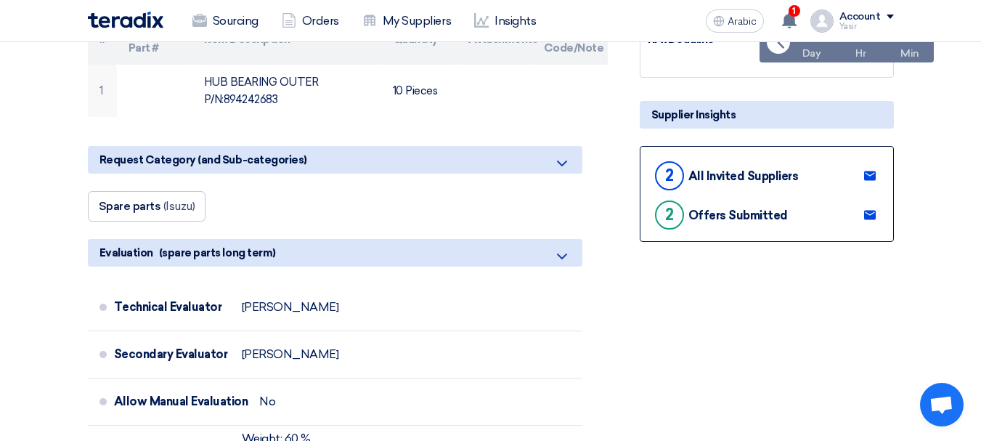
scroll to position [290, 0]
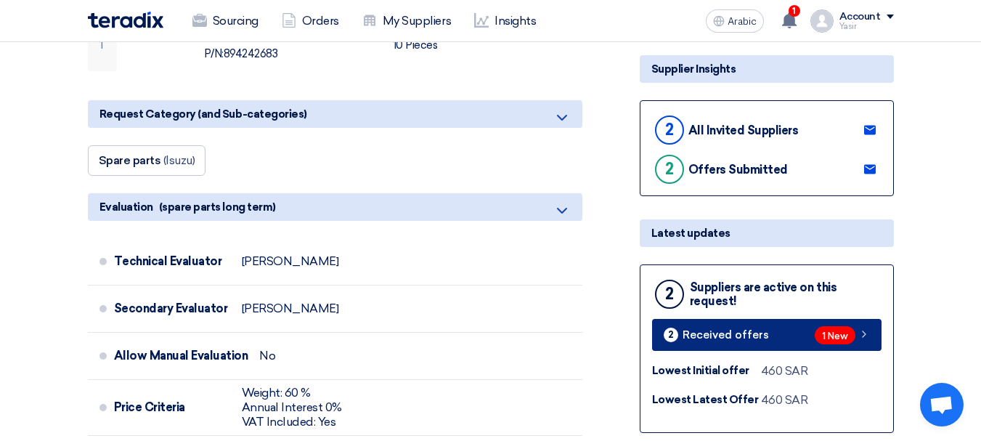
click at [869, 341] on div "1 New" at bounding box center [842, 335] width 55 height 18
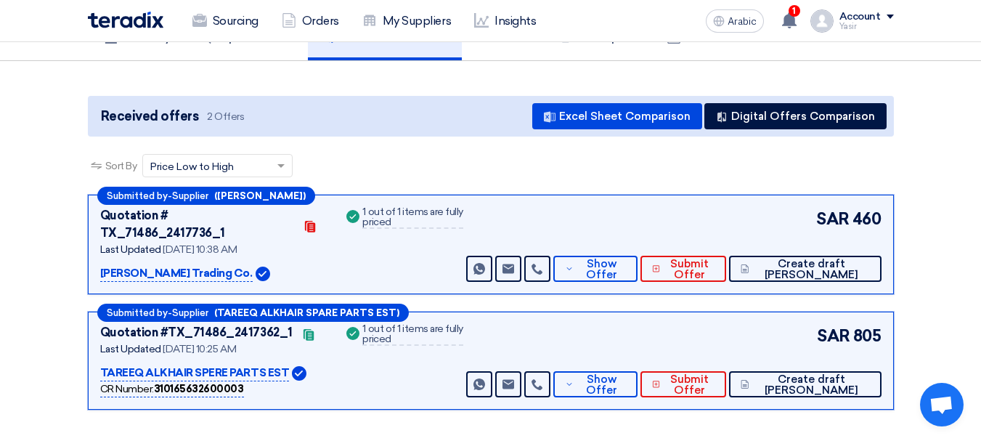
scroll to position [145, 0]
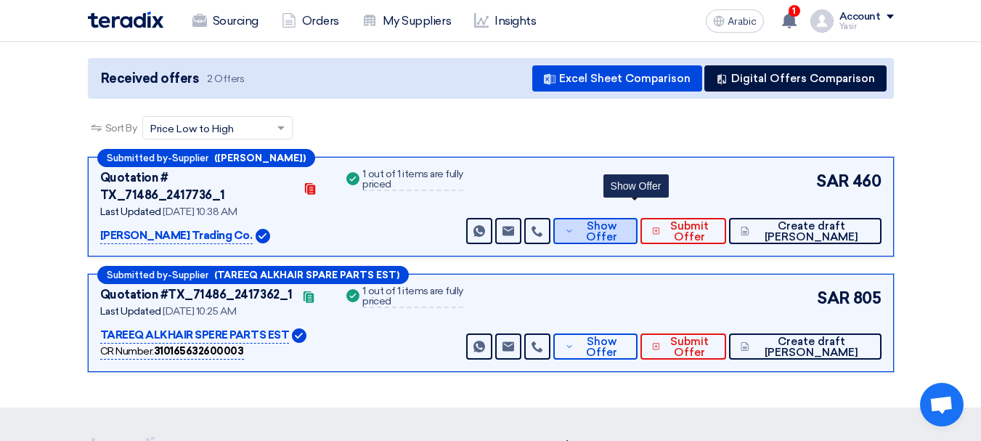
click at [617, 219] on font "Show Offer" at bounding box center [601, 231] width 31 height 24
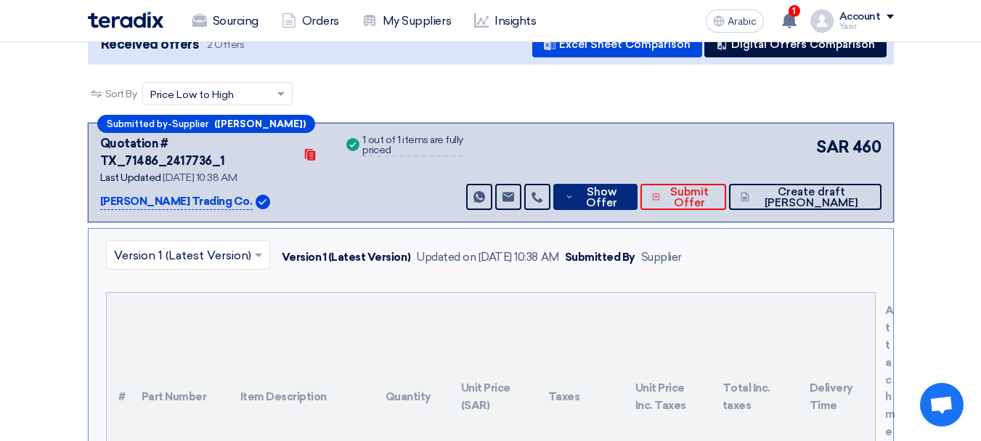
scroll to position [0, 0]
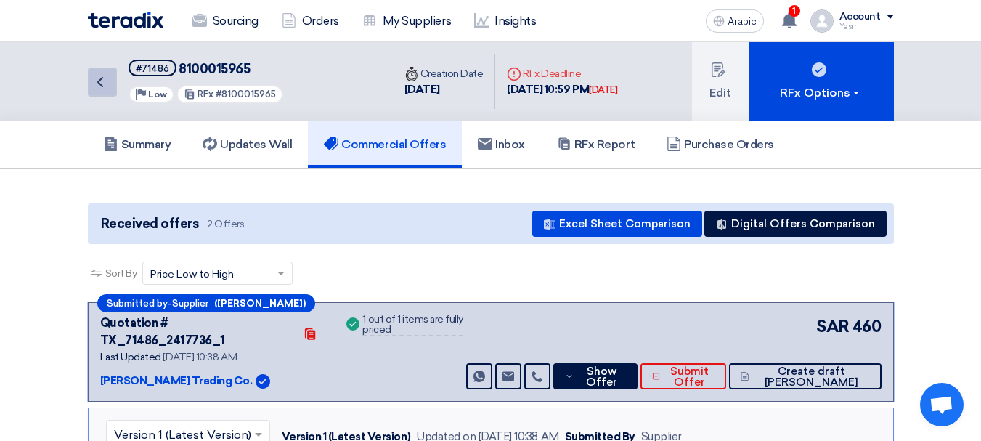
click at [106, 89] on icon "Back" at bounding box center [99, 81] width 17 height 17
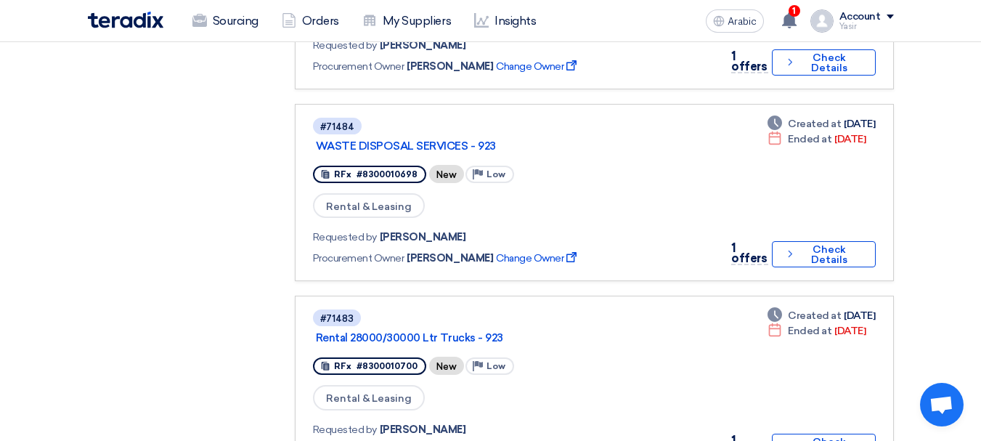
scroll to position [653, 0]
